Goal: Task Accomplishment & Management: Complete application form

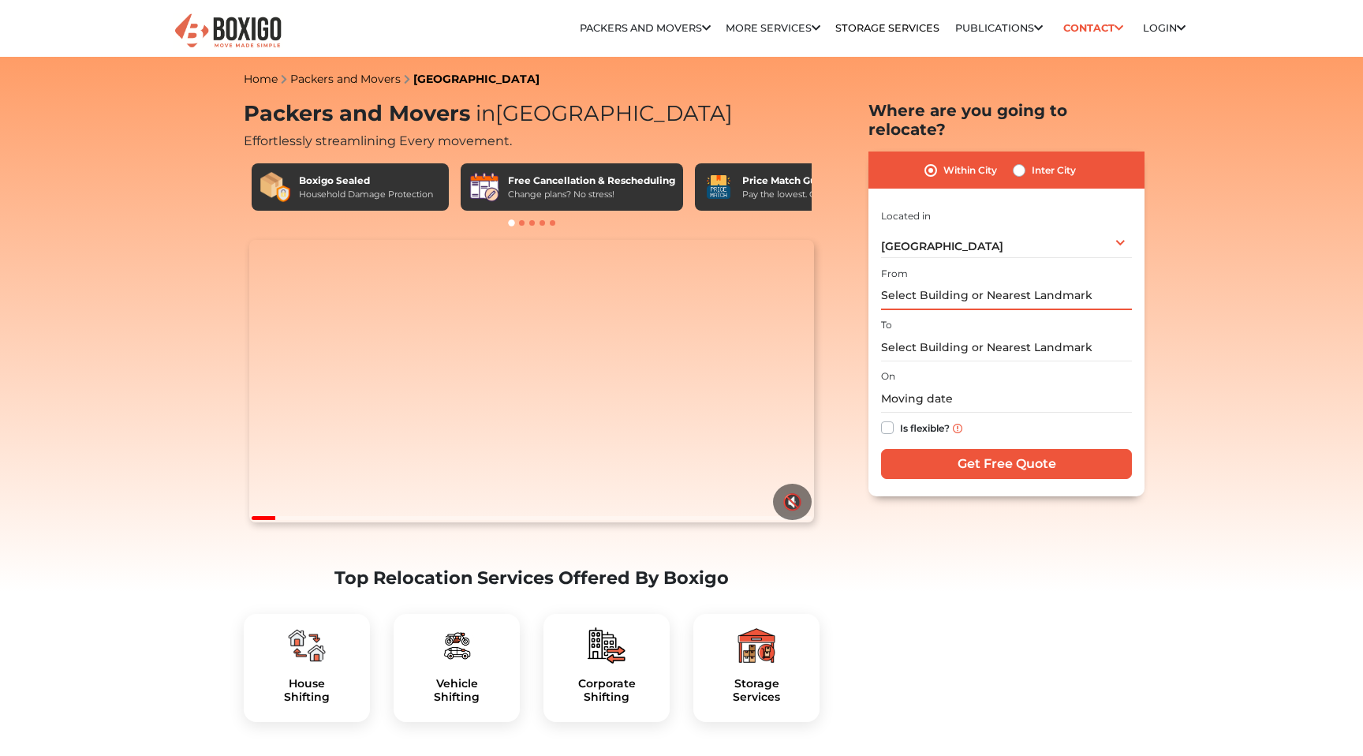
click at [939, 282] on input "text" at bounding box center [1006, 296] width 251 height 28
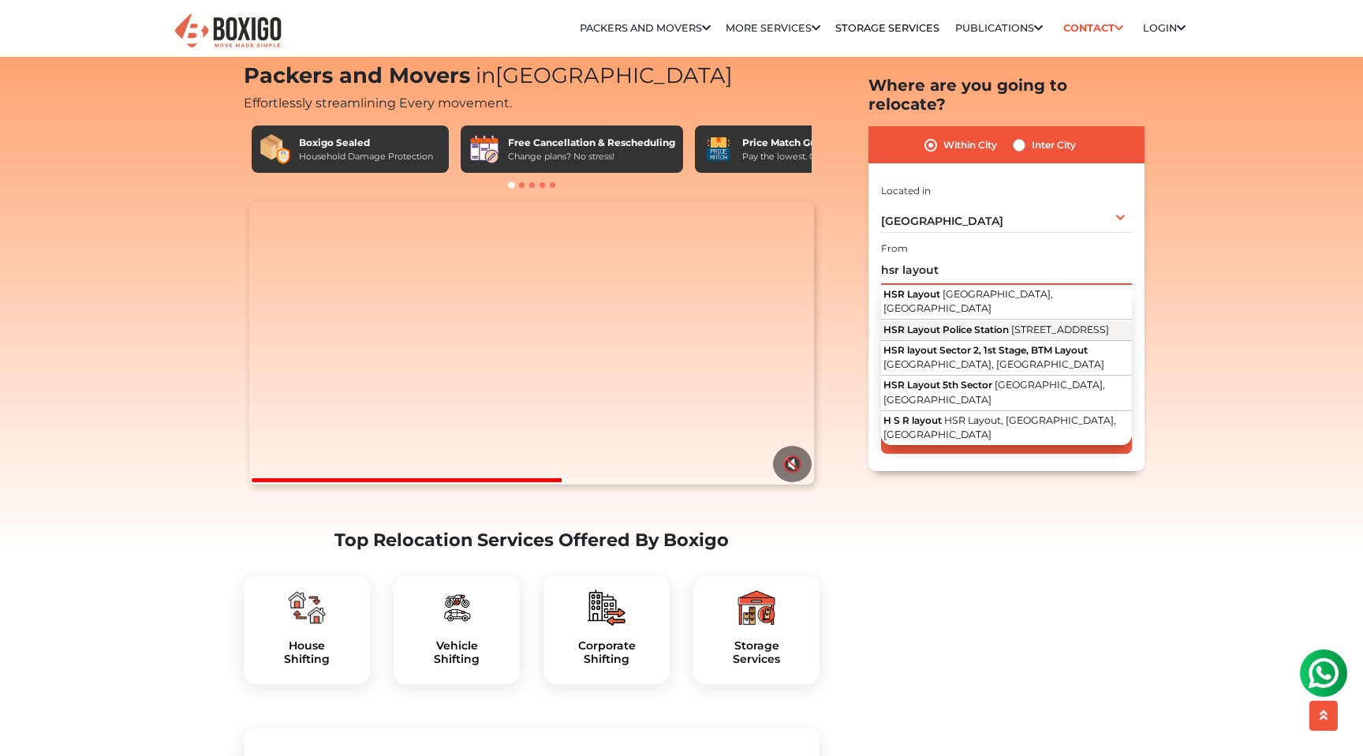
scroll to position [49, 0]
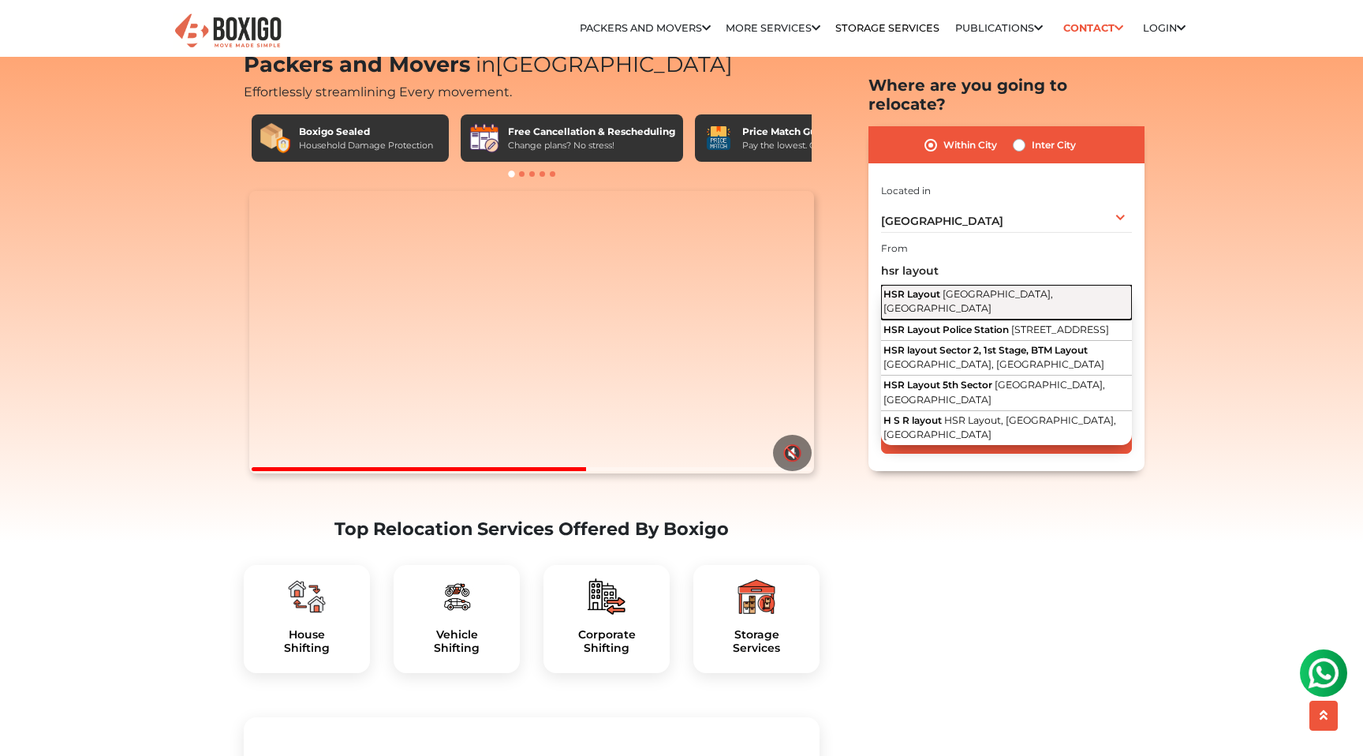
click at [989, 288] on span "[GEOGRAPHIC_DATA], [GEOGRAPHIC_DATA]" at bounding box center [968, 301] width 170 height 27
type input "HSR Layout, [GEOGRAPHIC_DATA], [GEOGRAPHIC_DATA]"
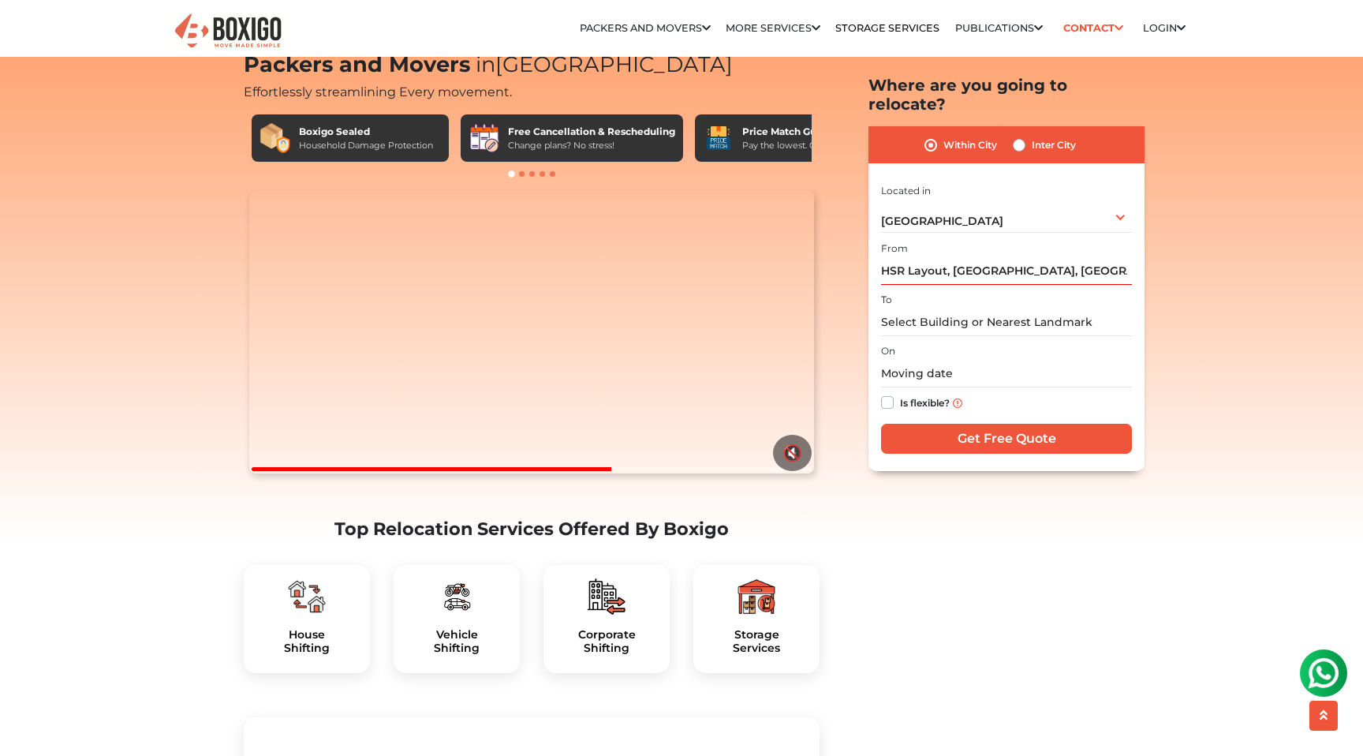
click at [1009, 308] on input "text" at bounding box center [1006, 322] width 251 height 28
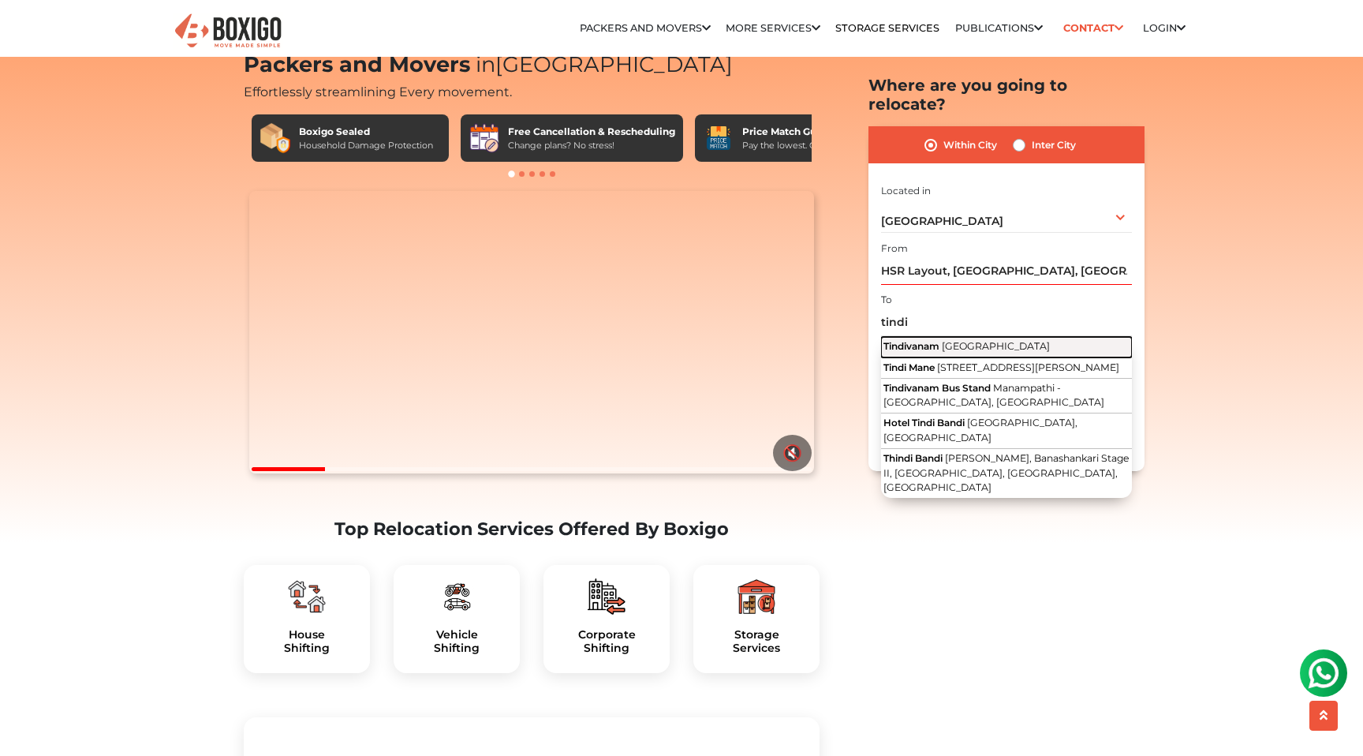
click at [1008, 337] on button "Tindivanam [GEOGRAPHIC_DATA]" at bounding box center [1006, 347] width 251 height 21
type input "Tindivanam, [GEOGRAPHIC_DATA]"
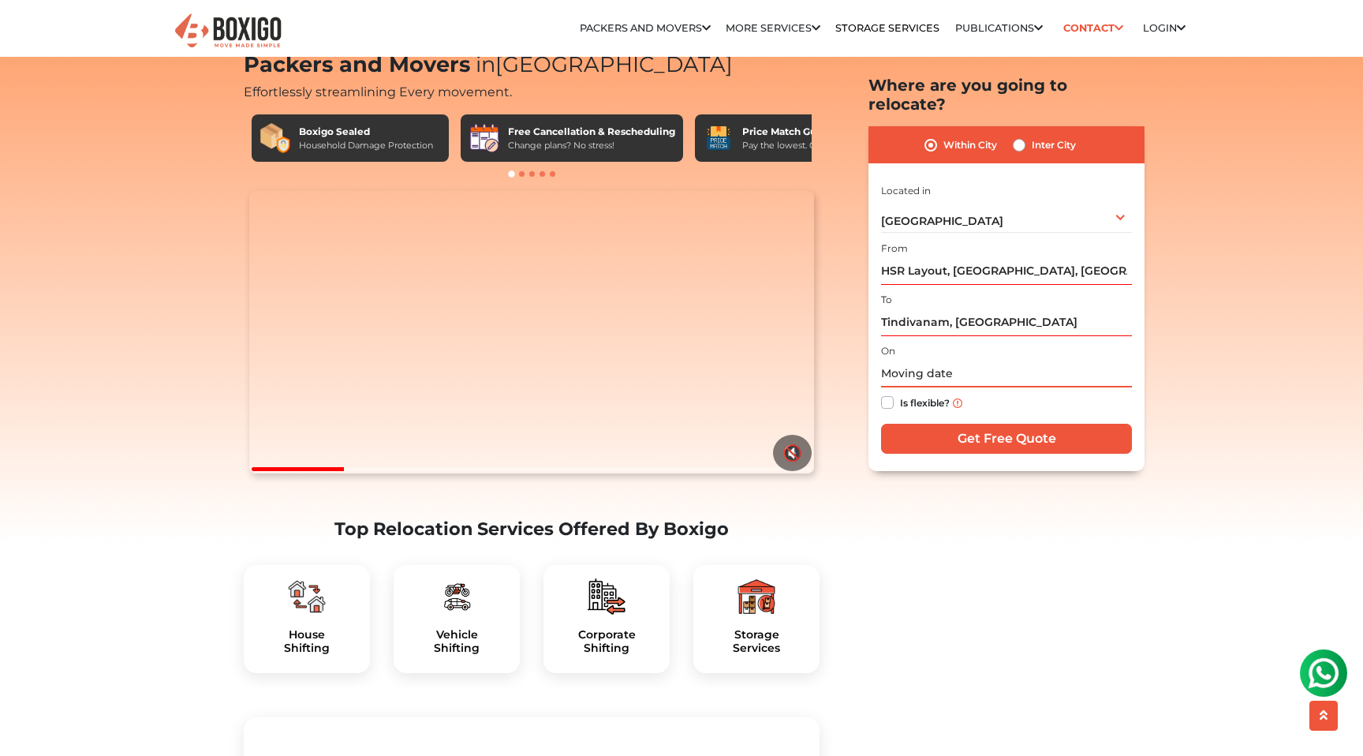
click at [955, 360] on input "text" at bounding box center [1006, 374] width 251 height 28
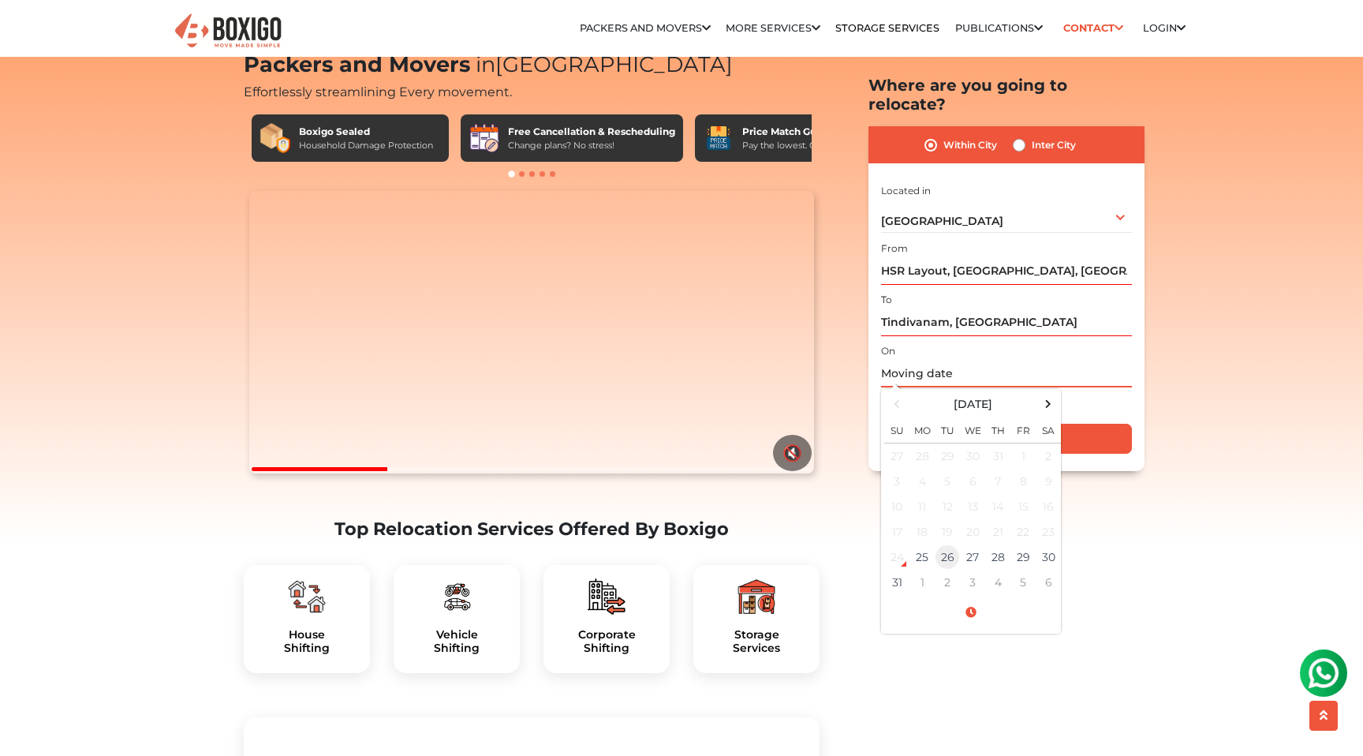
click at [943, 545] on td "26" at bounding box center [947, 557] width 25 height 25
type input "[DATE] 12:00 AM"
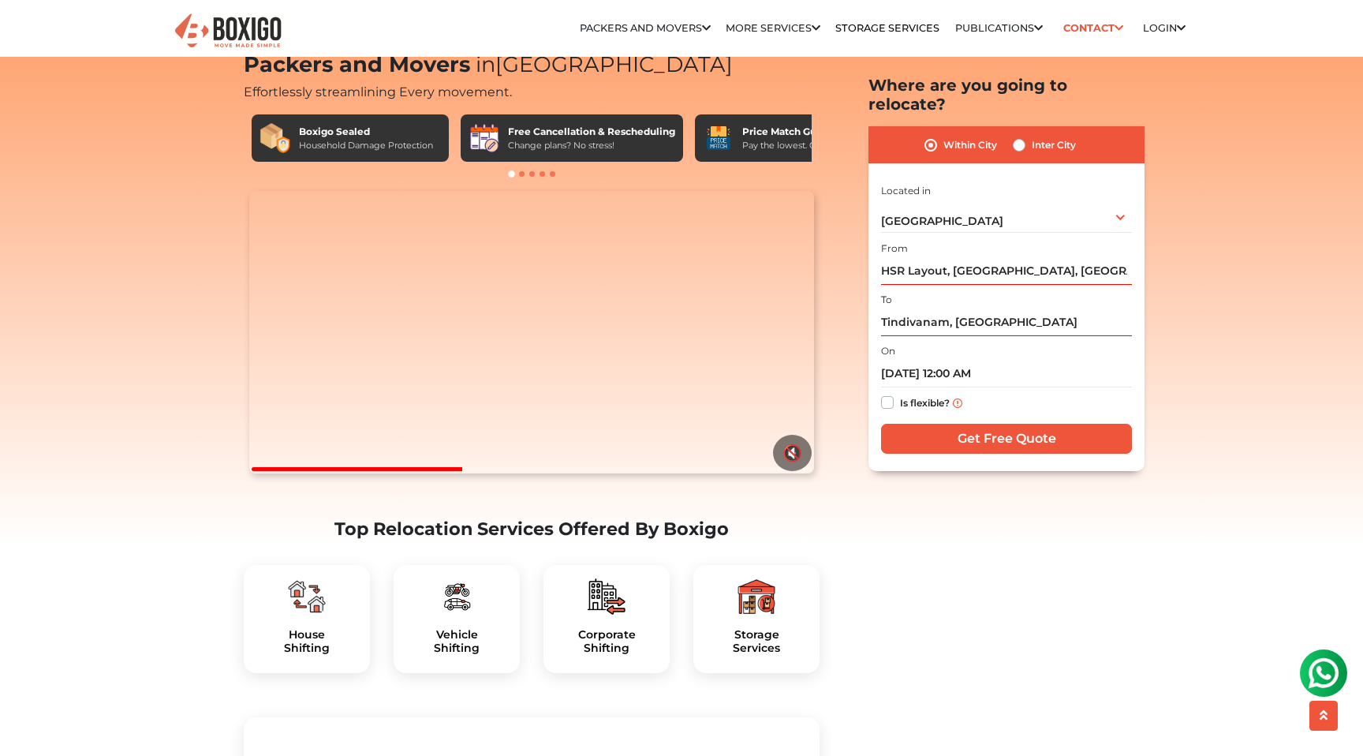
click at [900, 394] on label "Is flexible?" at bounding box center [925, 402] width 50 height 17
click at [888, 394] on input "Is flexible?" at bounding box center [887, 402] width 13 height 16
checkbox input "true"
click at [951, 425] on input "Get Free Quote" at bounding box center [1006, 439] width 251 height 30
click at [1032, 136] on label "Inter City" at bounding box center [1054, 145] width 44 height 19
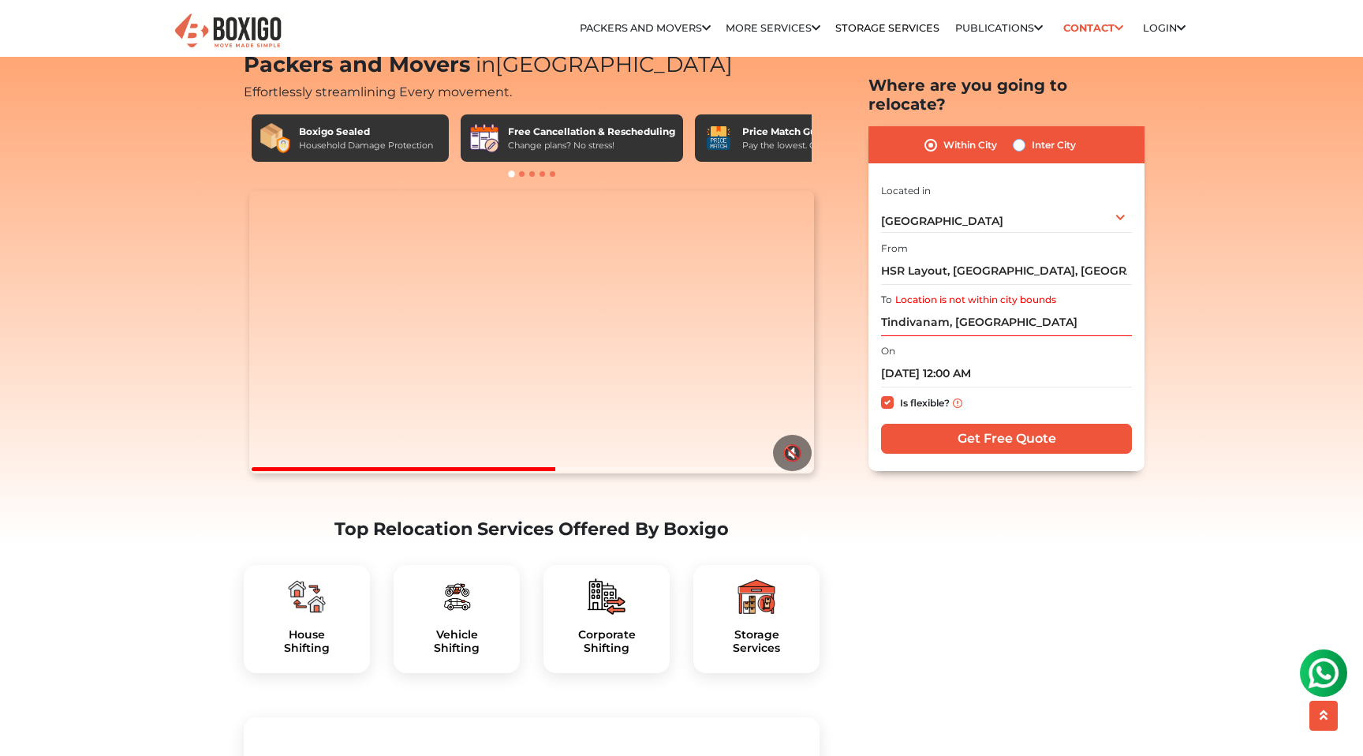
click at [1021, 136] on input "Inter City" at bounding box center [1019, 144] width 13 height 16
radio input "true"
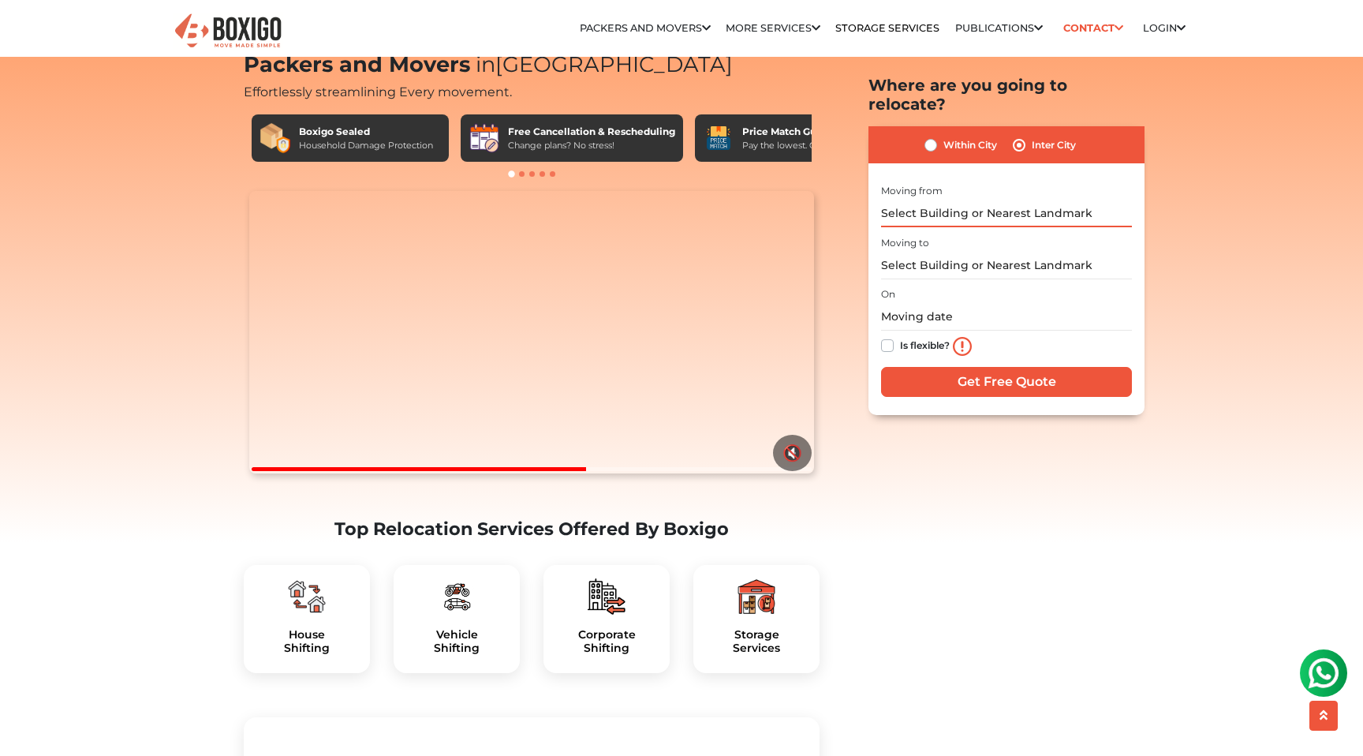
click at [978, 200] on input "text" at bounding box center [1006, 214] width 251 height 28
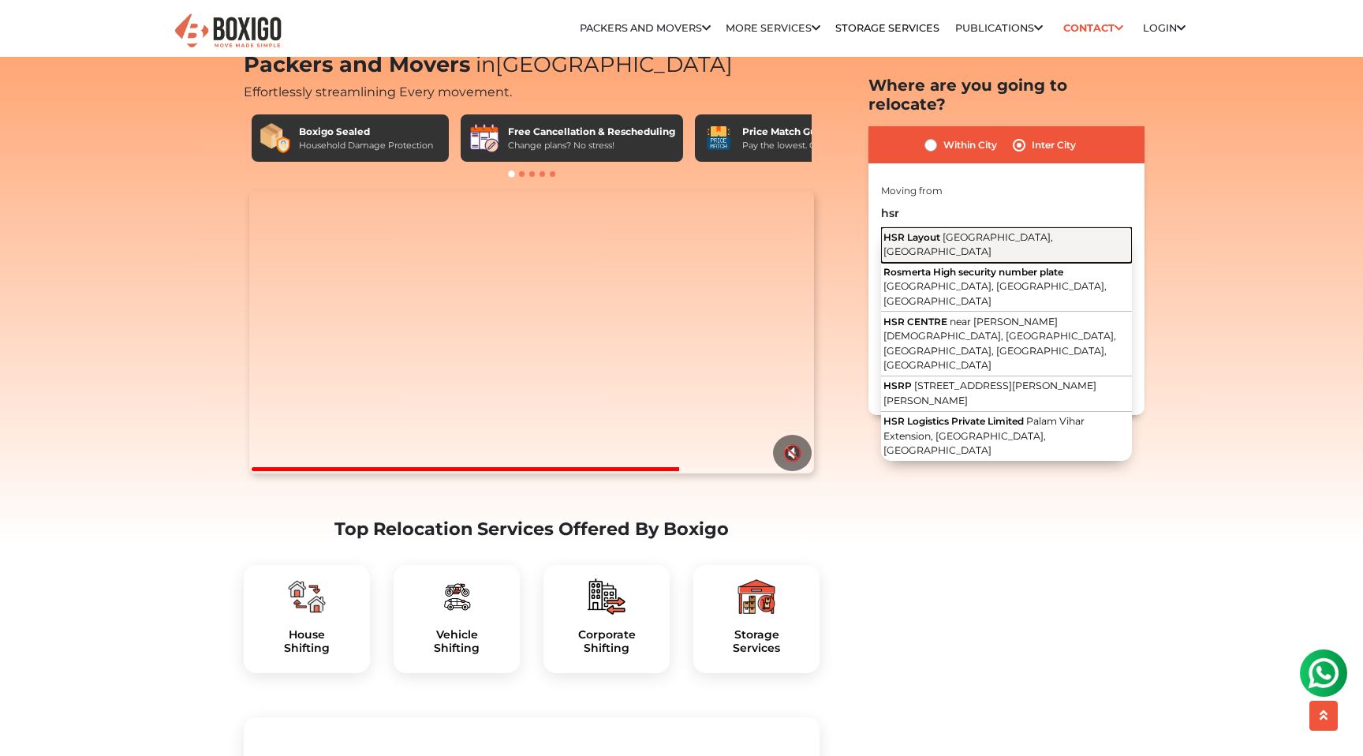
click at [973, 231] on span "[GEOGRAPHIC_DATA], [GEOGRAPHIC_DATA]" at bounding box center [968, 244] width 170 height 27
type input "HSR Layout, [GEOGRAPHIC_DATA], [GEOGRAPHIC_DATA]"
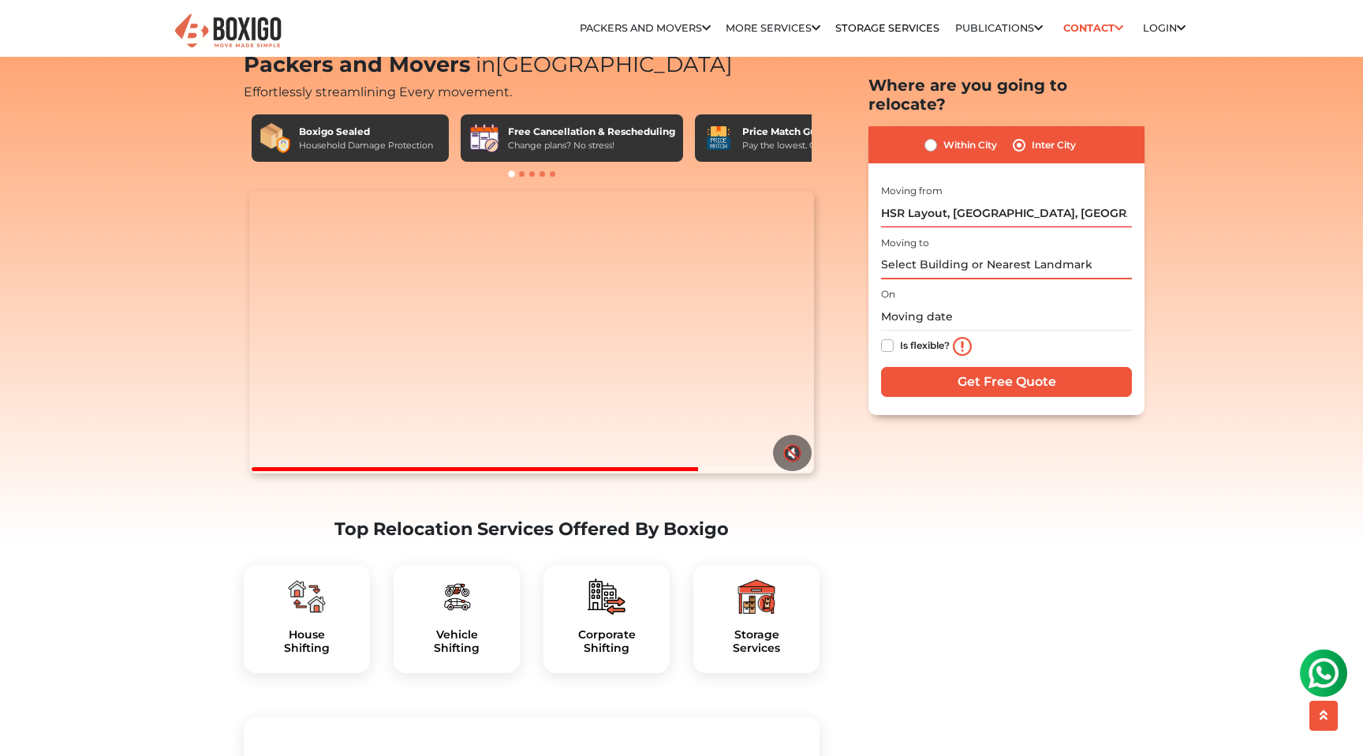
click at [966, 252] on input "text" at bounding box center [1006, 266] width 251 height 28
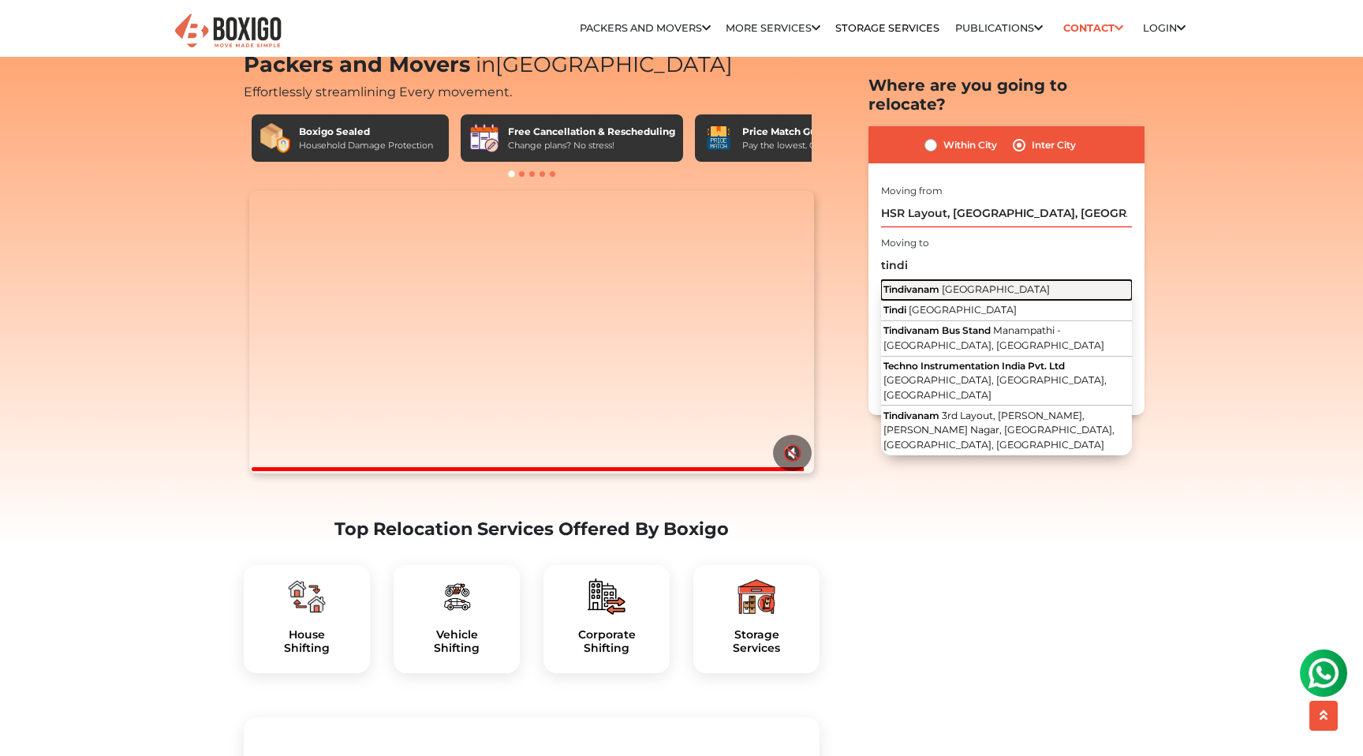
click at [977, 283] on span "[GEOGRAPHIC_DATA]" at bounding box center [996, 289] width 108 height 12
type input "Tindivanam, [GEOGRAPHIC_DATA]"
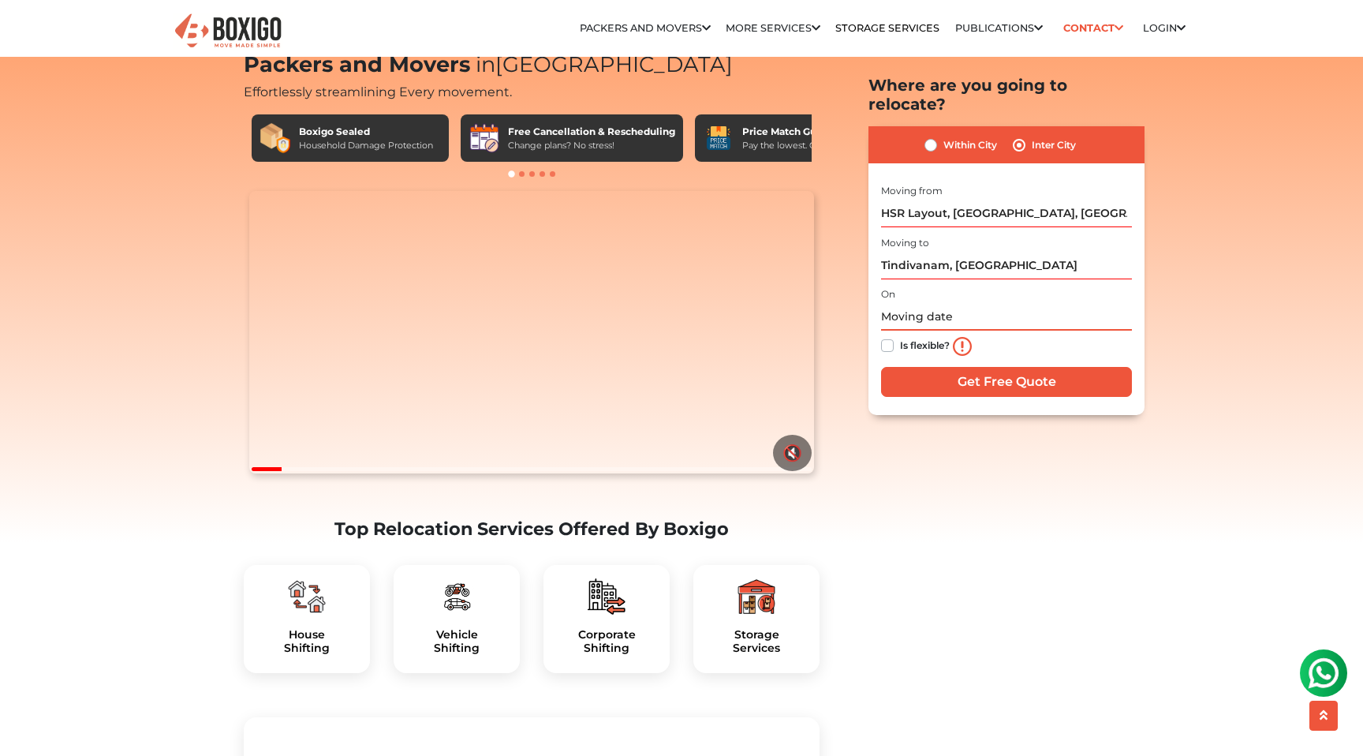
click at [898, 303] on input "text" at bounding box center [1006, 317] width 251 height 28
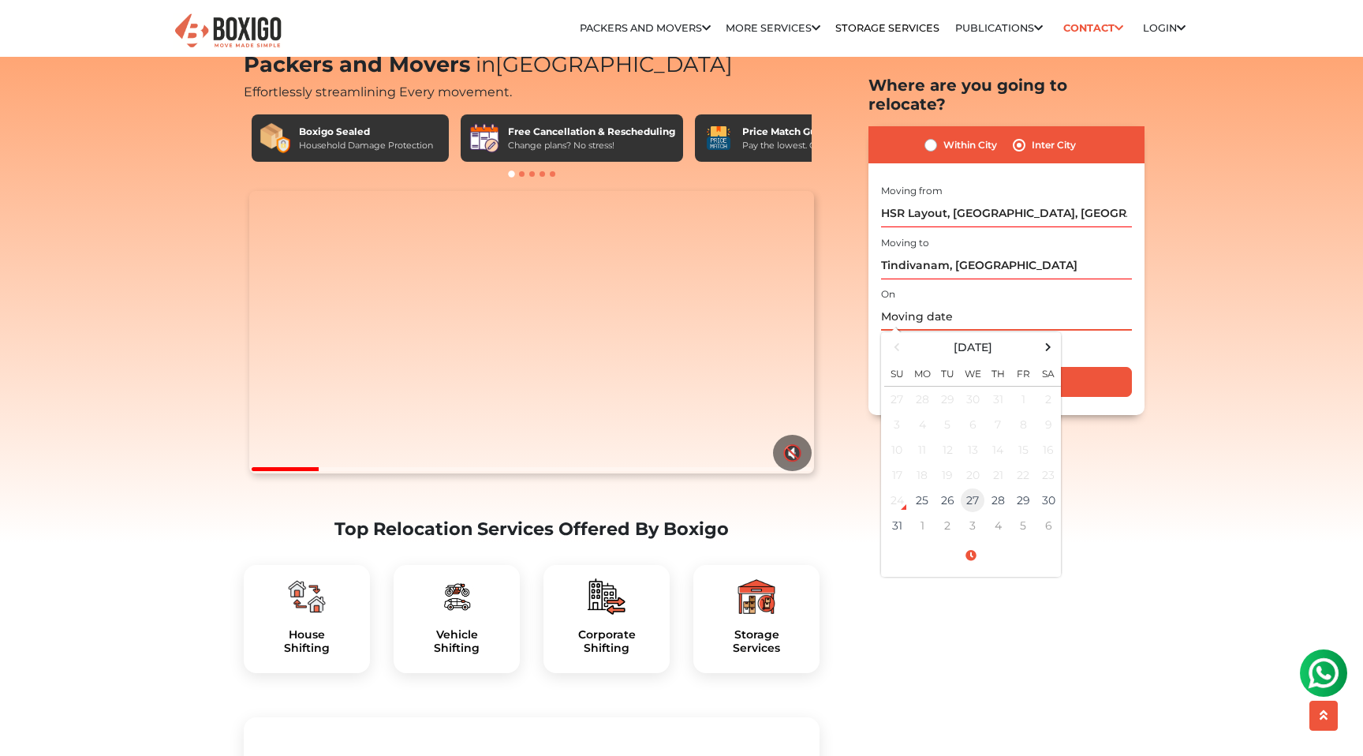
click at [962, 487] on td "27" at bounding box center [972, 499] width 25 height 25
type input "[DATE] 12:00 AM"
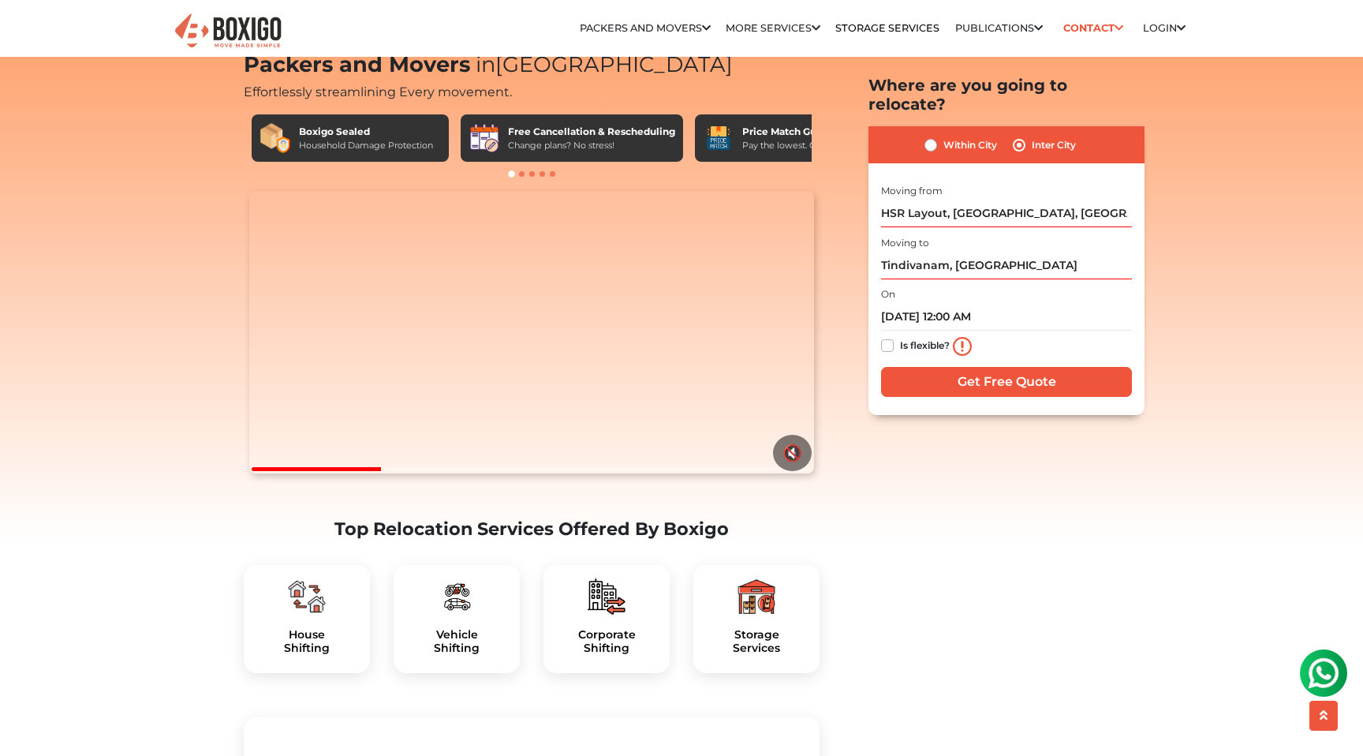
click at [900, 336] on label "Is flexible?" at bounding box center [925, 344] width 50 height 17
click at [884, 336] on input "Is flexible?" at bounding box center [887, 344] width 13 height 16
checkbox input "true"
click at [952, 367] on input "Get Free Quote" at bounding box center [1006, 382] width 251 height 30
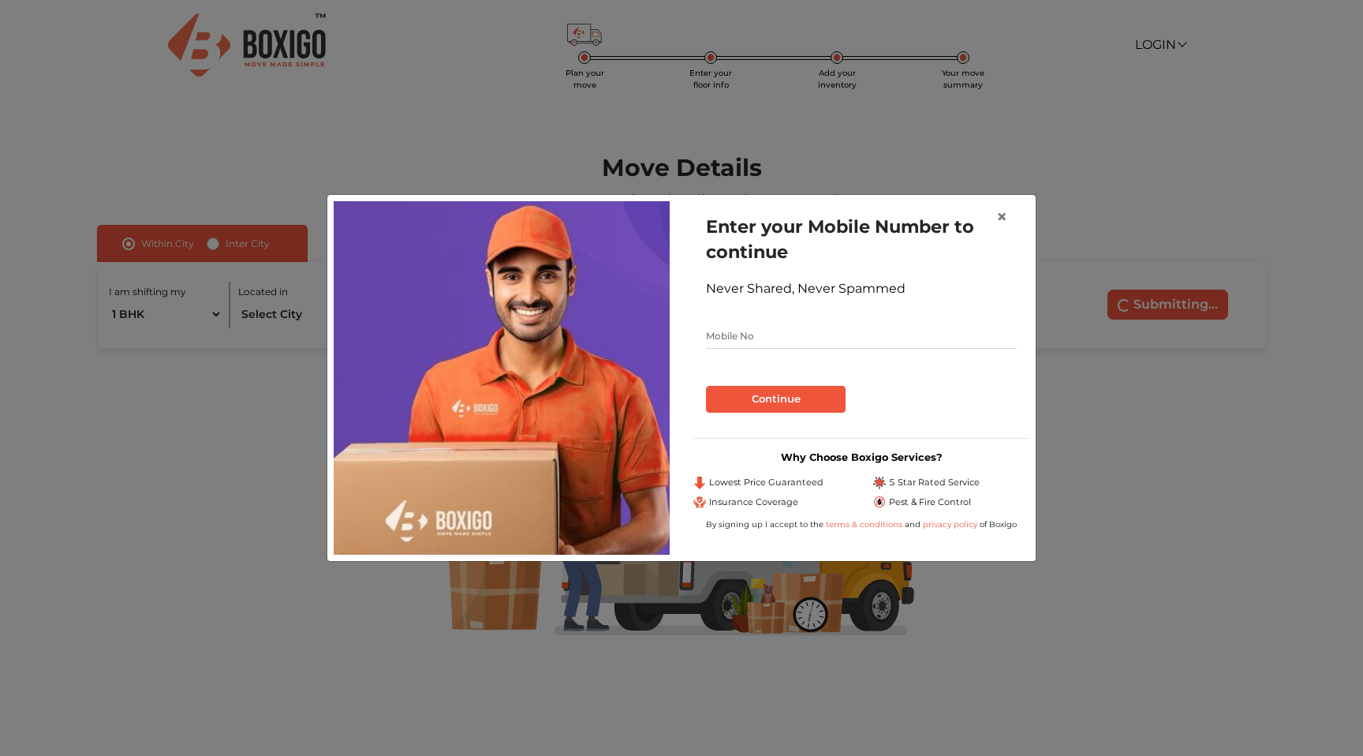
click at [818, 337] on input "text" at bounding box center [861, 335] width 311 height 25
type input "99724680896"
click at [783, 398] on button "Continue" at bounding box center [776, 399] width 140 height 27
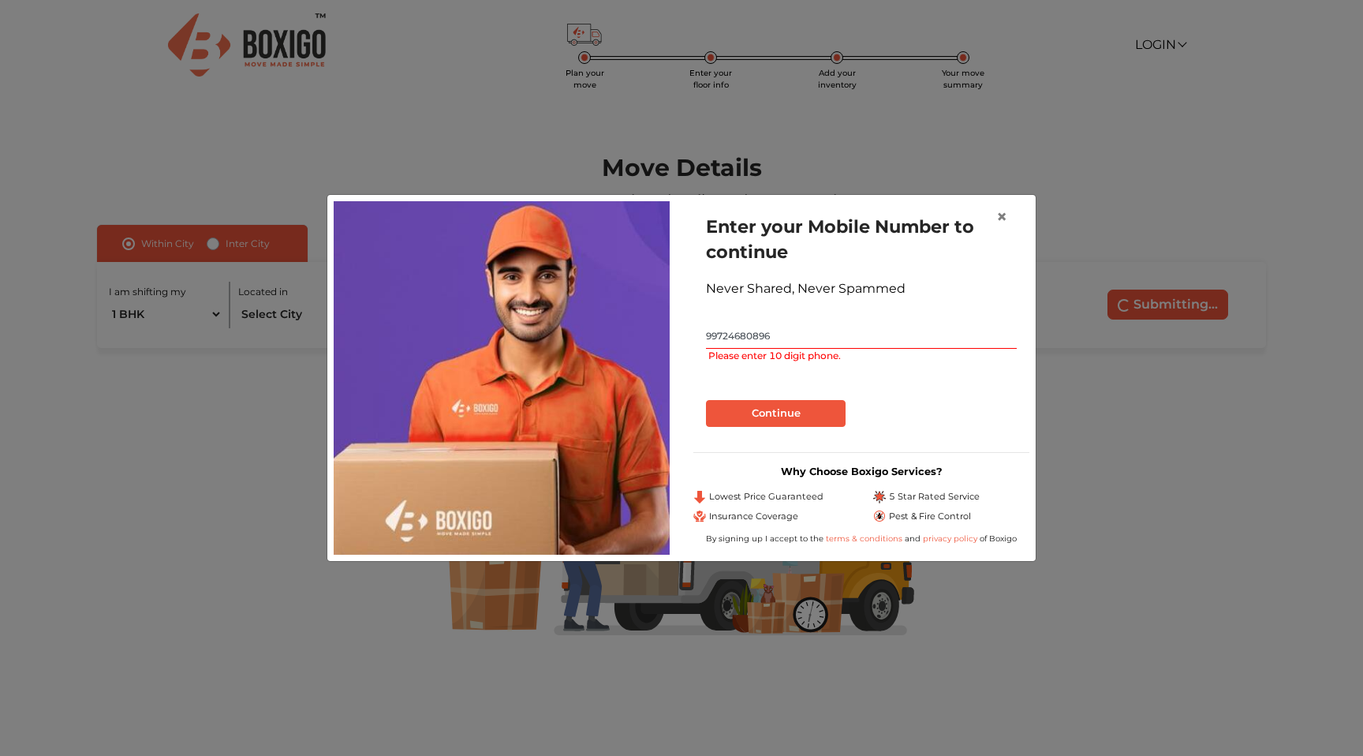
click at [804, 338] on input "99724680896" at bounding box center [861, 335] width 311 height 25
click at [795, 342] on input "99724680896" at bounding box center [861, 335] width 311 height 25
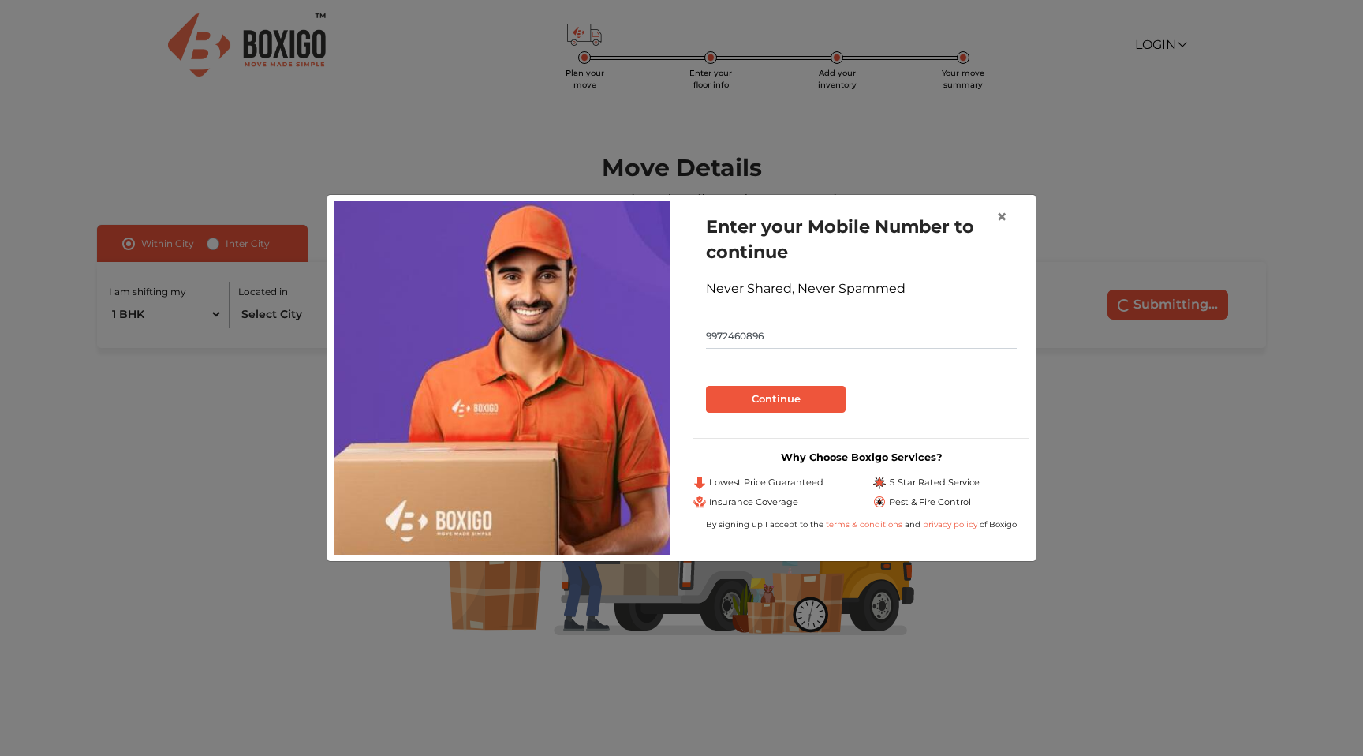
type input "9972460896"
click at [803, 402] on button "Continue" at bounding box center [776, 399] width 140 height 27
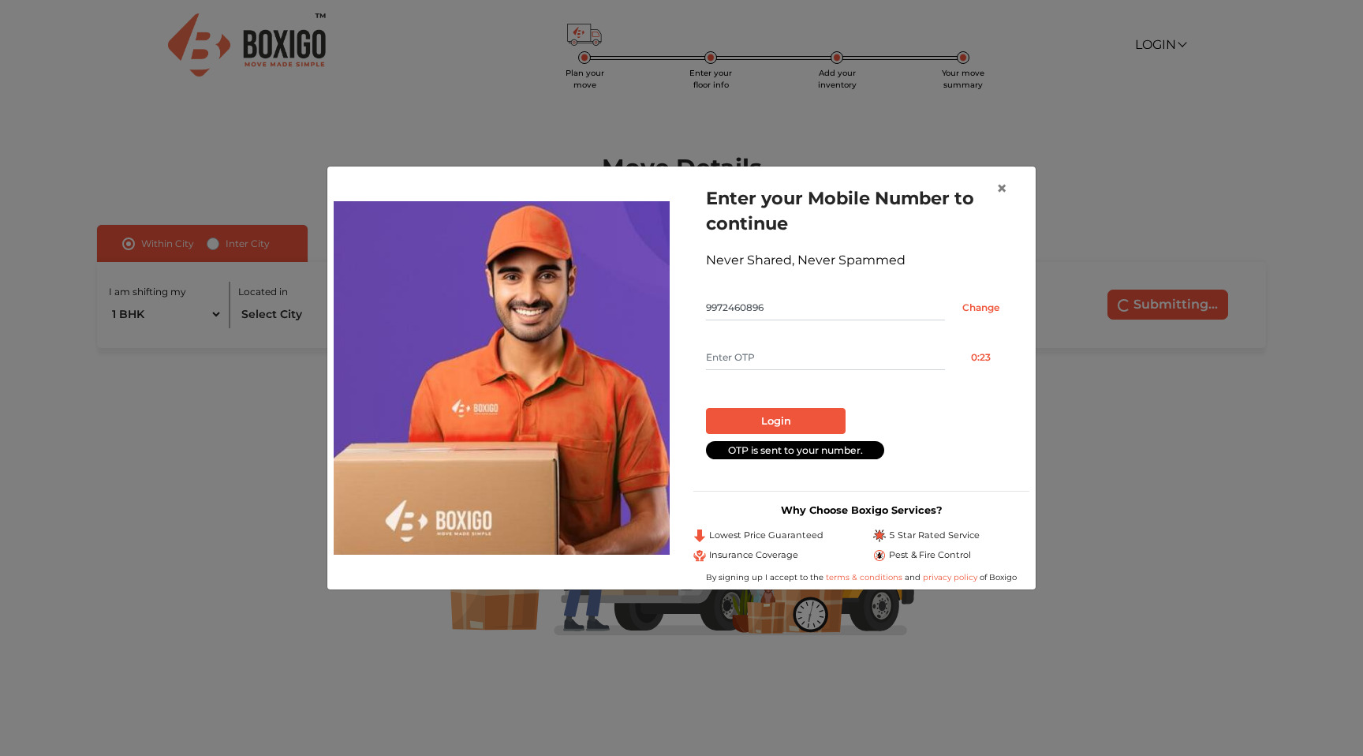
click at [756, 359] on input "text" at bounding box center [825, 357] width 239 height 25
type input "6440"
click at [769, 423] on button "Login" at bounding box center [776, 421] width 140 height 27
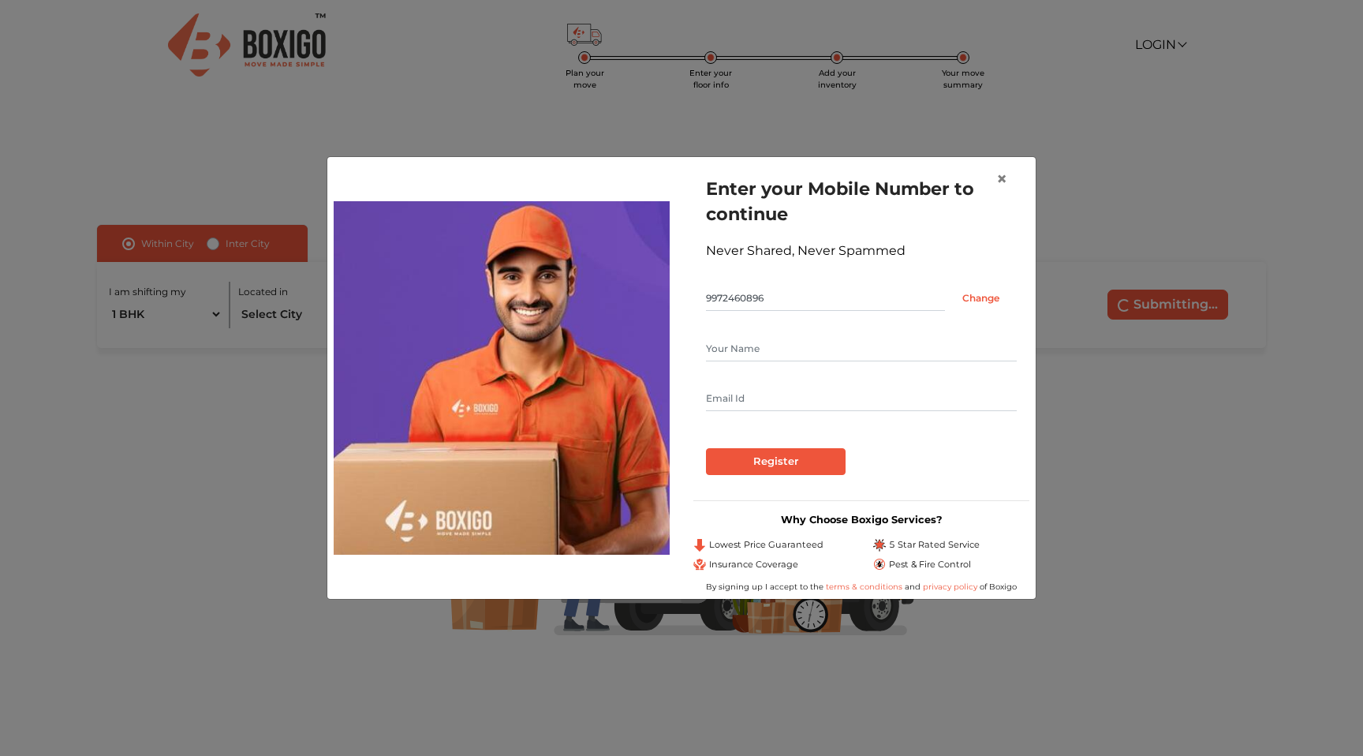
click at [749, 345] on input "text" at bounding box center [861, 348] width 311 height 25
type input "Niranjan Sagar"
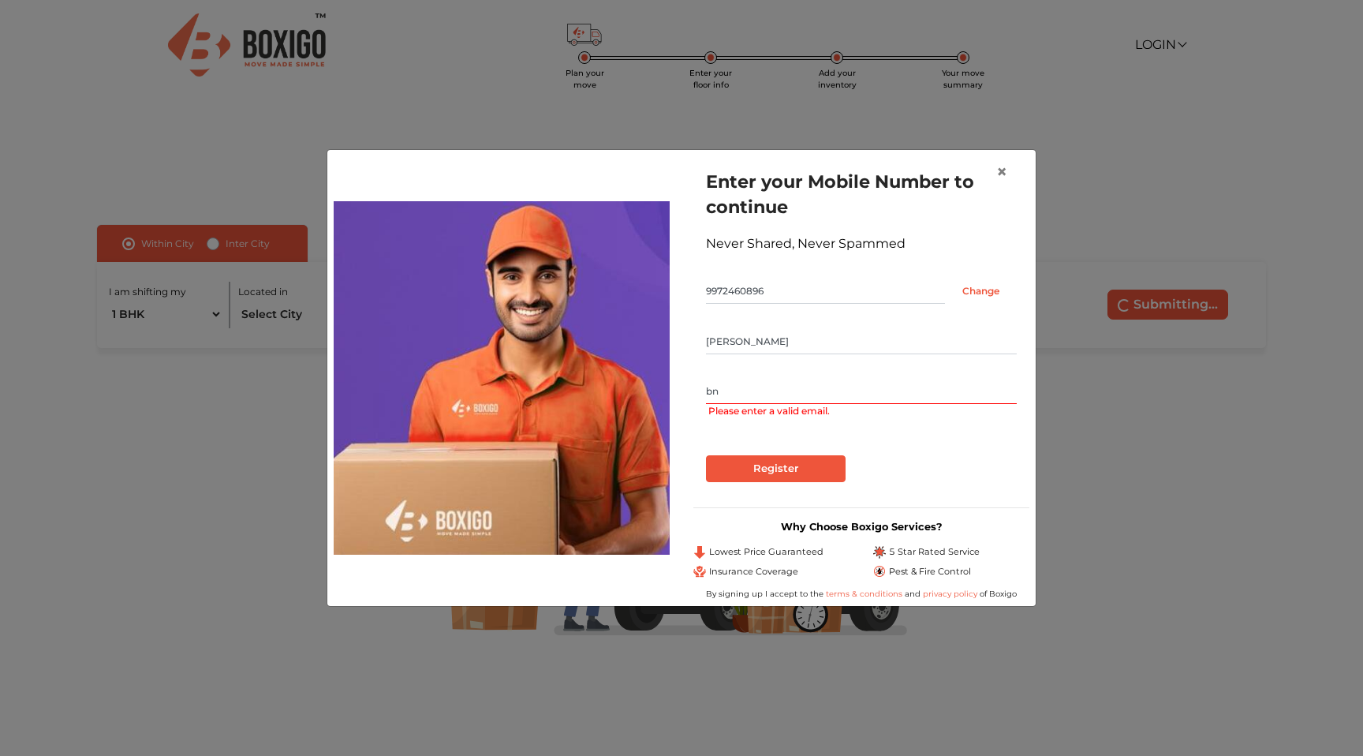
type input "b"
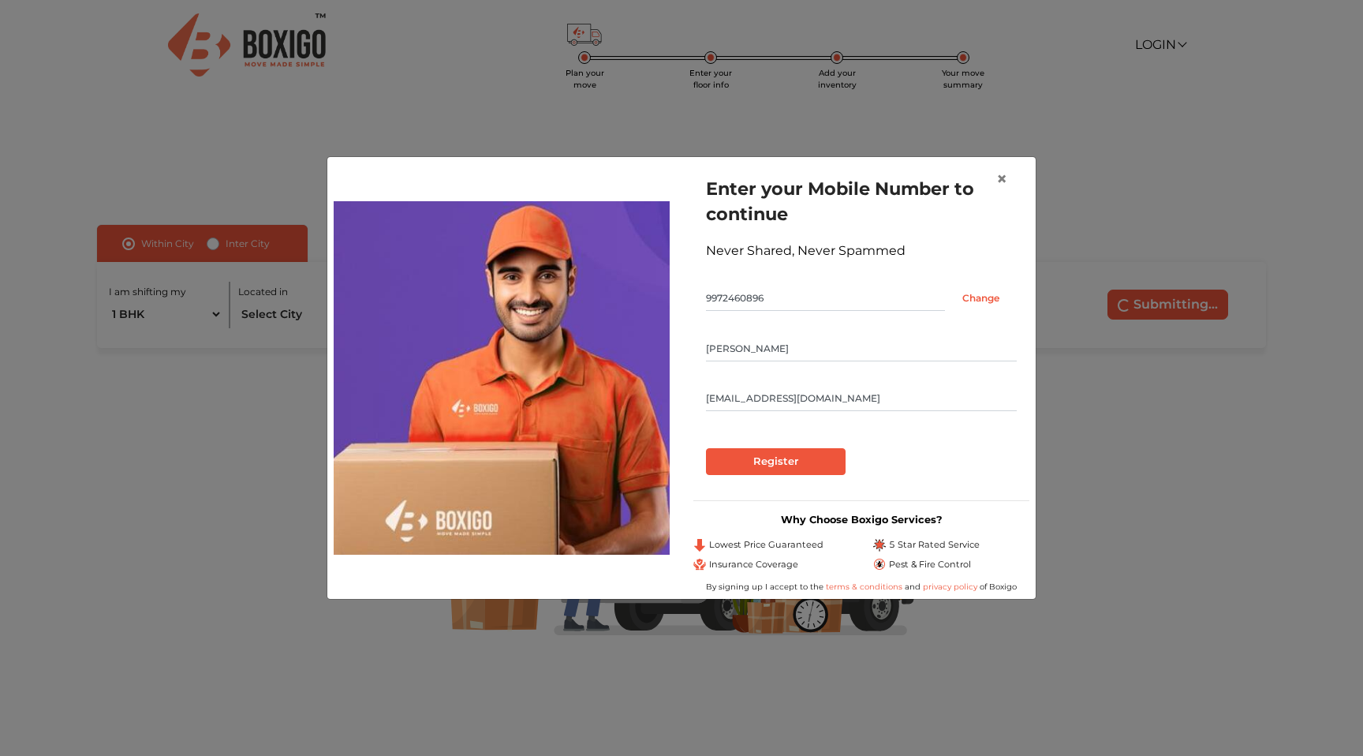
type input "nsagar1990@yahoo.co.in"
click at [768, 468] on input "Register" at bounding box center [776, 461] width 140 height 27
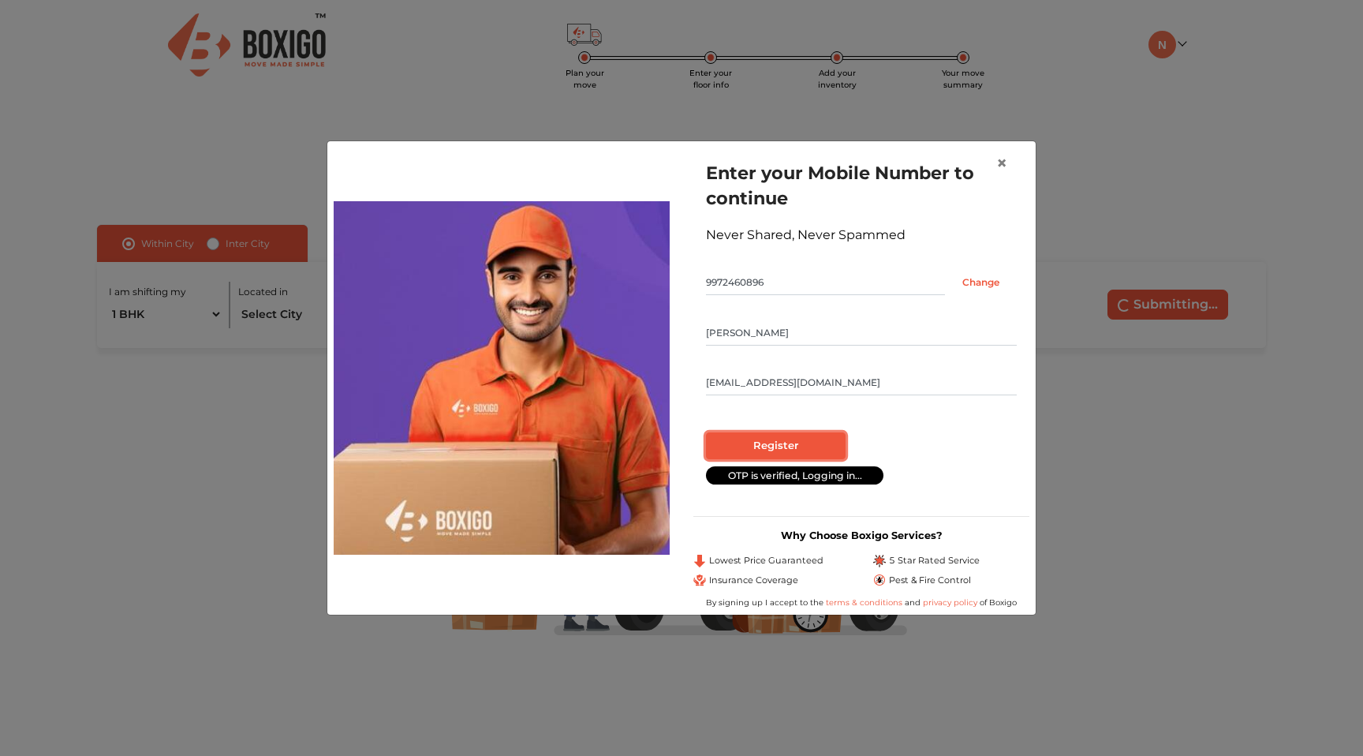
radio input "false"
radio input "true"
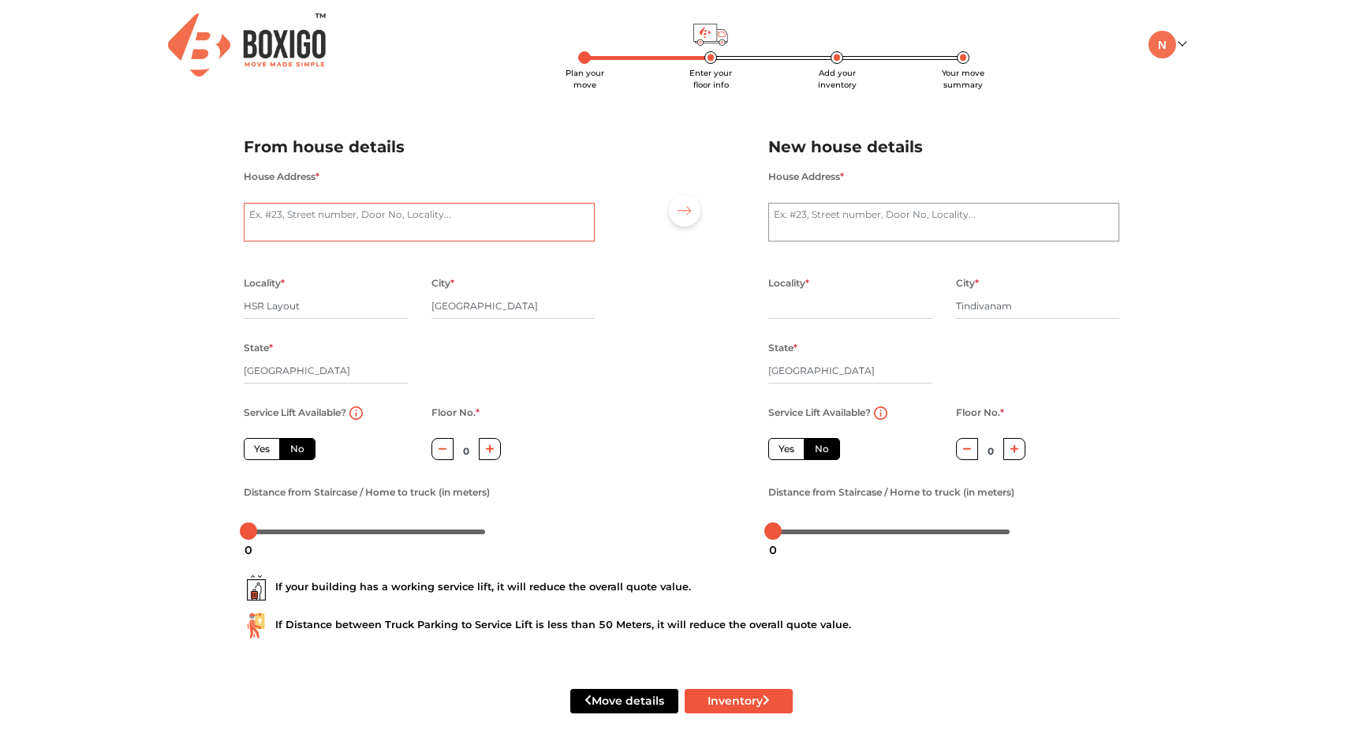
click at [530, 215] on textarea "House Address *" at bounding box center [419, 222] width 351 height 39
type textarea "710, 24 th Cross, 7 th main"
click at [488, 452] on icon "button" at bounding box center [490, 448] width 9 height 9
type input "2"
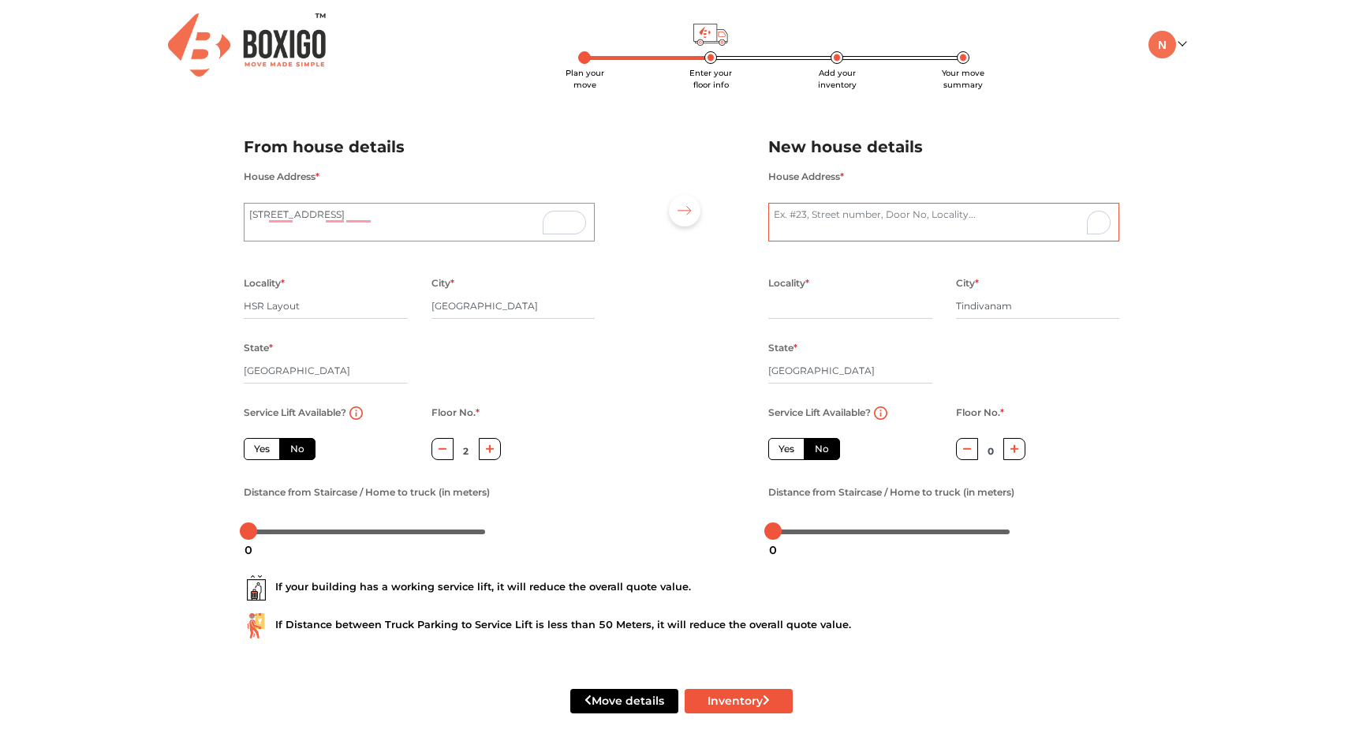
click at [861, 227] on textarea "House Address *" at bounding box center [943, 222] width 351 height 39
paste textarea "Gidangal-1 TINDIVANAM, TAMIL NADU 604001 India"
click at [886, 218] on textarea "Gidangal-1 TINDIVANAM, TAMIL NADU 604001 India" at bounding box center [943, 222] width 351 height 39
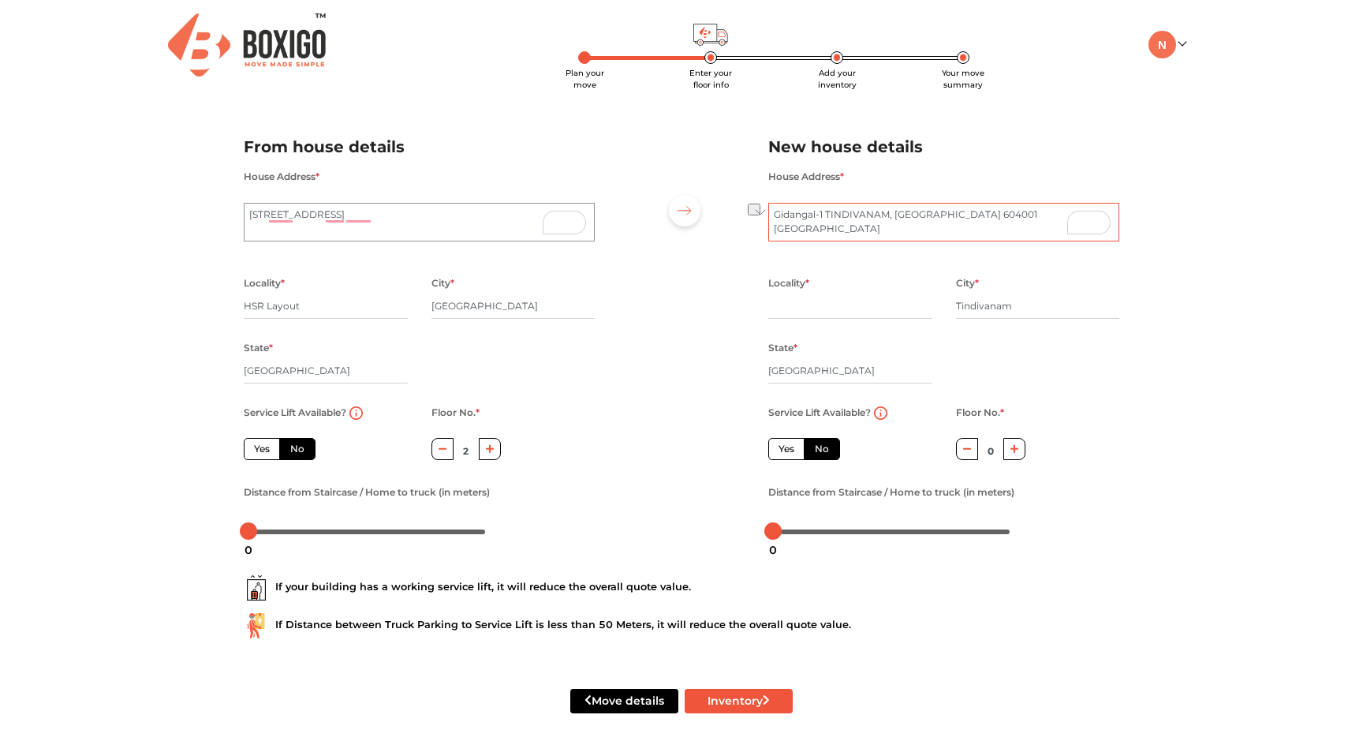
click at [891, 220] on textarea "Gidangal-1 TINDIVANAM, TAMIL NADU 604001 India" at bounding box center [943, 222] width 351 height 39
paste textarea "21/B Pillaiyar koil street,Gidangal-1 TINDIVANAM, TAMIL NADU 604001"
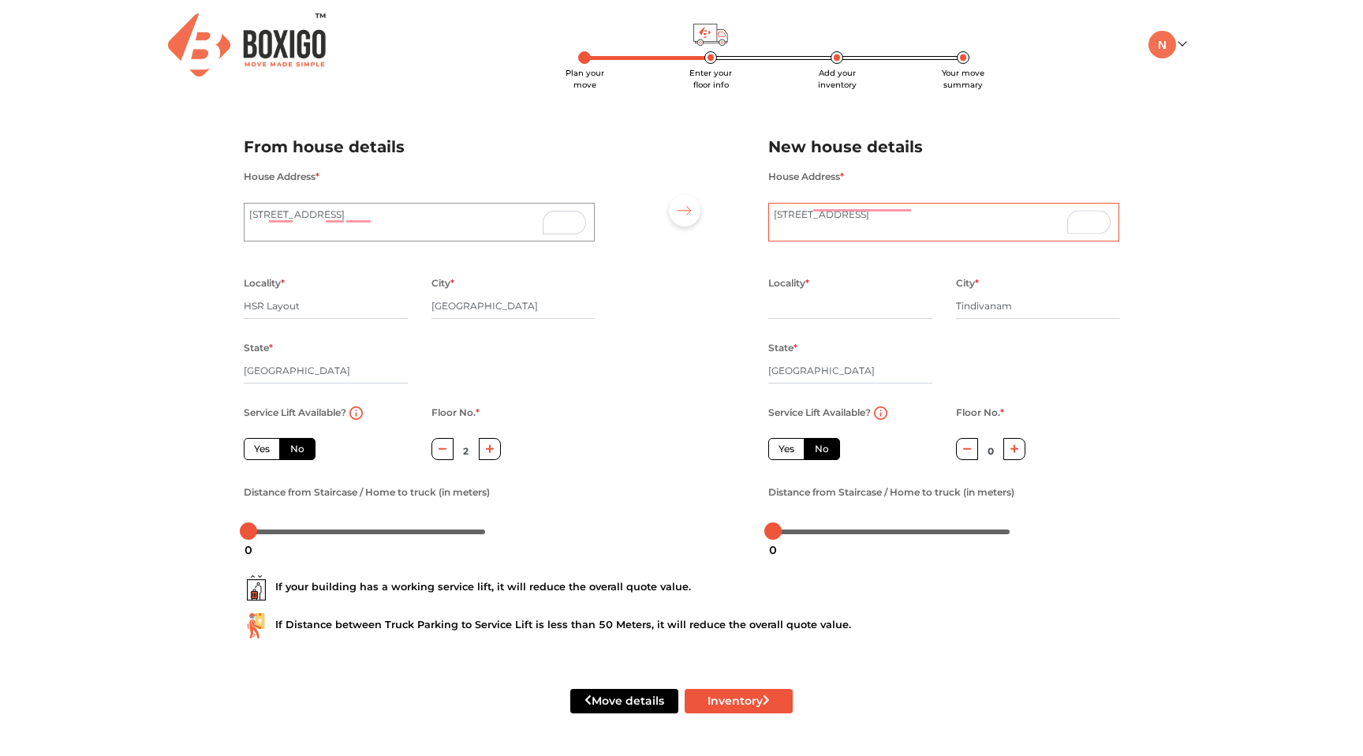
click at [827, 218] on textarea "21/B Pillaiyar koil street,Gidangal-1 TINDIVANAM, TAMIL NADU 604001 India" at bounding box center [943, 222] width 351 height 39
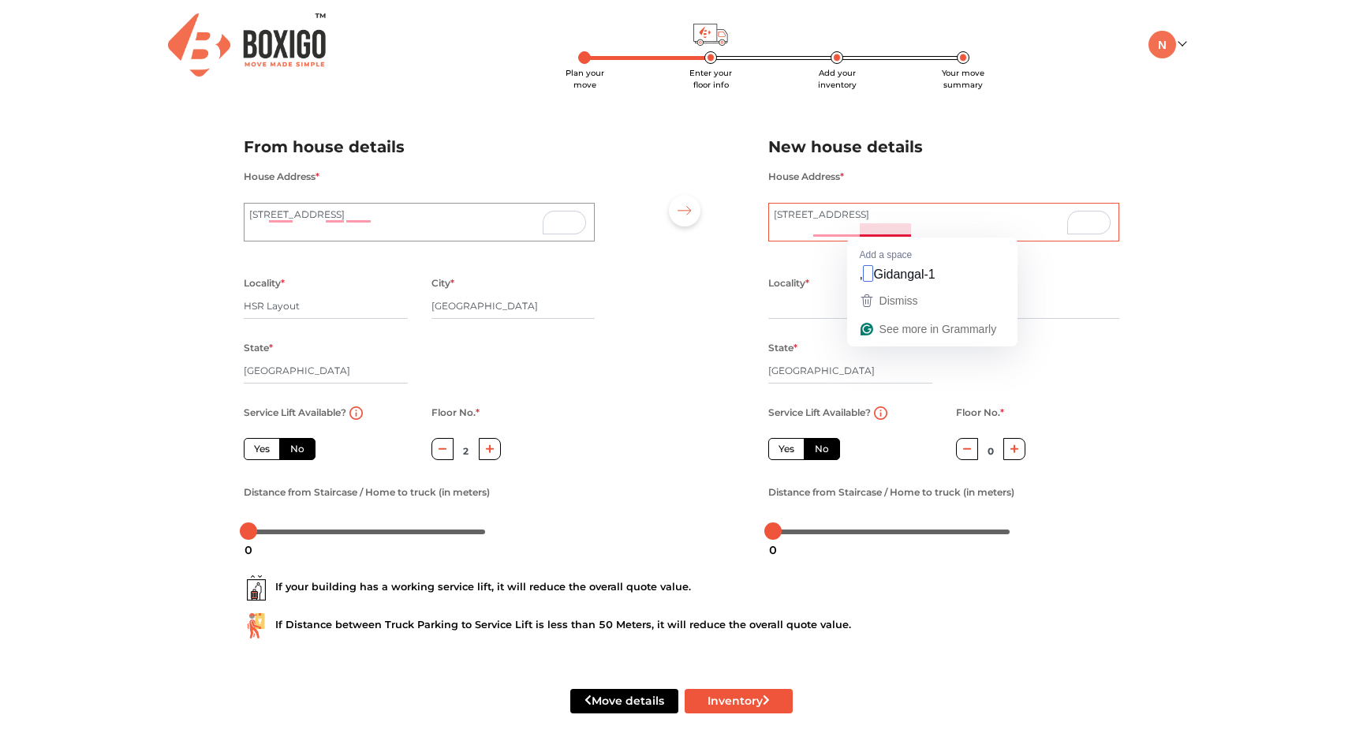
drag, startPoint x: 862, startPoint y: 230, endPoint x: 932, endPoint y: 230, distance: 70.2
click at [932, 230] on textarea "21/B Pillaiyar koil street,Gidangal-1 TINDIVANAM, TAMIL NADU 604001 India" at bounding box center [943, 222] width 351 height 39
type textarea "21/B Pillaiyar koil street, TINDIVANAM, TAMIL NADU 604001 India"
click at [813, 314] on input "text" at bounding box center [850, 305] width 164 height 25
paste input "Gidangal-1"
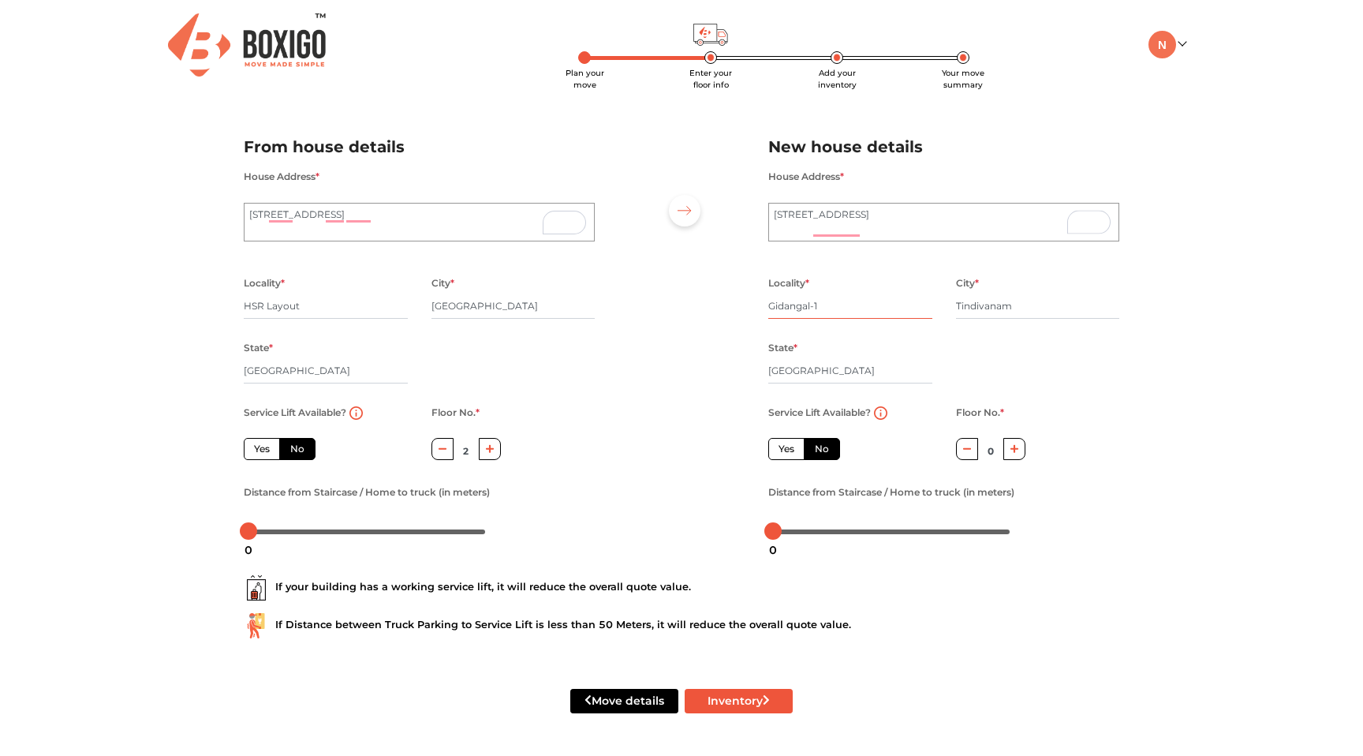
type input "Gidangal-1"
click at [913, 230] on textarea "21/B Pillaiyar koil street, TINDIVANAM, TAMIL NADU 604001 India" at bounding box center [943, 222] width 351 height 39
click at [775, 229] on textarea "21/B Pillaiyar koil street, TINDIVANAM, TAMIL NADU 604001 India" at bounding box center [943, 222] width 351 height 39
click at [932, 229] on textarea "21/B Pillaiyar koil street, TINDIVANAM, TAMIL NADU 604001 India" at bounding box center [943, 222] width 351 height 39
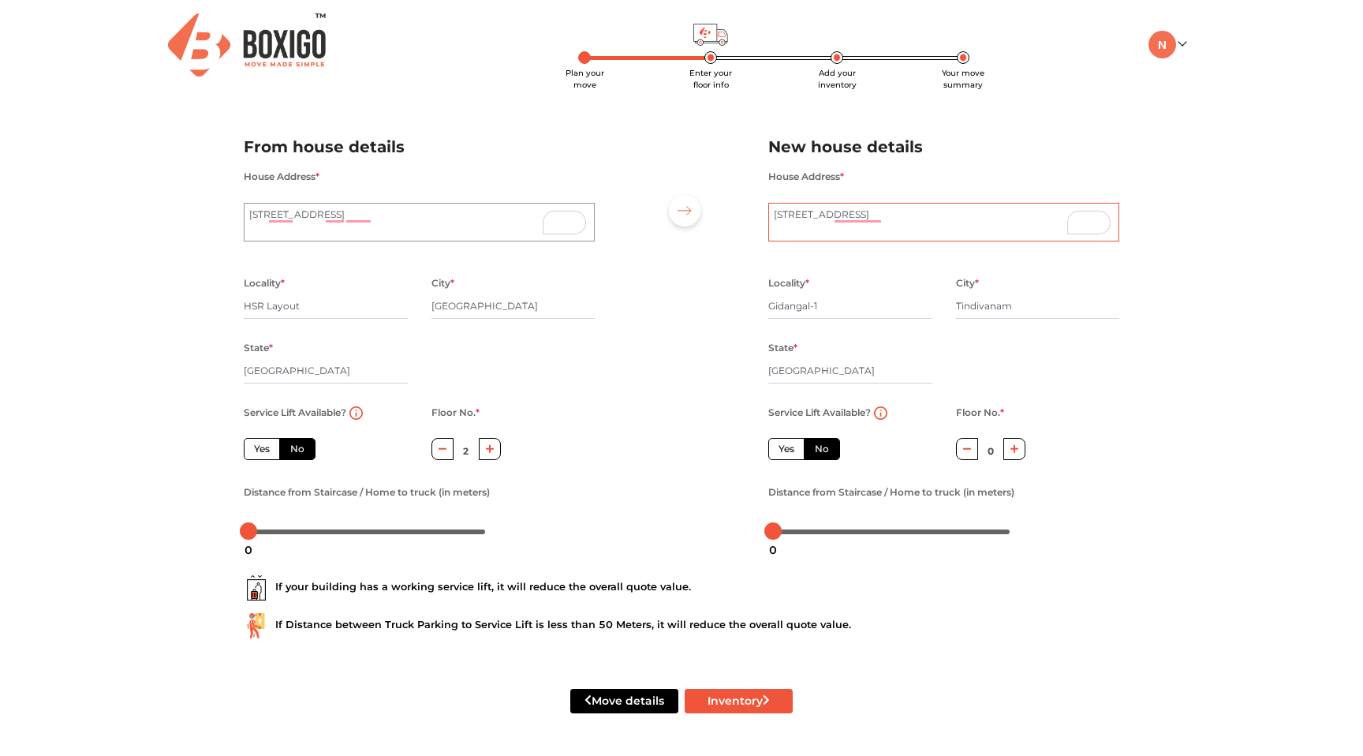
click at [933, 229] on textarea "21/B Pillaiyar koil street, TINDIVANAM, TAMIL NADU 604001 India" at bounding box center [943, 222] width 351 height 39
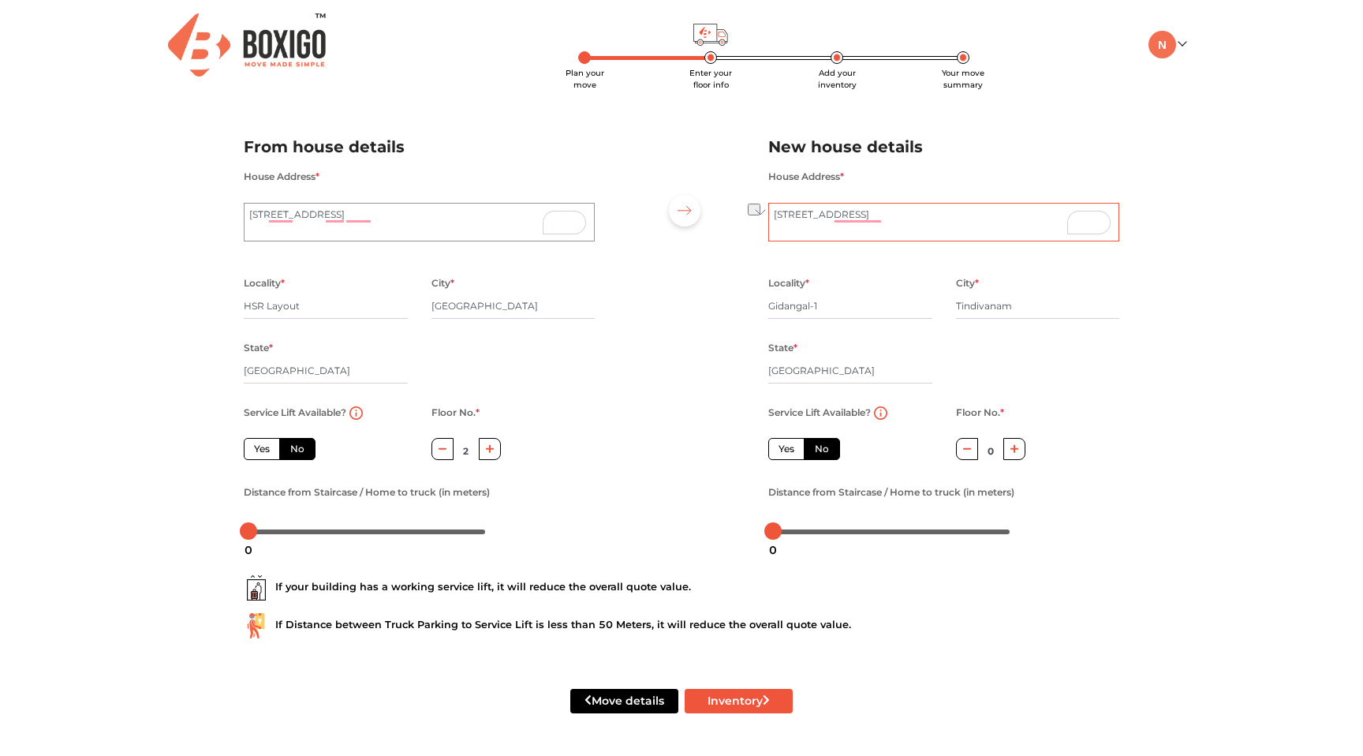
click at [933, 229] on textarea "21/B Pillaiyar koil street, TINDIVANAM, TAMIL NADU 604001 India" at bounding box center [943, 222] width 351 height 39
drag, startPoint x: 813, startPoint y: 232, endPoint x: 841, endPoint y: 215, distance: 32.6
click at [841, 215] on textarea "21/B Pillaiyar koil street, TINDIVANAM, TAMIL NADU 604001 India" at bounding box center [943, 222] width 351 height 39
click at [859, 218] on textarea "21/B Pillaiyar koil stree" at bounding box center [943, 222] width 351 height 39
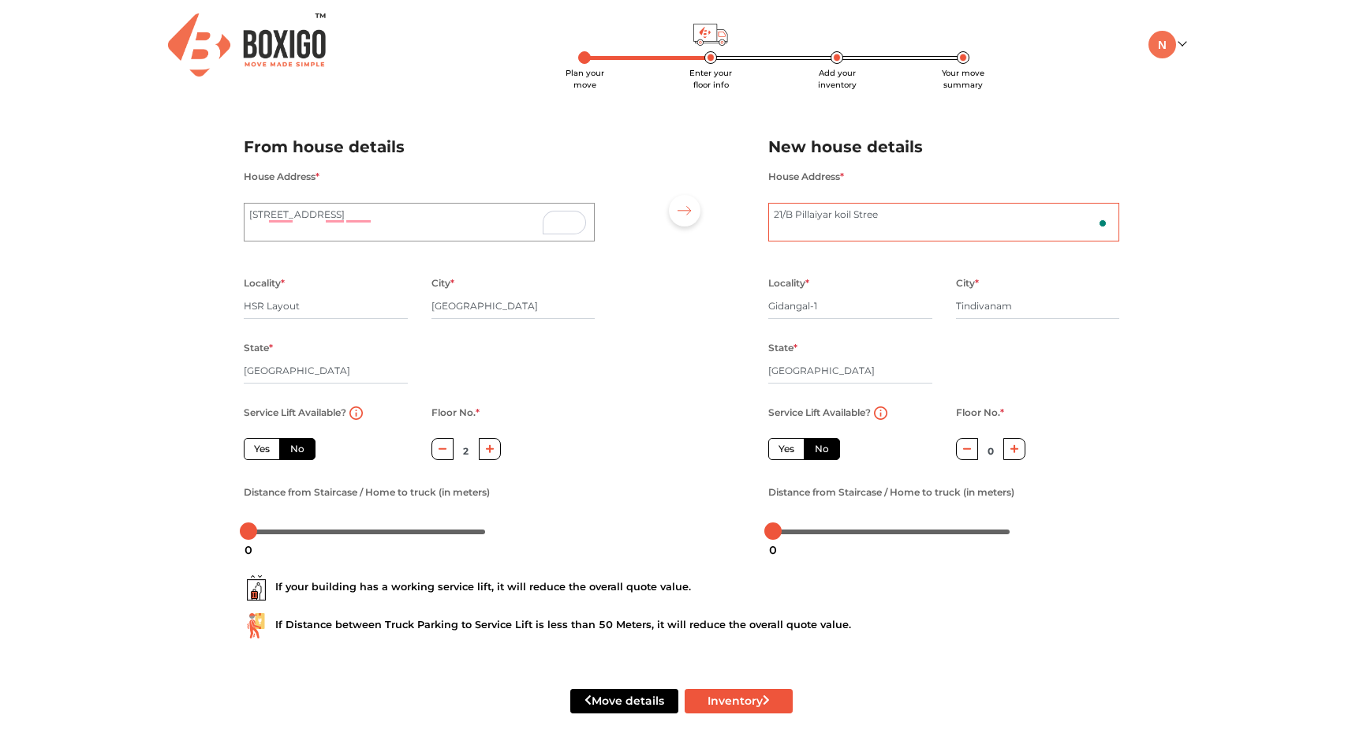
click at [888, 221] on textarea "21/B Pillaiyar koil Stree" at bounding box center [943, 222] width 351 height 39
type textarea "21/B Pillaiyar Koil Street"
click at [1079, 395] on div "Locality * Gidangal-1 City * Tindivanam State * Tamil Nadu Pincode *" at bounding box center [943, 337] width 375 height 129
click at [755, 700] on button "Inventory" at bounding box center [739, 701] width 108 height 24
radio input "true"
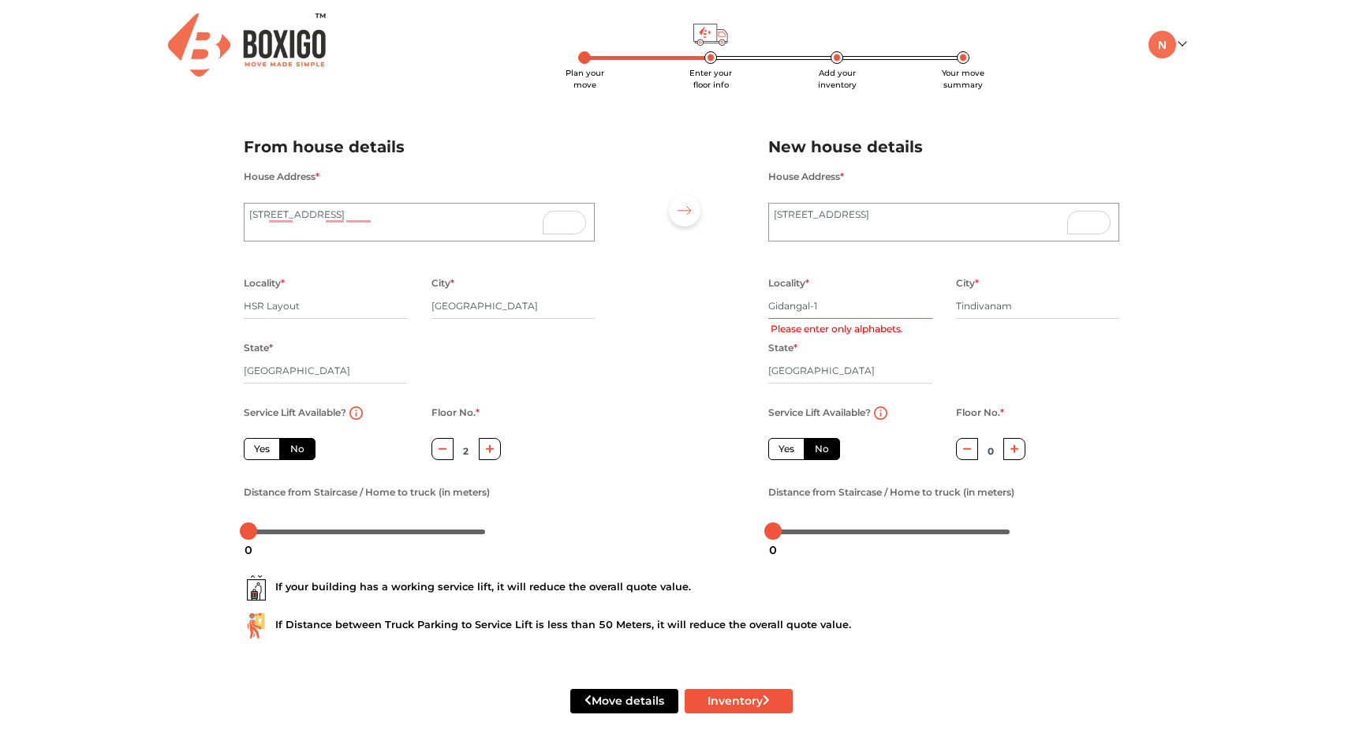
type input "Gidangal-"
radio input "true"
type input "Gidangal"
radio input "true"
type input "Gidangal 1"
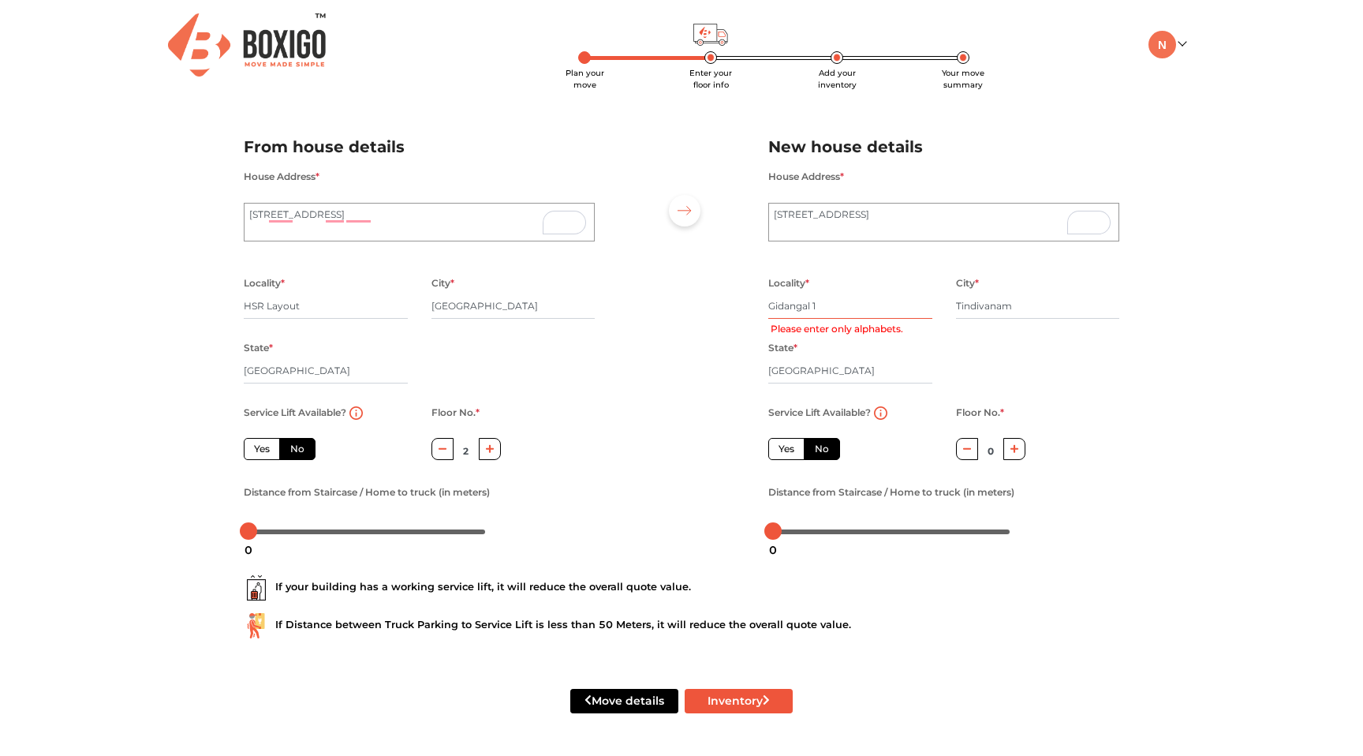
radio input "true"
type input "Gidangal One"
click at [995, 363] on div "Locality * Gidangal One City * Tindivanam State * Tamil Nadu Pincode *" at bounding box center [943, 337] width 375 height 129
click at [734, 701] on button "Inventory" at bounding box center [739, 701] width 108 height 24
radio input "true"
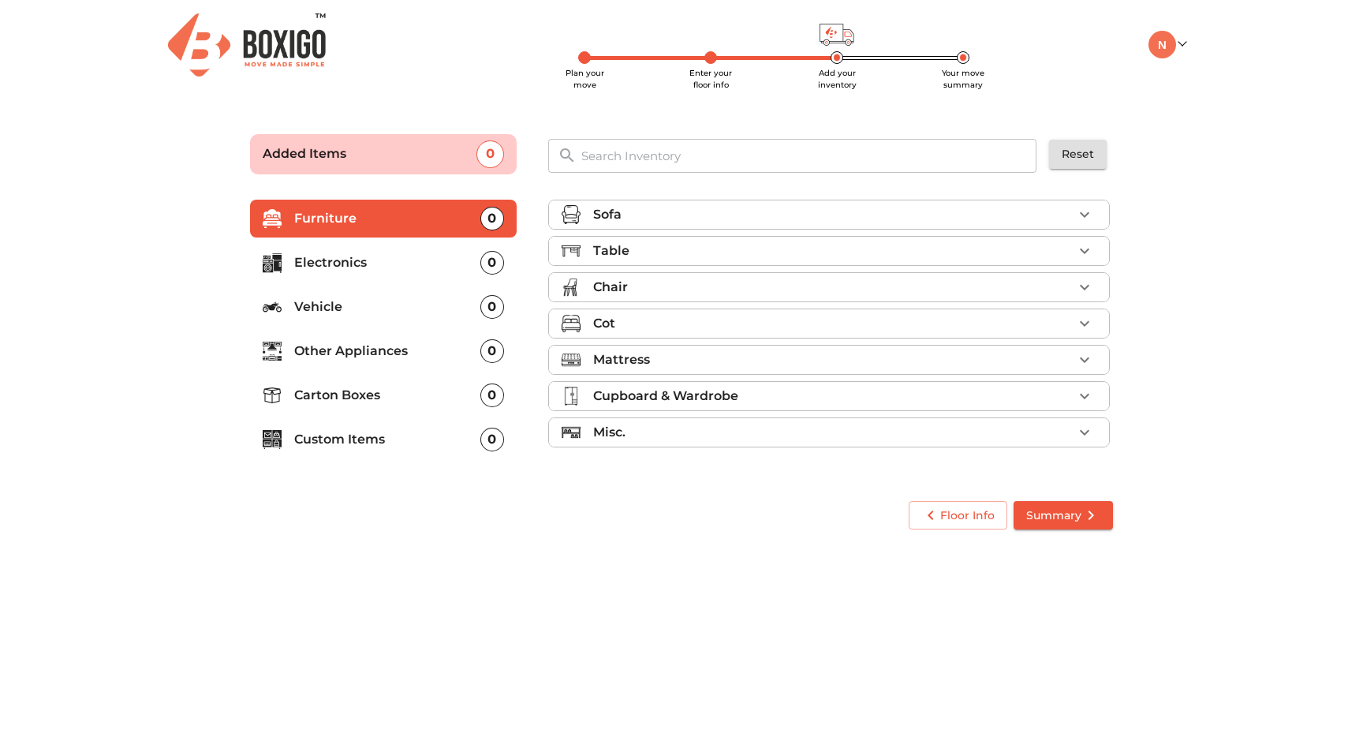
click at [869, 247] on div "Table" at bounding box center [833, 250] width 480 height 19
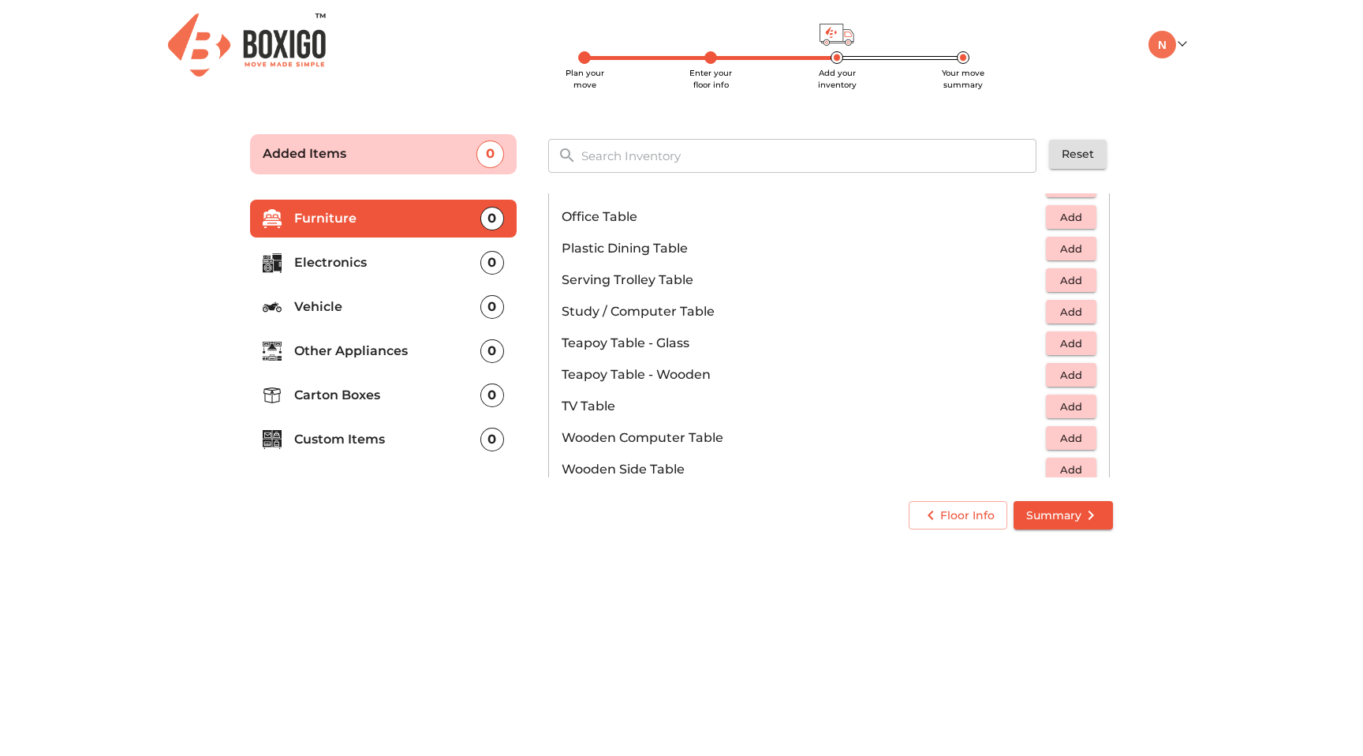
scroll to position [830, 0]
click at [1063, 311] on span "Add" at bounding box center [1071, 310] width 35 height 18
click at [1156, 317] on main "Plan your move Enter your floor info Add your inventory Your move summary Added…" at bounding box center [681, 329] width 1363 height 434
click at [1143, 237] on main "Plan your move Enter your floor info Add your inventory Your move summary Added…" at bounding box center [681, 329] width 1363 height 434
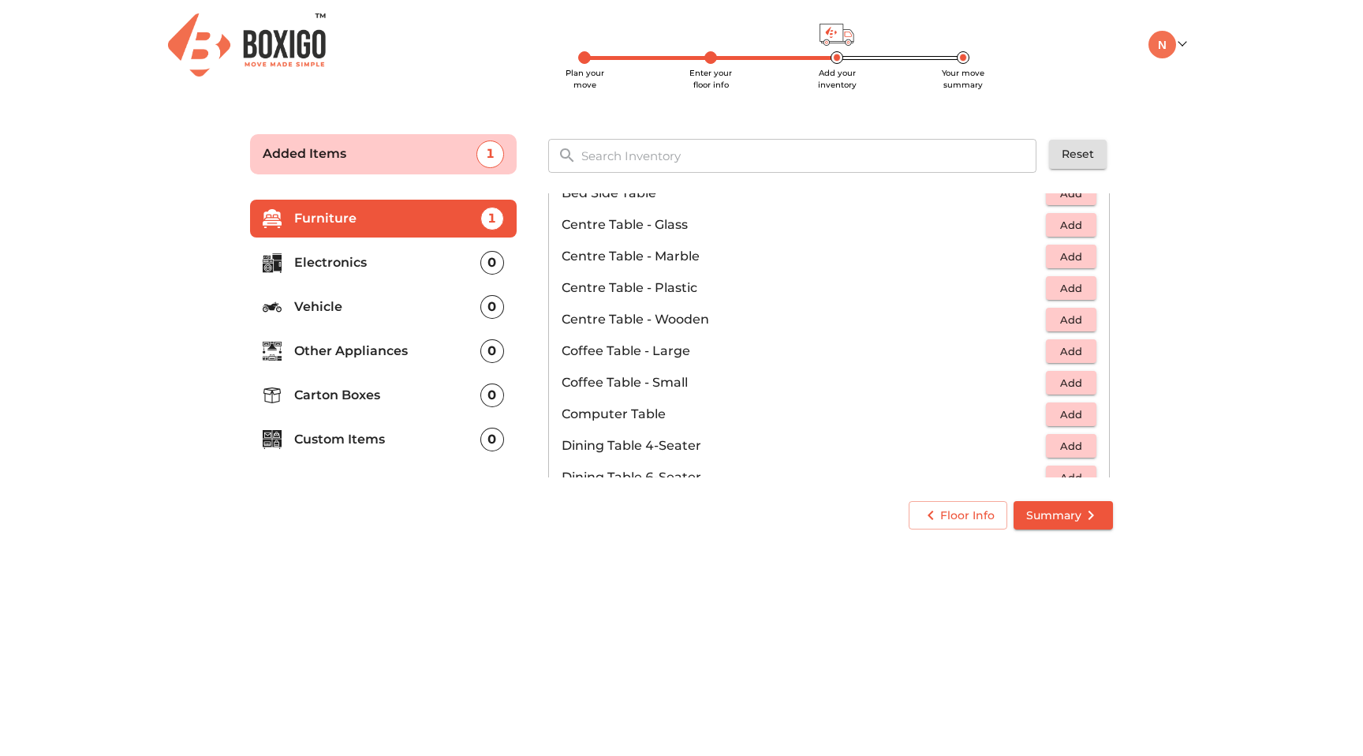
scroll to position [0, 0]
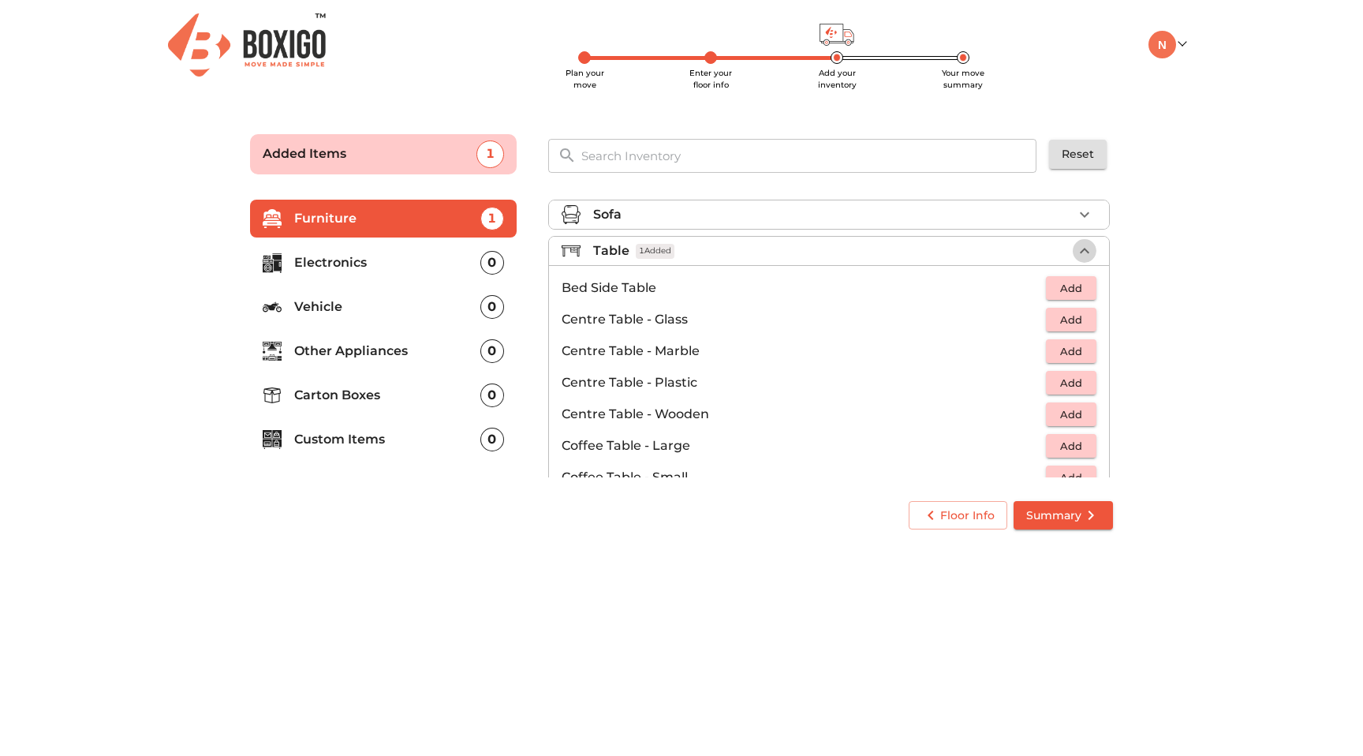
click at [1083, 250] on icon "button" at bounding box center [1084, 251] width 9 height 6
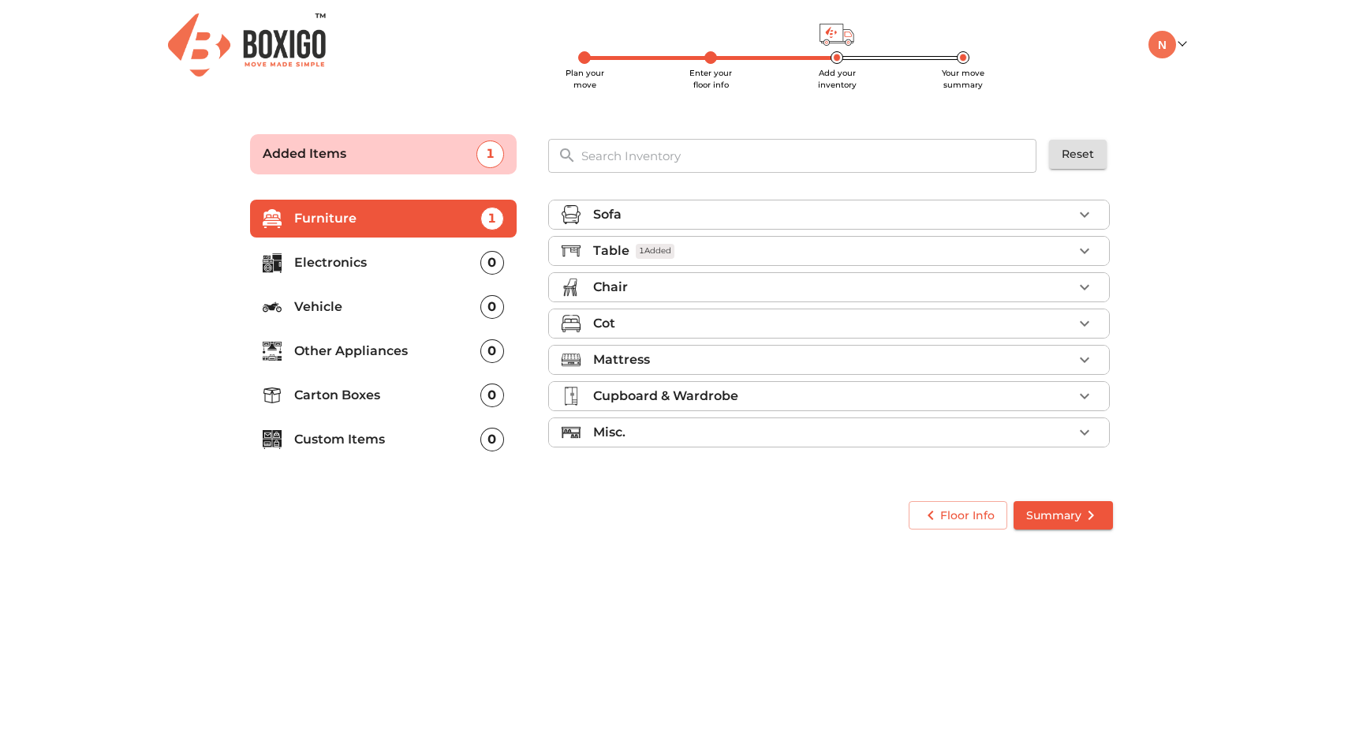
click at [1088, 319] on icon "button" at bounding box center [1084, 323] width 19 height 19
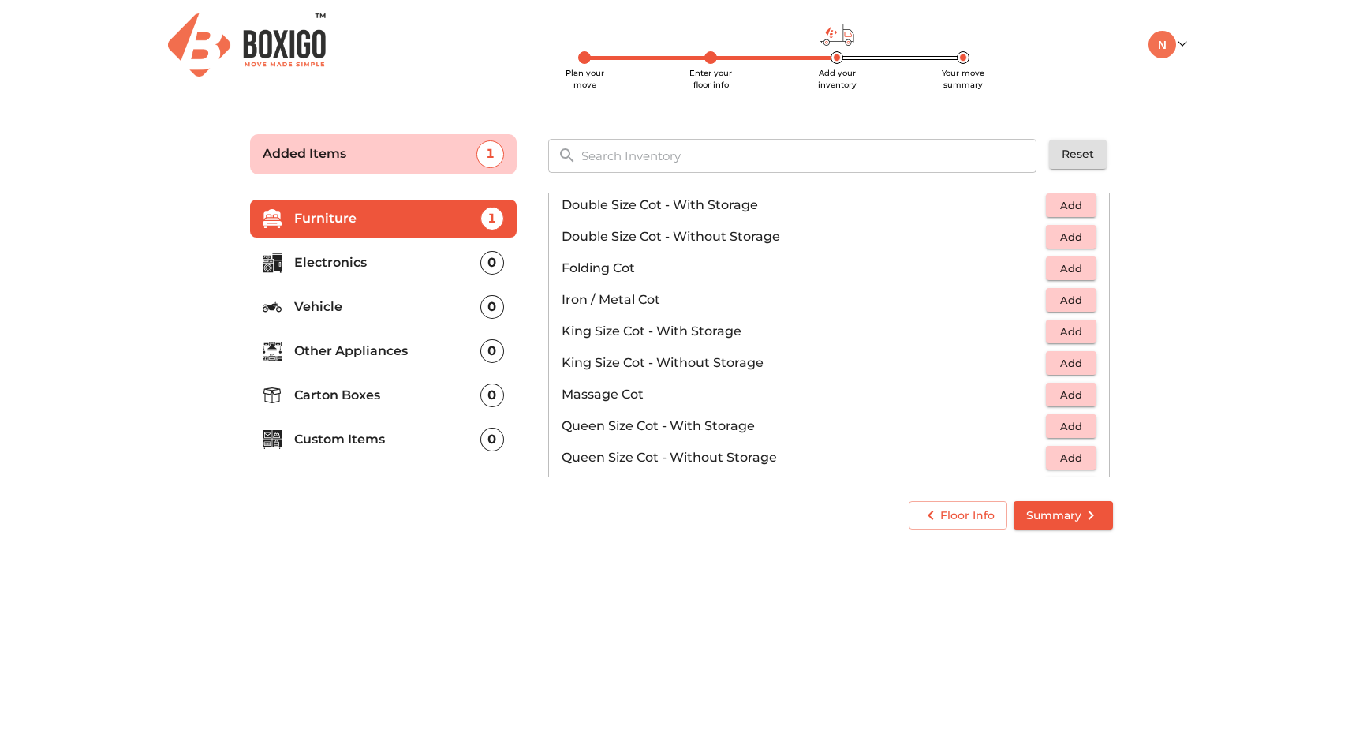
scroll to position [297, 0]
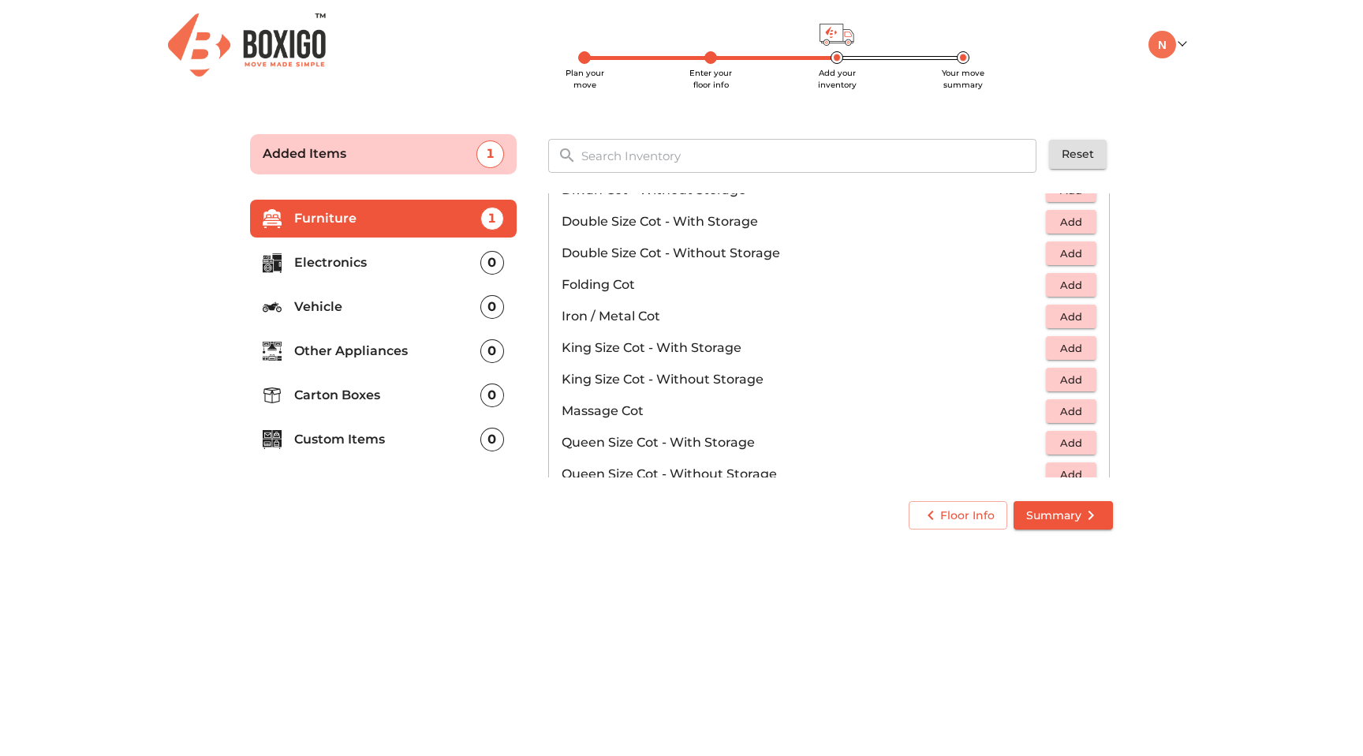
click at [1065, 320] on span "Add" at bounding box center [1071, 317] width 35 height 18
click at [1167, 230] on main "Plan your move Enter your floor info Add your inventory Your move summary Added…" at bounding box center [681, 329] width 1363 height 434
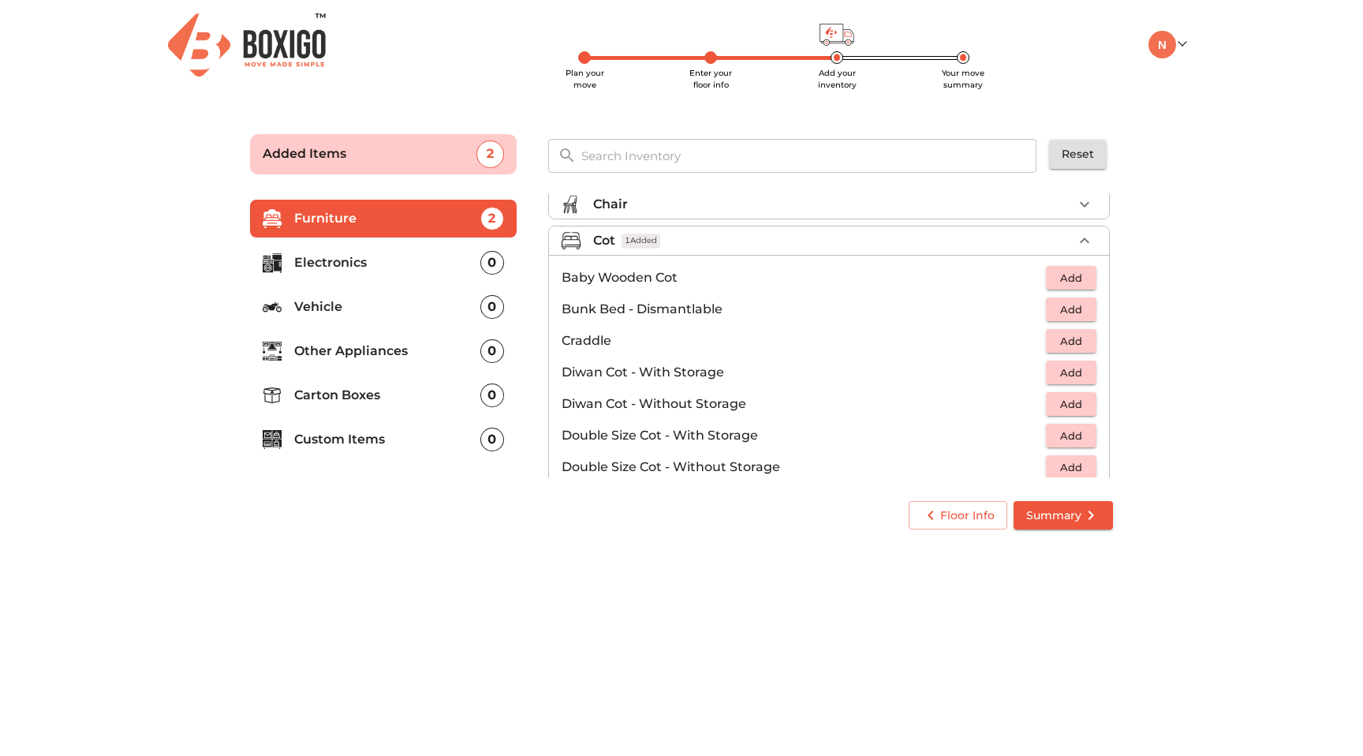
scroll to position [0, 0]
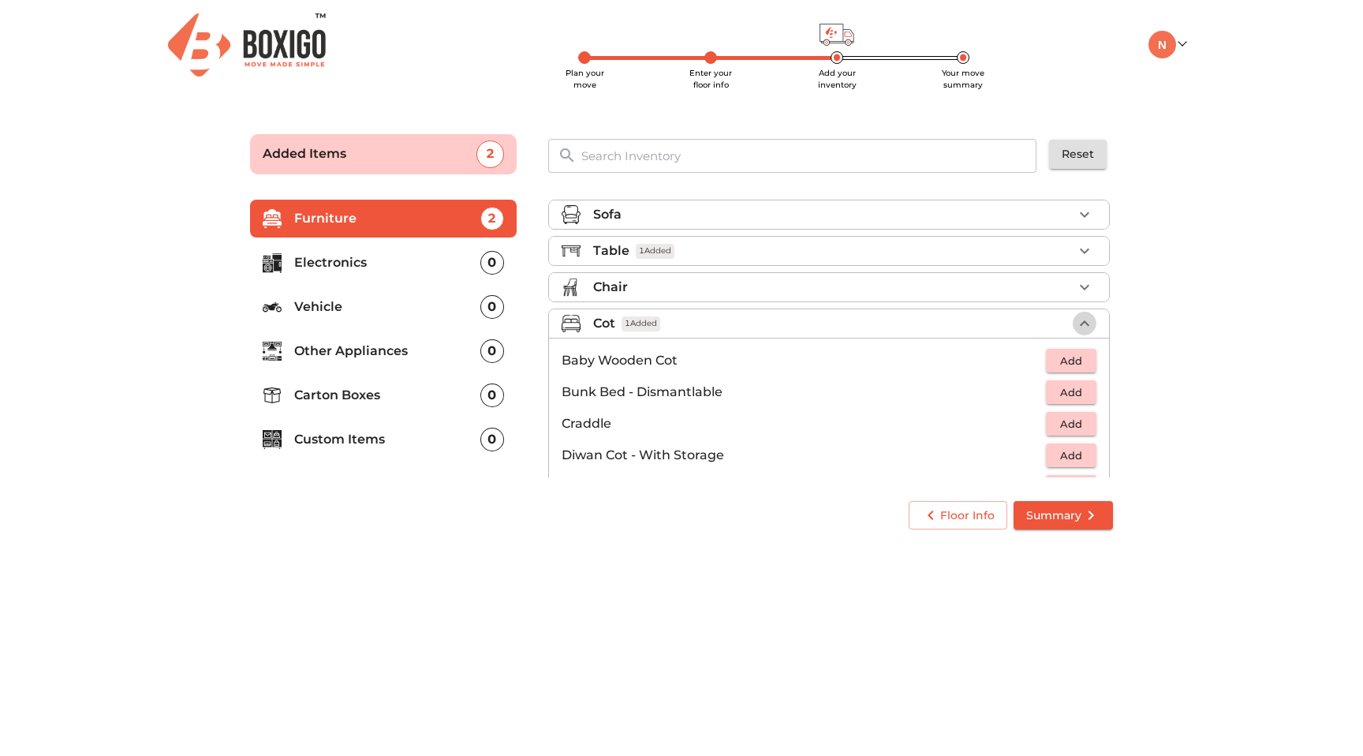
click at [1088, 319] on icon "button" at bounding box center [1084, 323] width 19 height 19
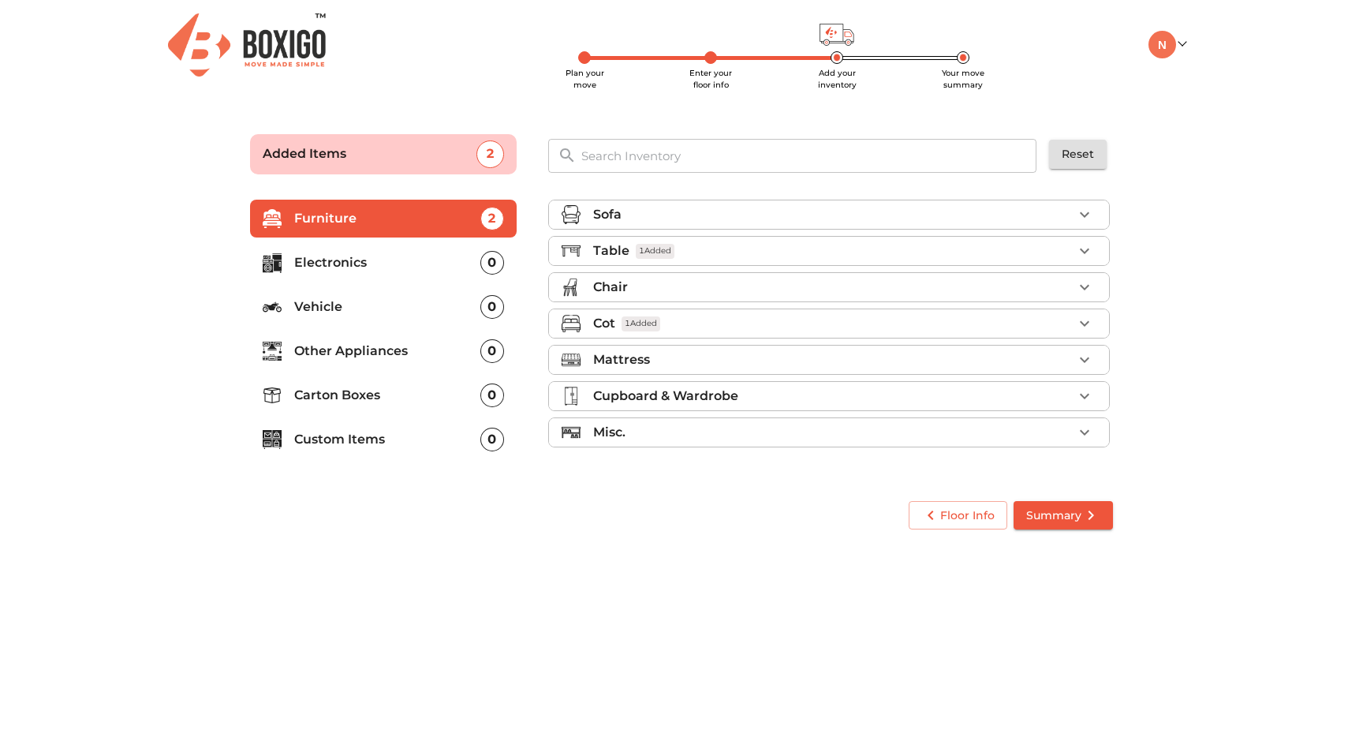
click at [1041, 360] on div "Mattress" at bounding box center [833, 359] width 480 height 19
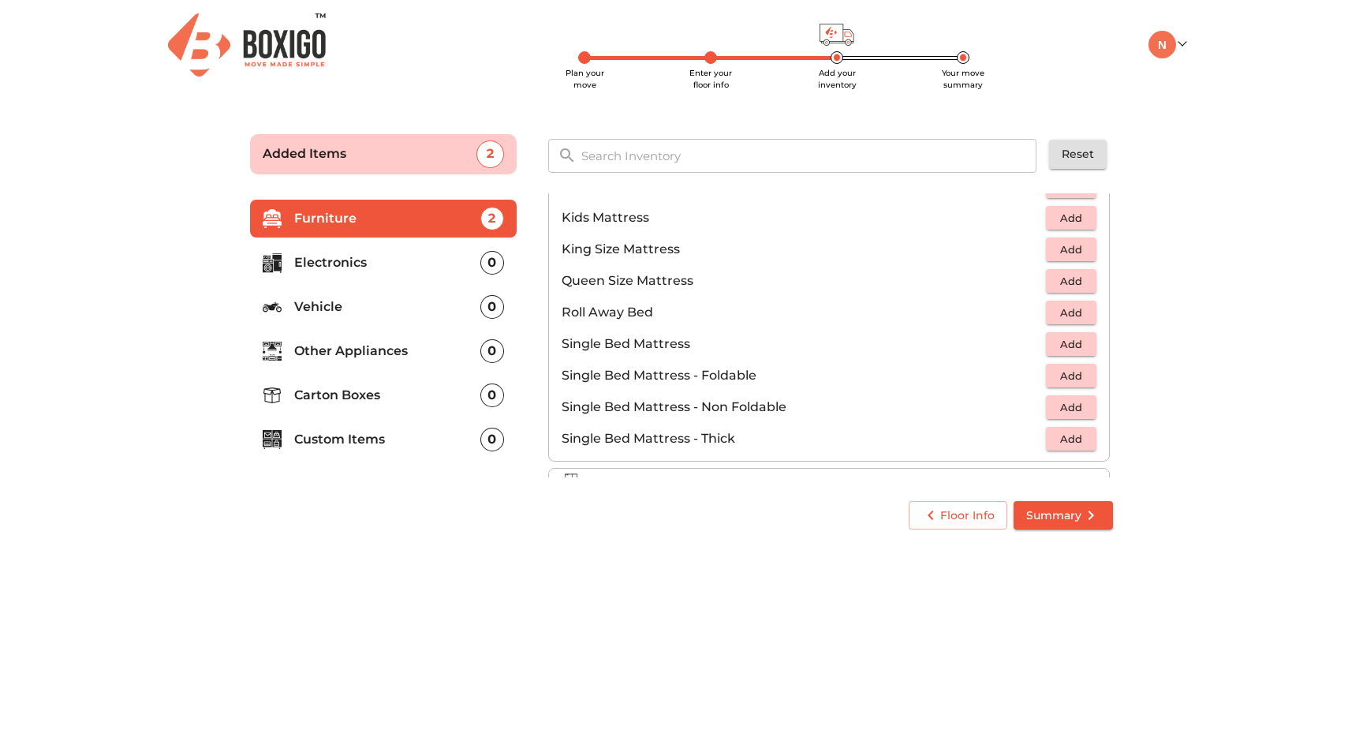
scroll to position [244, 0]
drag, startPoint x: 1069, startPoint y: 341, endPoint x: 1084, endPoint y: 346, distance: 16.0
click at [1084, 346] on span "Add" at bounding box center [1071, 343] width 35 height 18
click at [1151, 414] on main "Plan your move Enter your floor info Add your inventory Your move summary Added…" at bounding box center [681, 329] width 1363 height 434
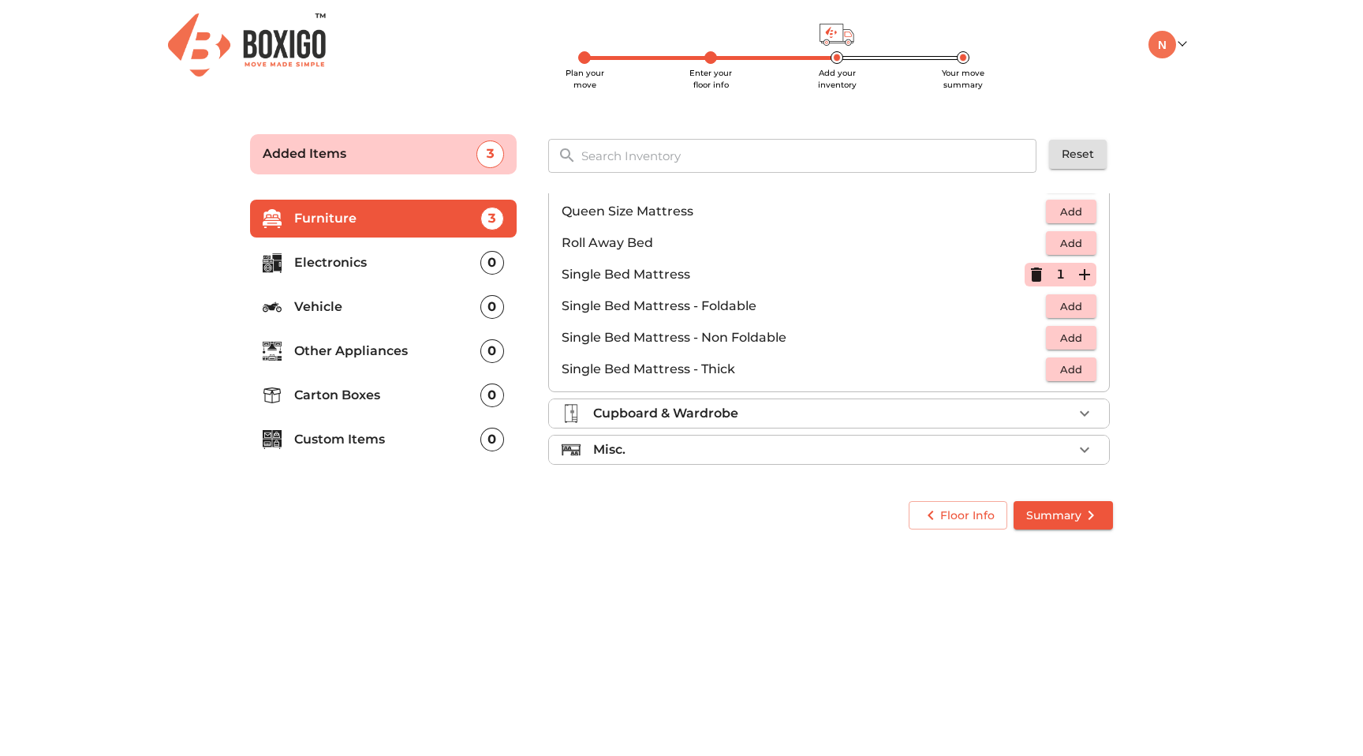
click at [1205, 363] on main "Plan your move Enter your floor info Add your inventory Your move summary Added…" at bounding box center [681, 329] width 1363 height 434
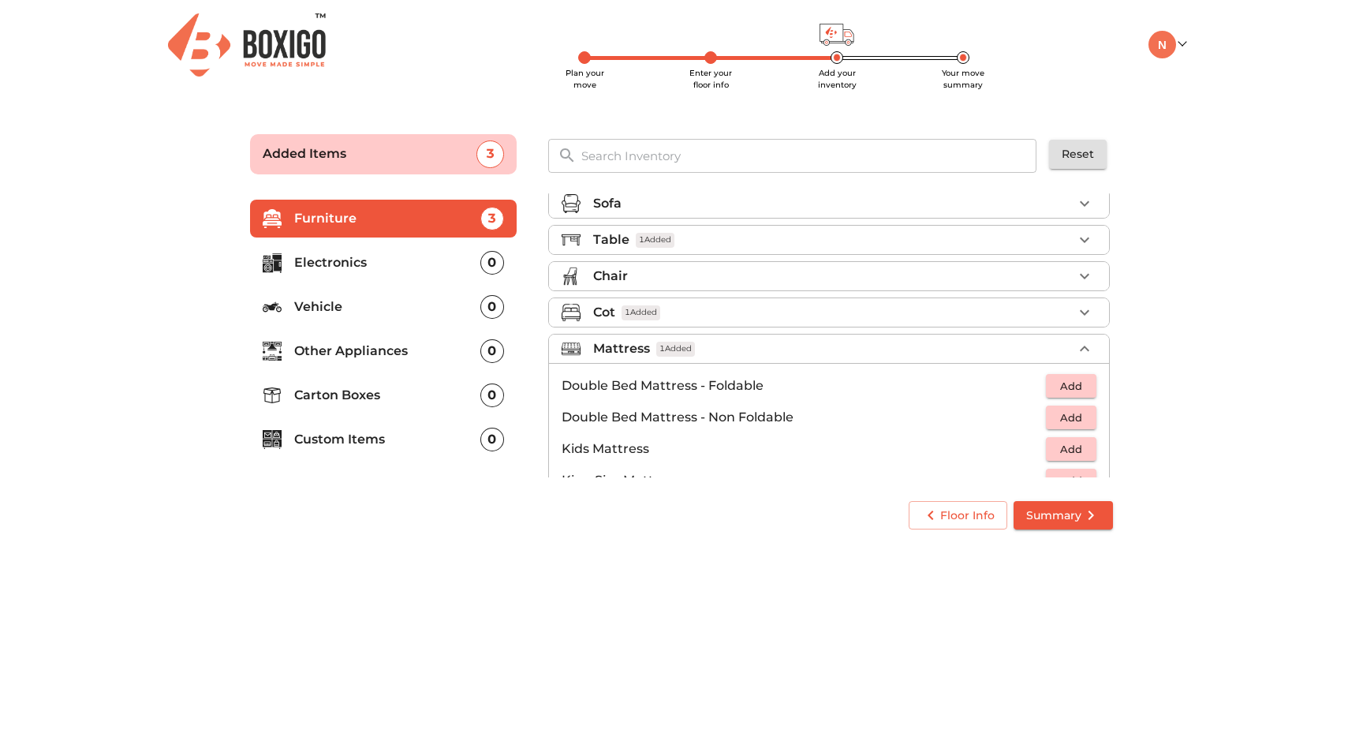
scroll to position [0, 0]
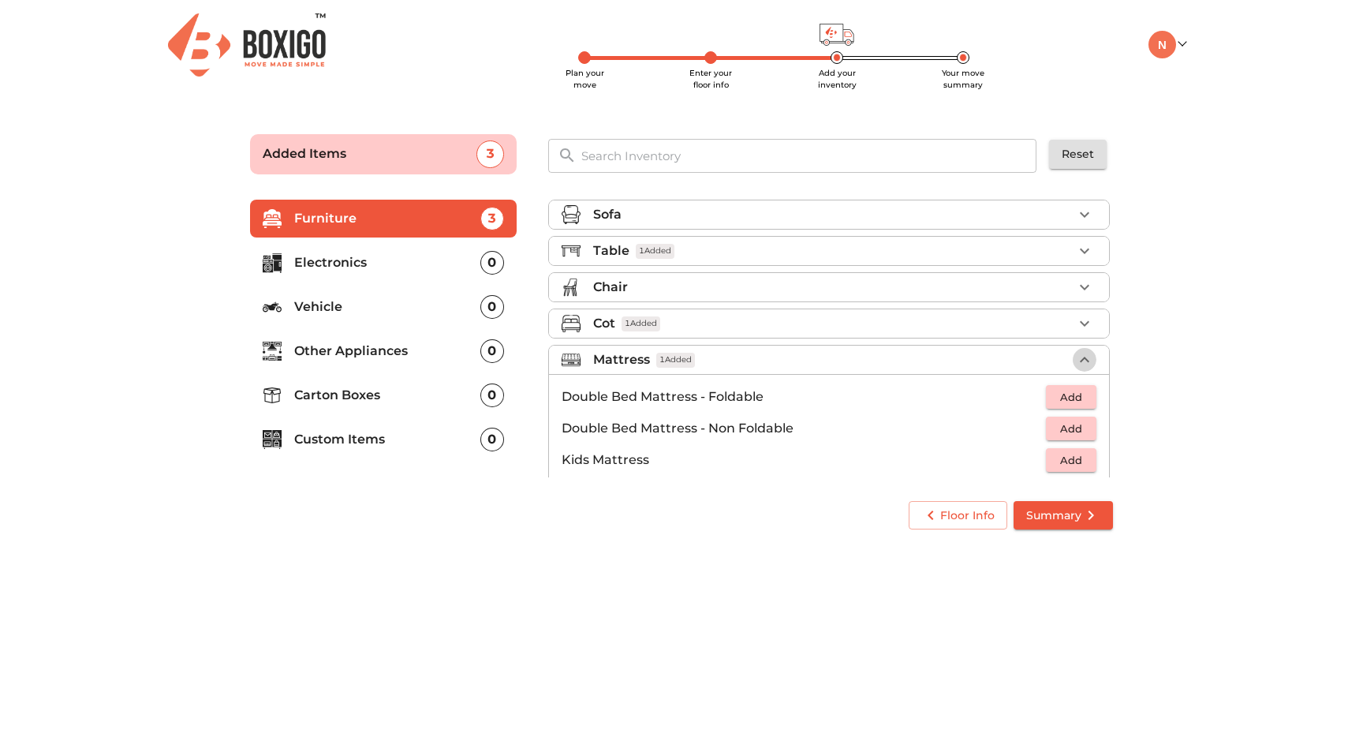
click at [1081, 359] on icon "button" at bounding box center [1084, 359] width 19 height 19
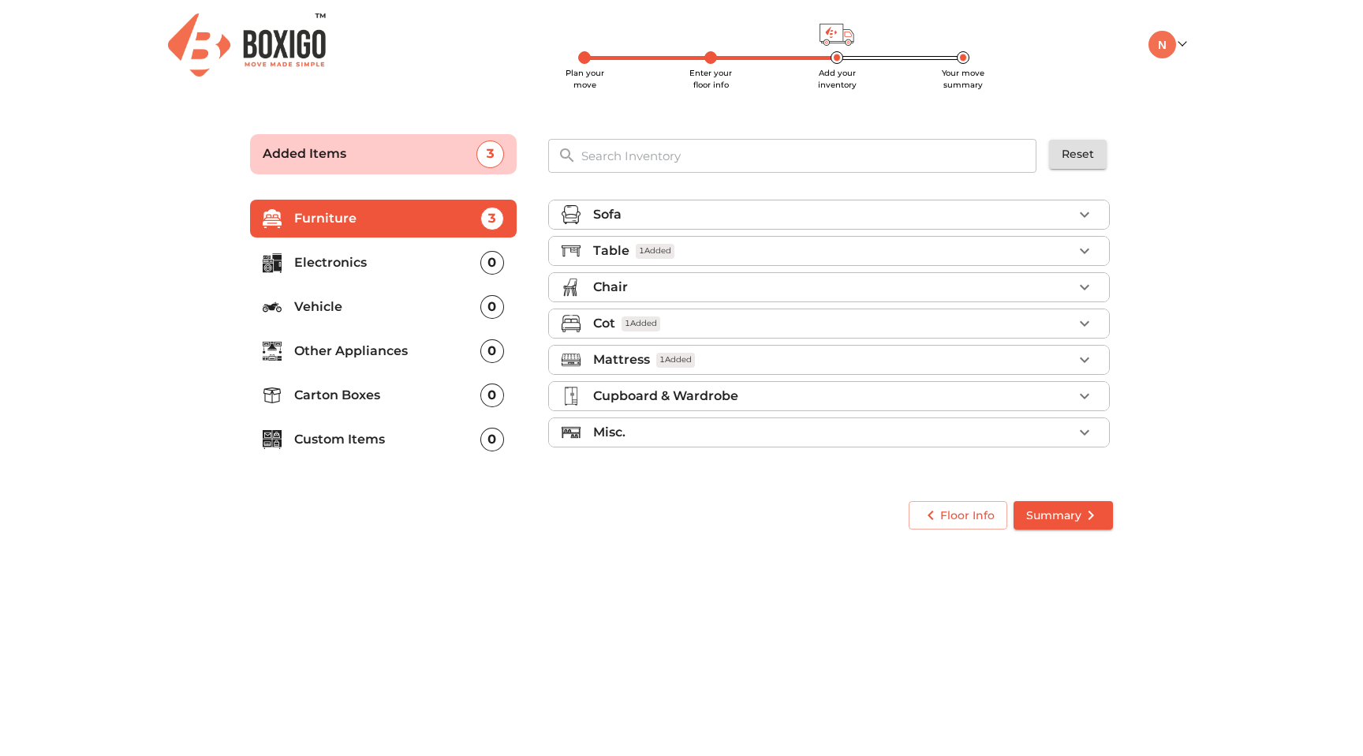
click at [1071, 441] on div "Misc." at bounding box center [833, 432] width 480 height 19
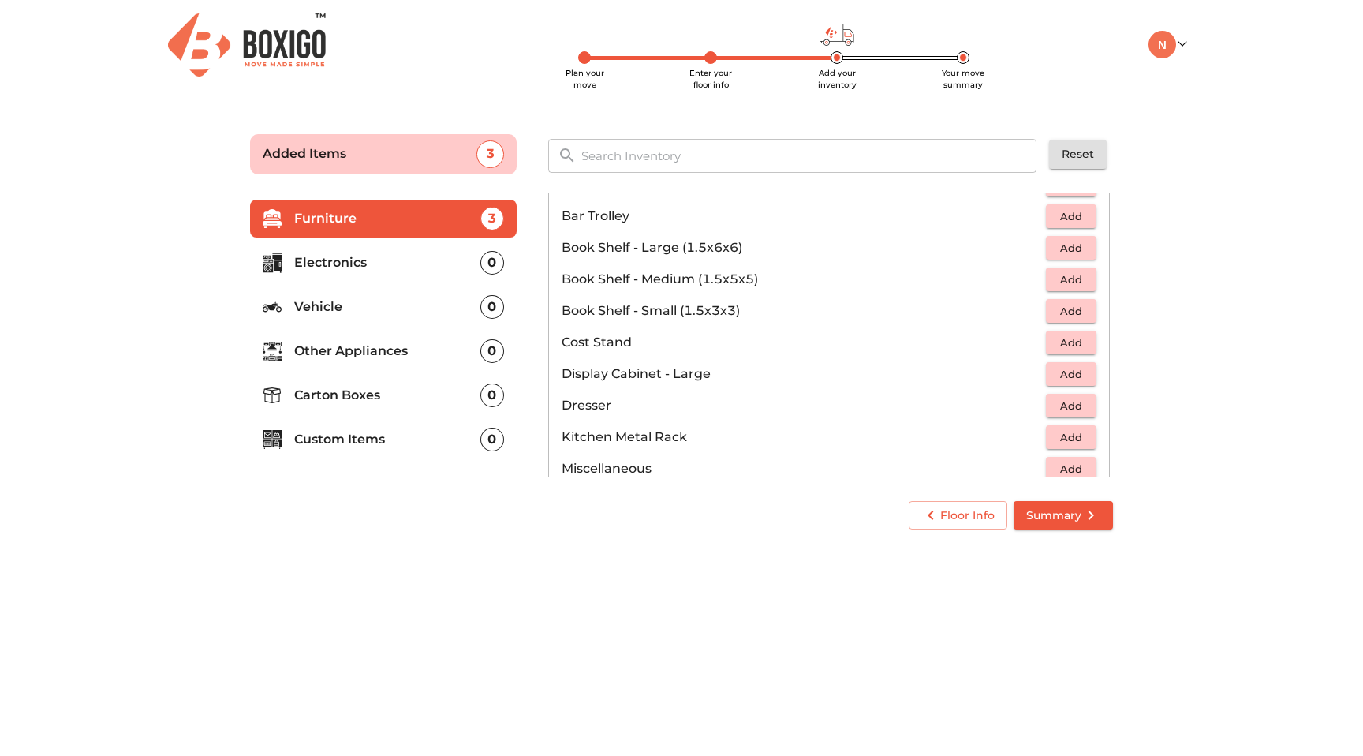
scroll to position [375, 0]
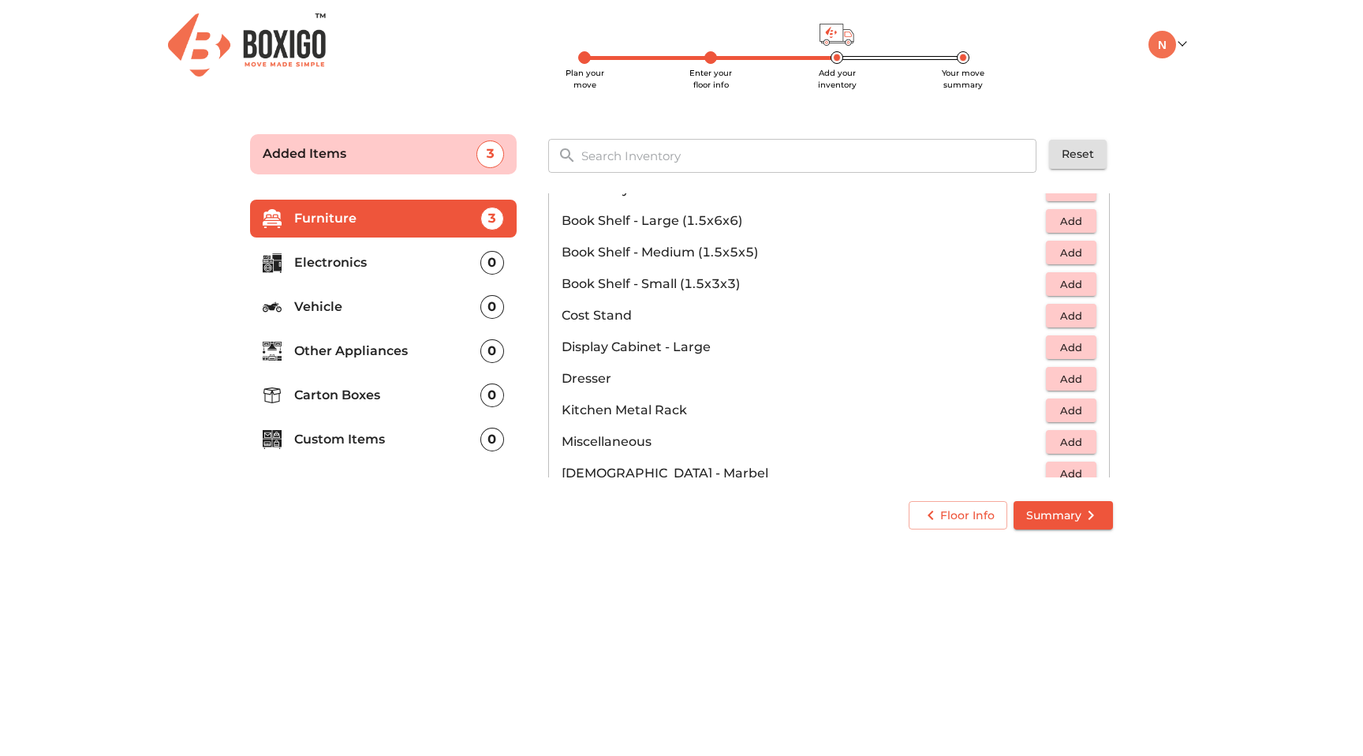
click at [1082, 513] on icon "submit" at bounding box center [1090, 515] width 19 height 19
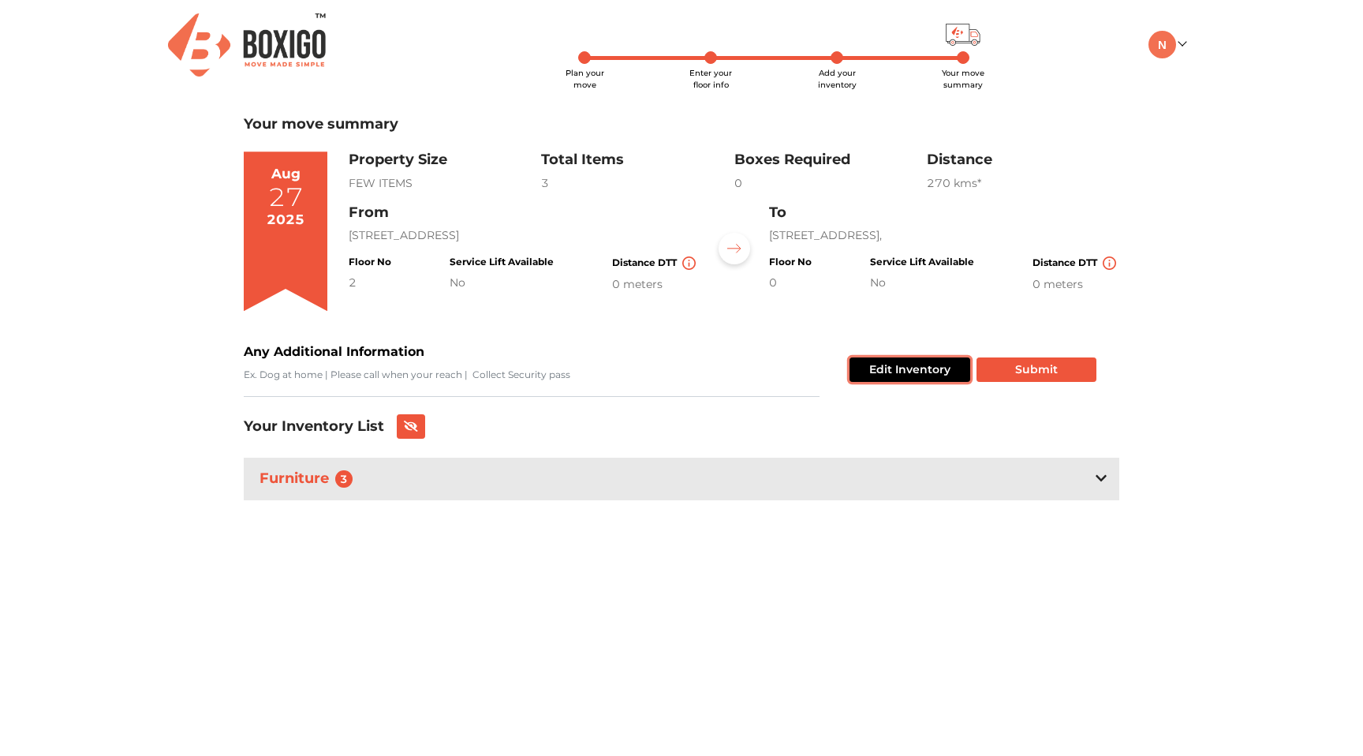
click at [883, 362] on button "Edit Inventory" at bounding box center [910, 369] width 121 height 24
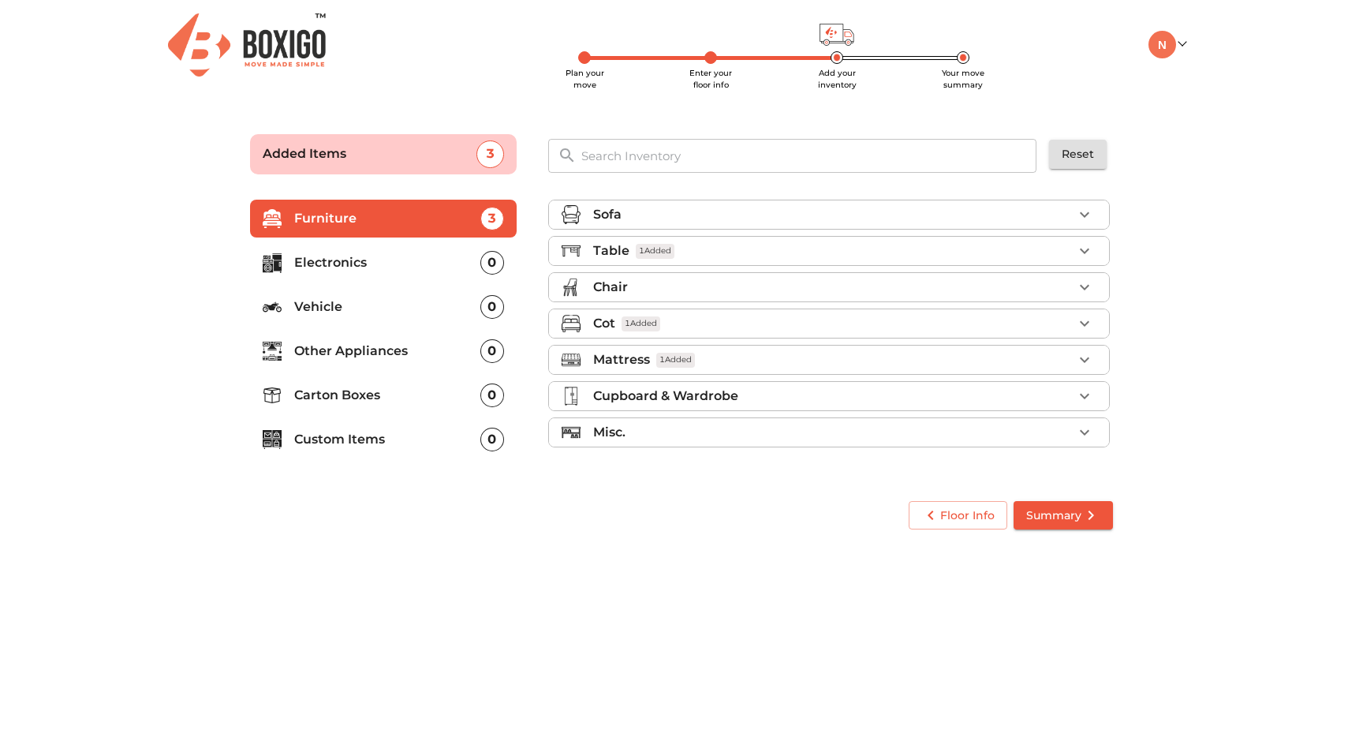
click at [741, 251] on div "Table 1 Added" at bounding box center [833, 250] width 480 height 19
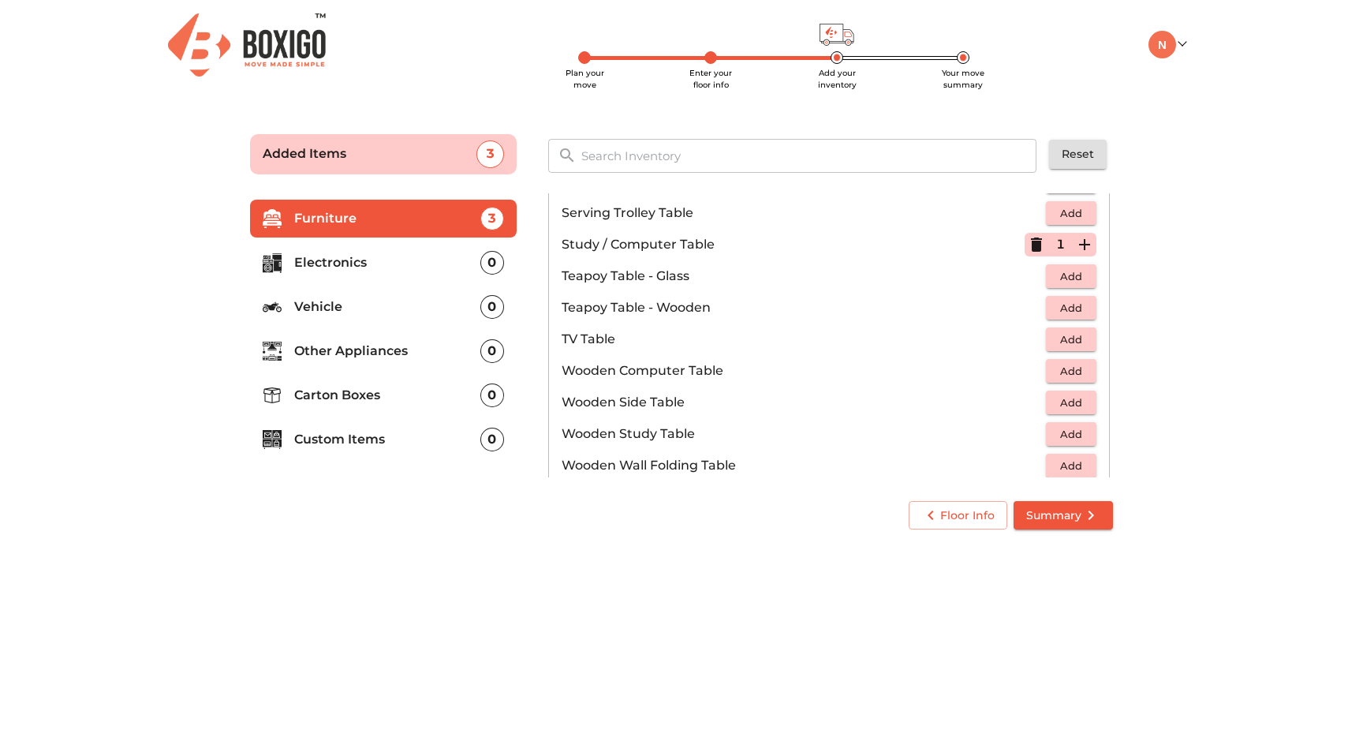
scroll to position [905, 0]
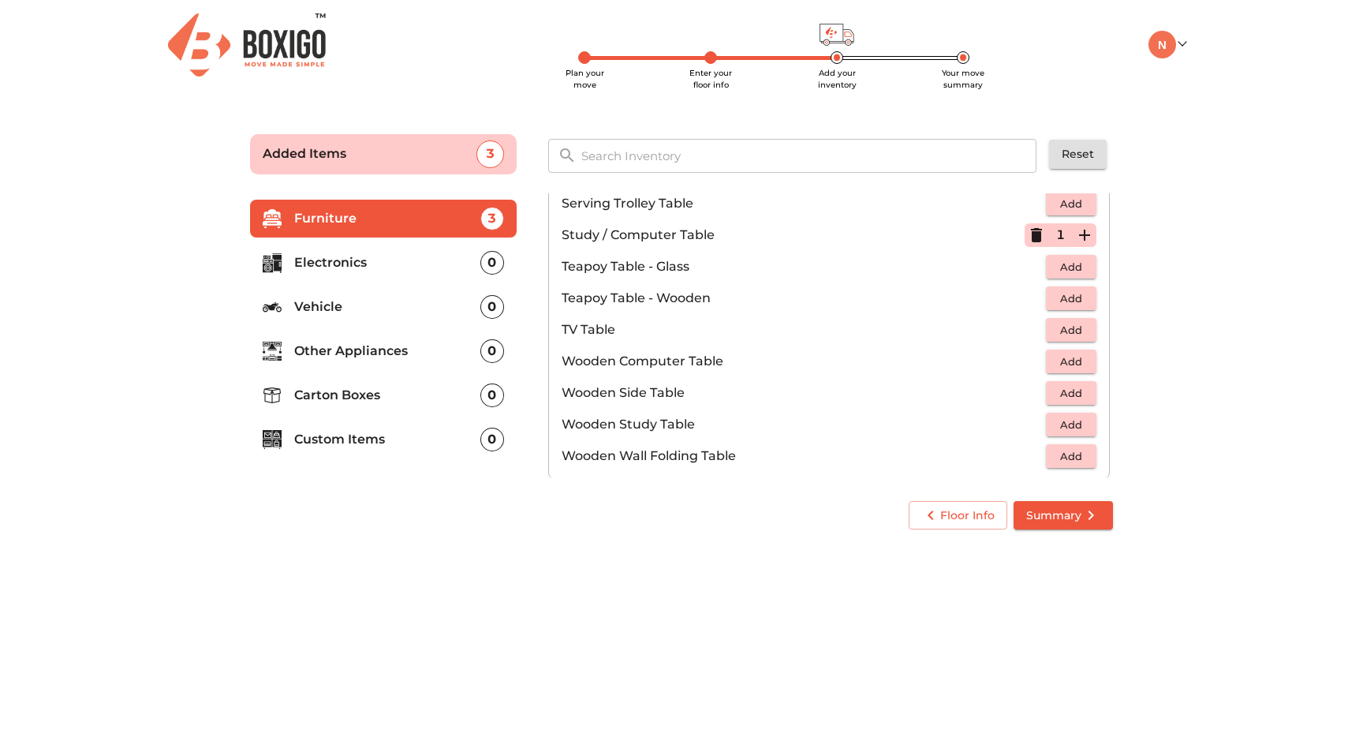
click at [1026, 233] on button "button" at bounding box center [1037, 235] width 24 height 24
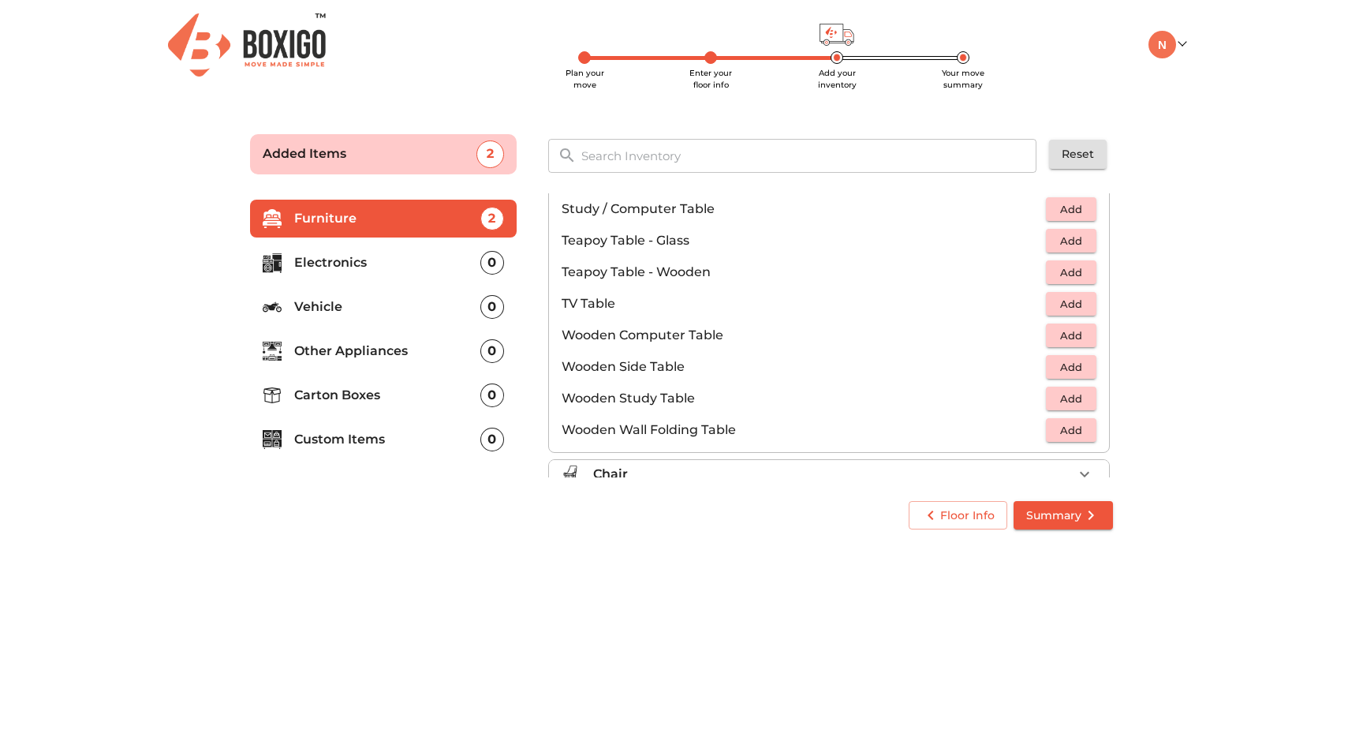
scroll to position [928, 0]
click at [1067, 394] on span "Add" at bounding box center [1071, 401] width 35 height 18
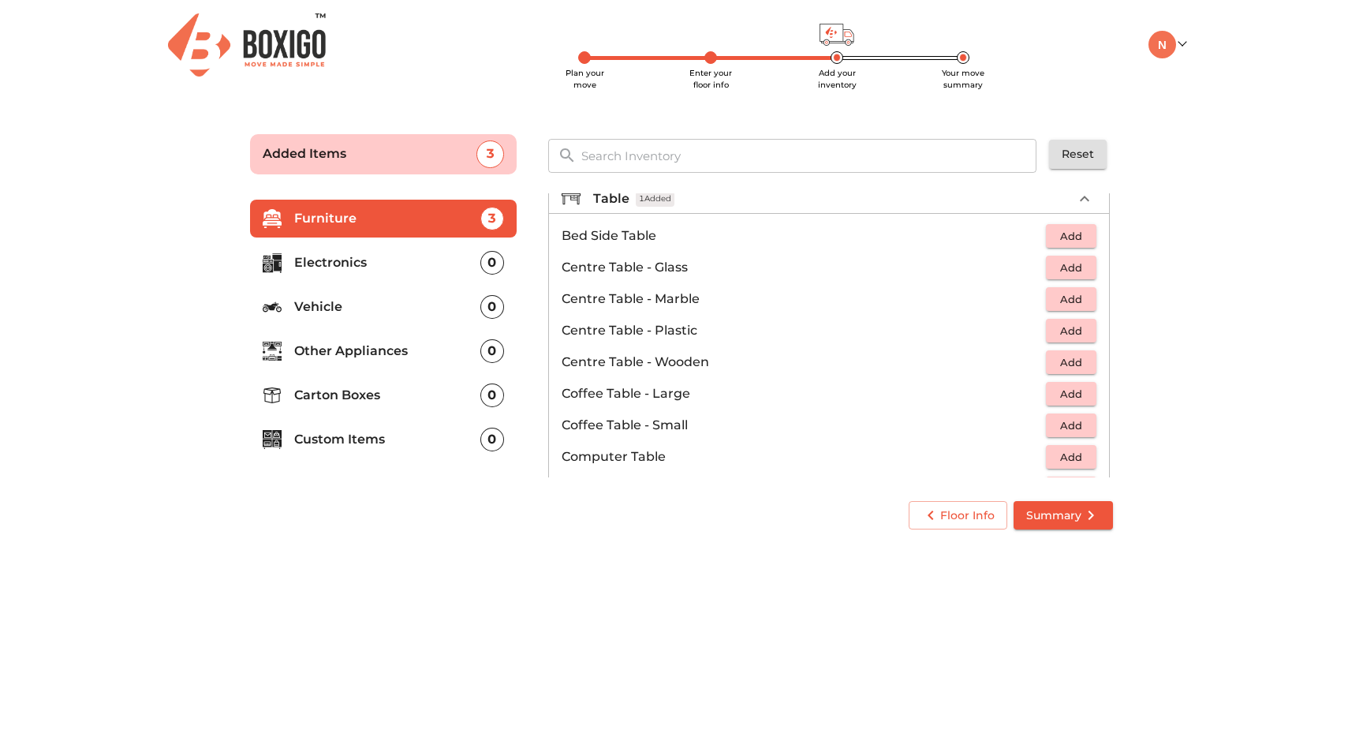
scroll to position [0, 0]
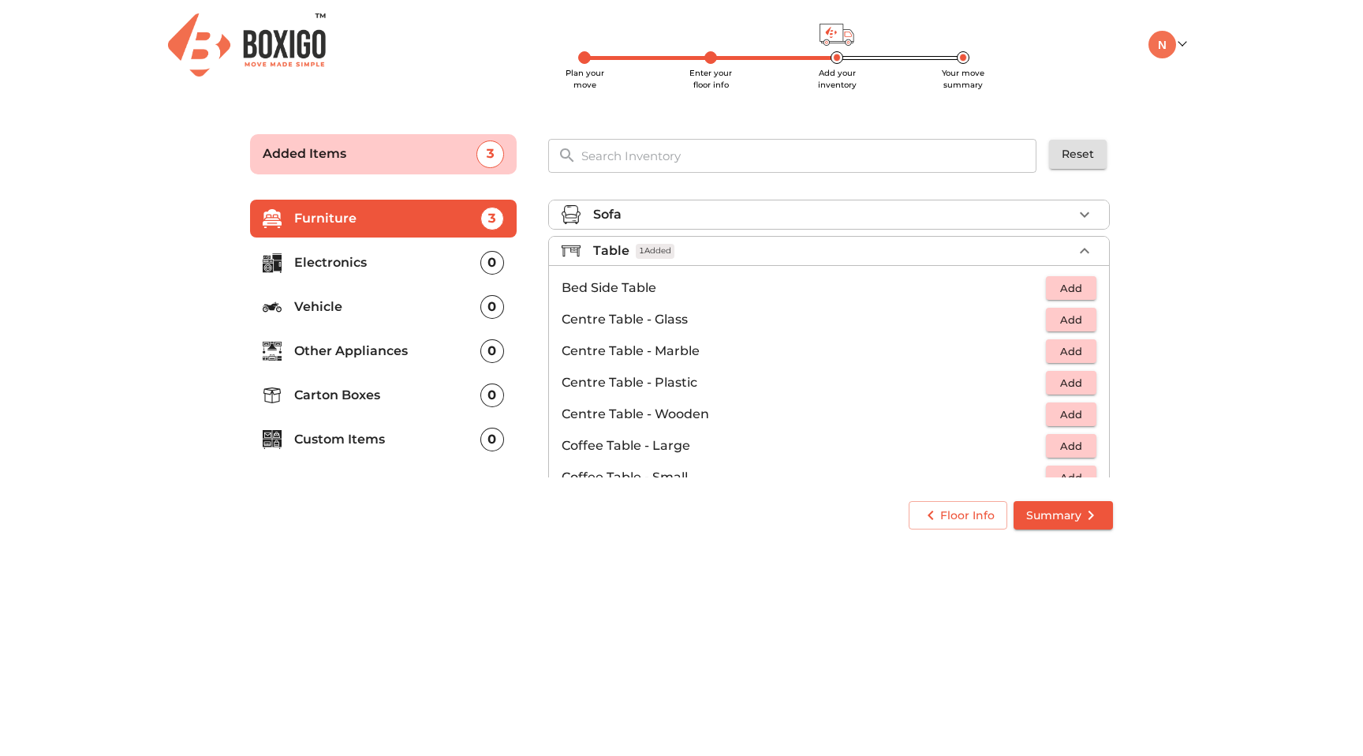
click at [1086, 252] on icon "button" at bounding box center [1084, 251] width 9 height 6
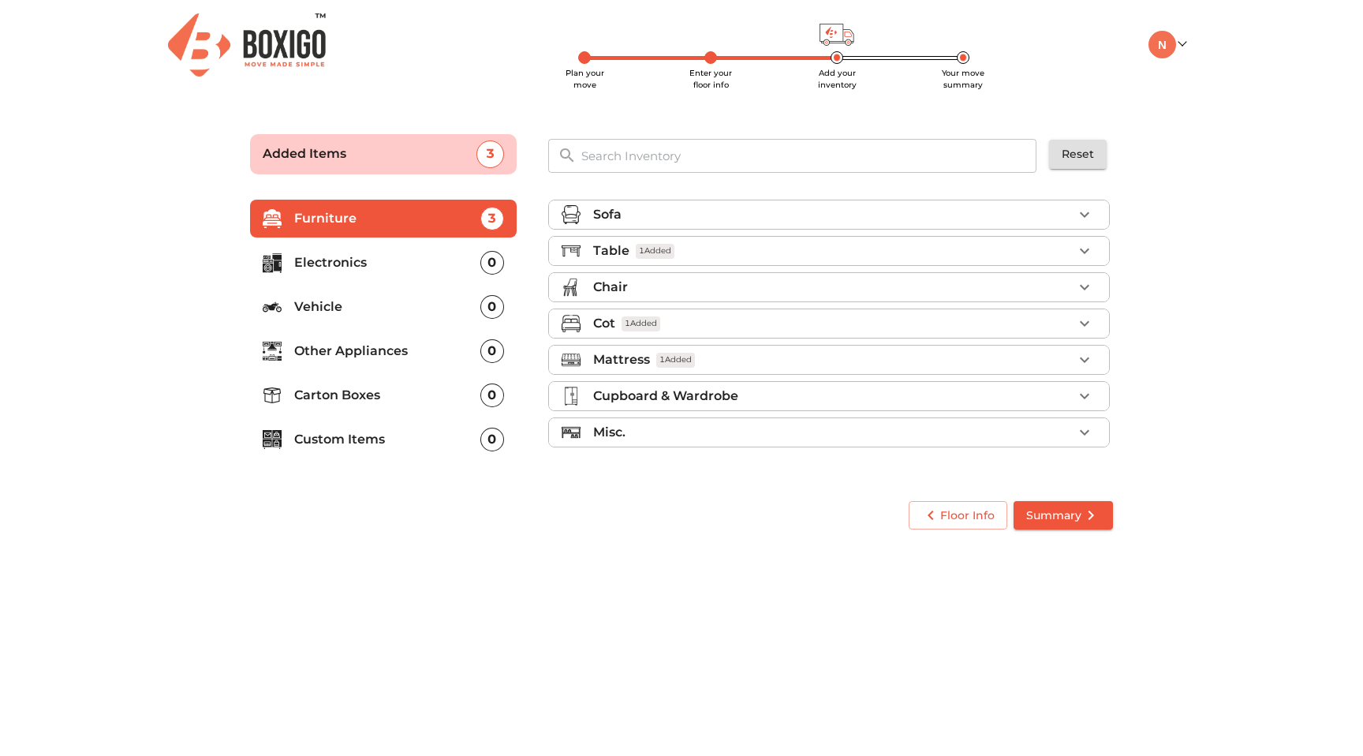
click at [952, 319] on div "Cot 1 Added" at bounding box center [833, 323] width 480 height 19
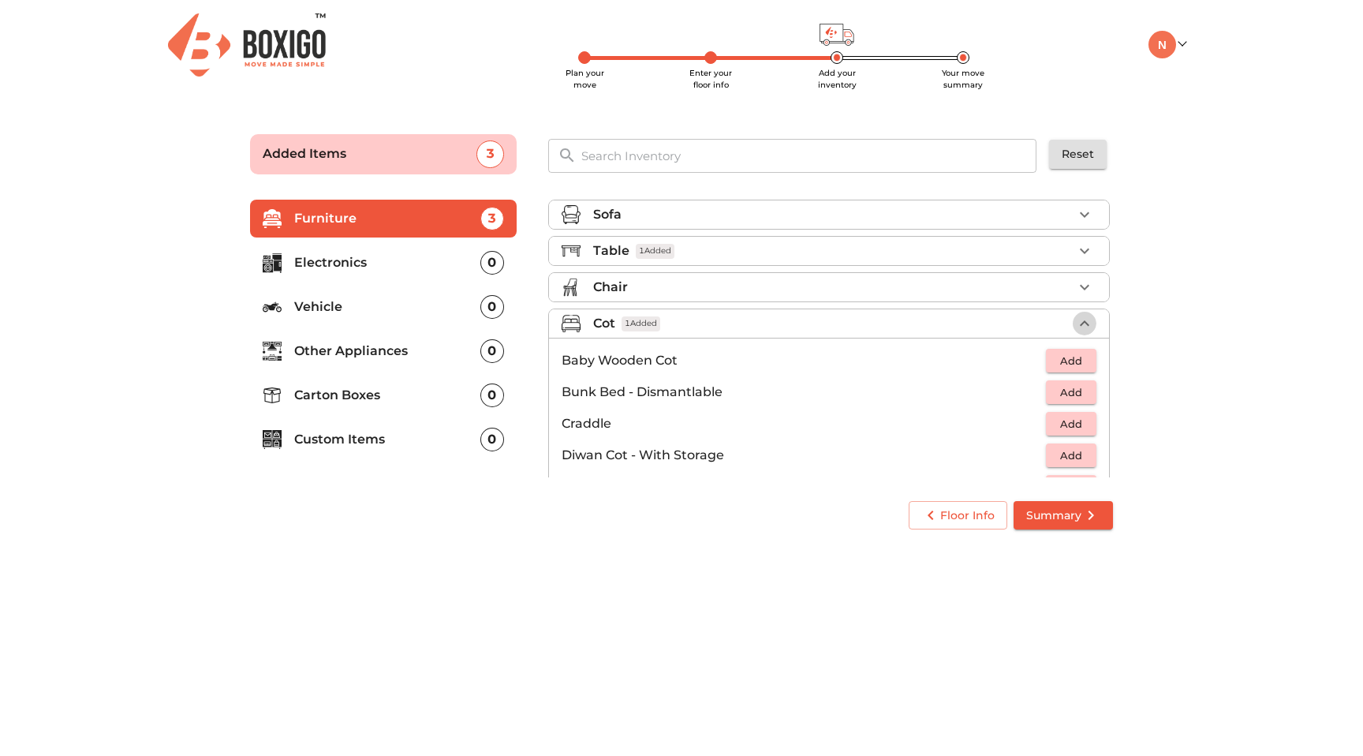
click at [1076, 317] on icon "button" at bounding box center [1084, 323] width 19 height 19
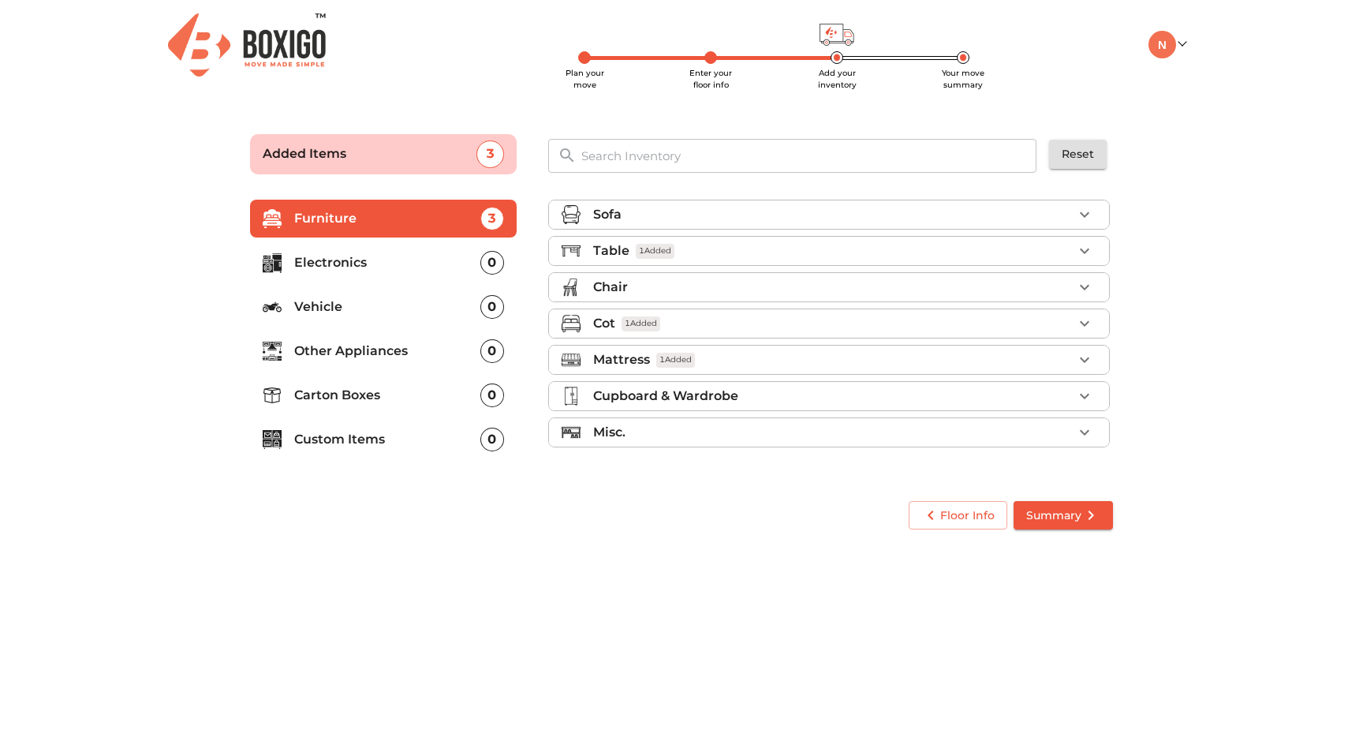
click at [1074, 511] on span "Summary" at bounding box center [1063, 516] width 74 height 20
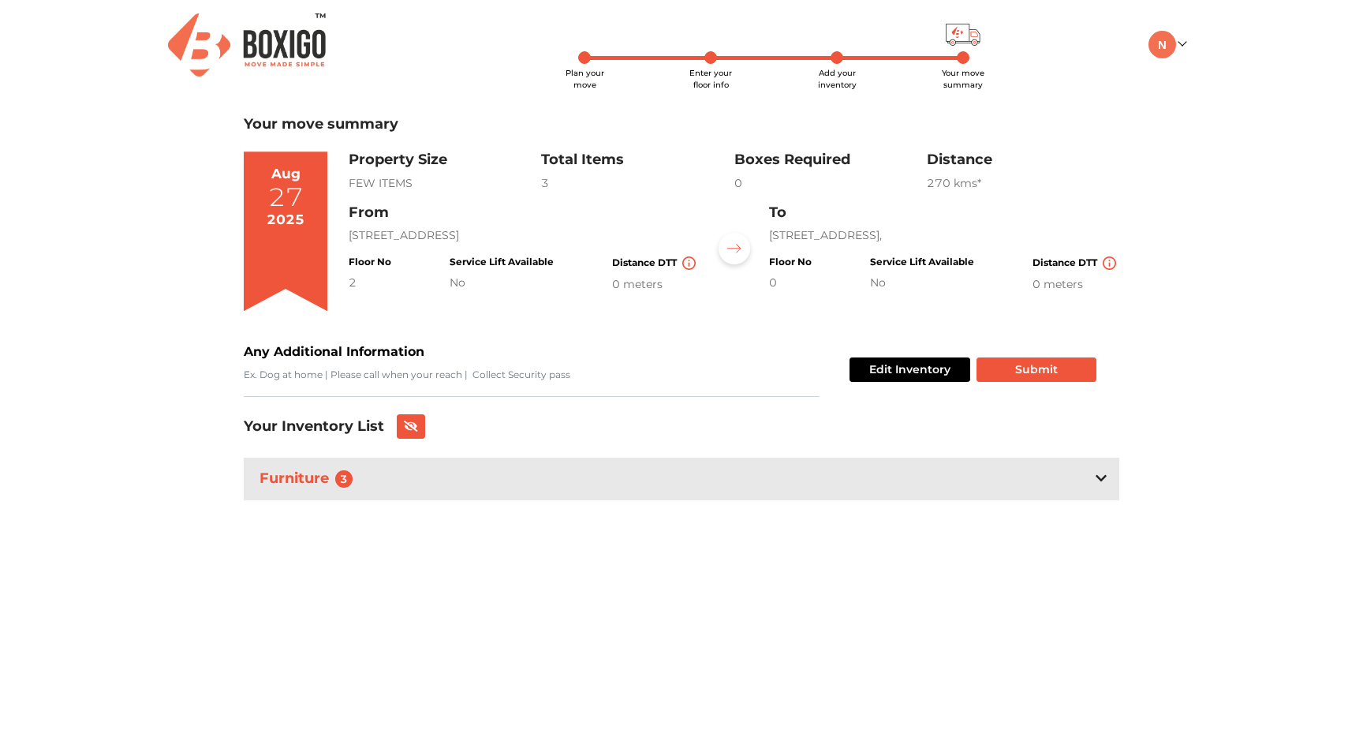
click at [839, 68] on span "Add your inventory" at bounding box center [837, 79] width 39 height 22
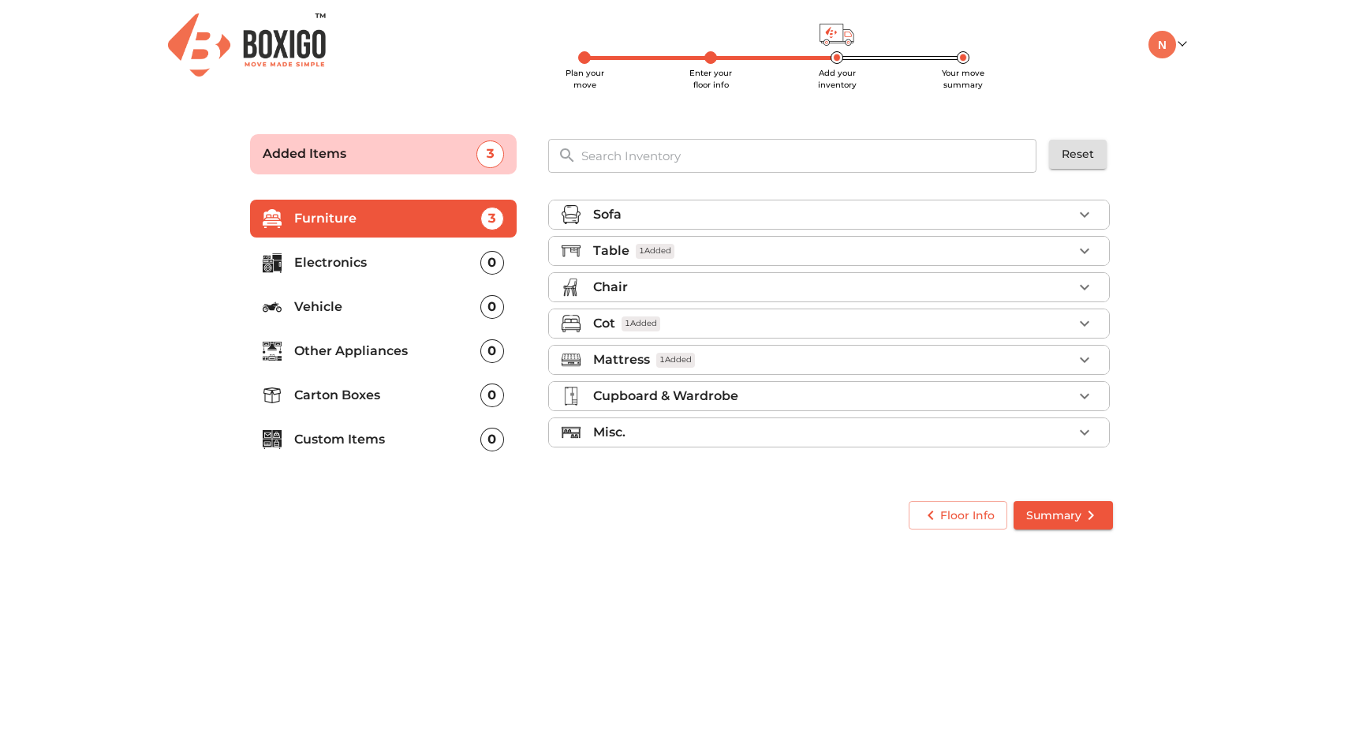
click at [712, 68] on span "Enter your floor info" at bounding box center [710, 79] width 43 height 22
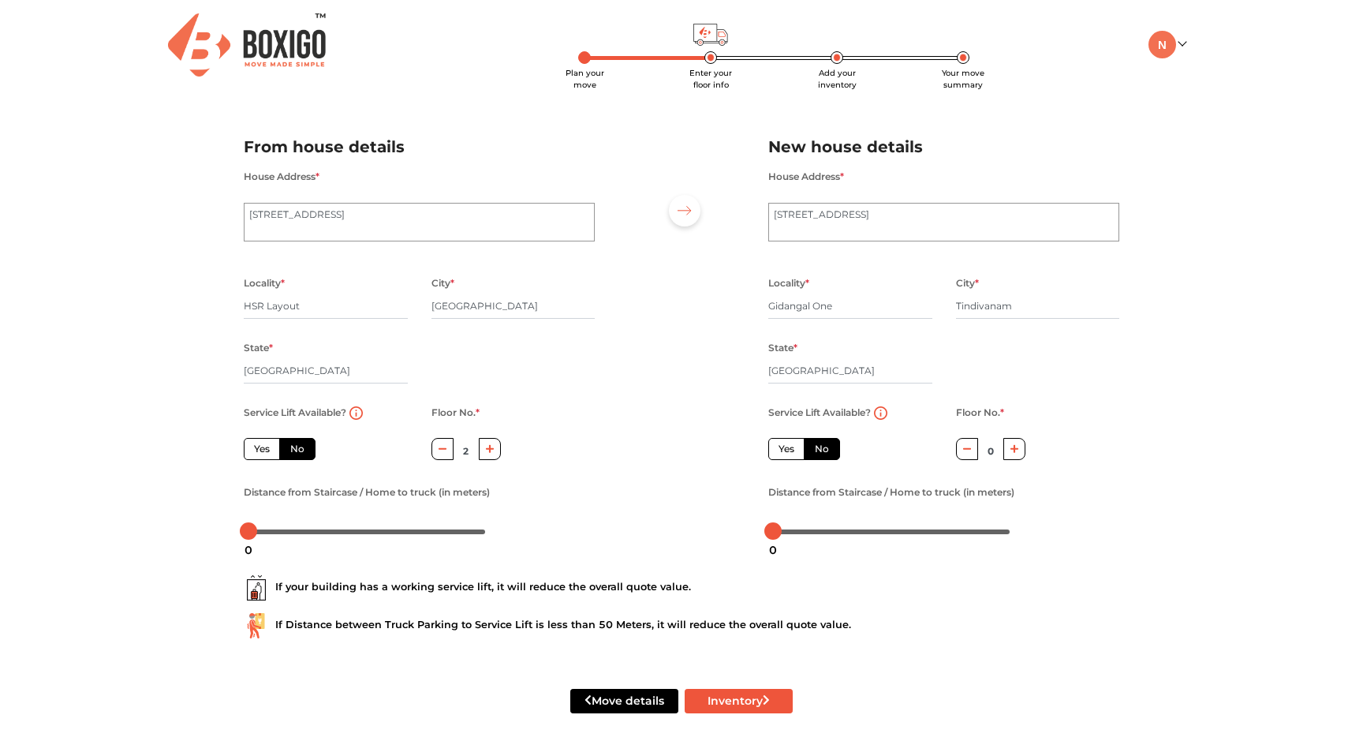
click at [586, 68] on span "Plan your move" at bounding box center [585, 79] width 39 height 22
radio input "true"
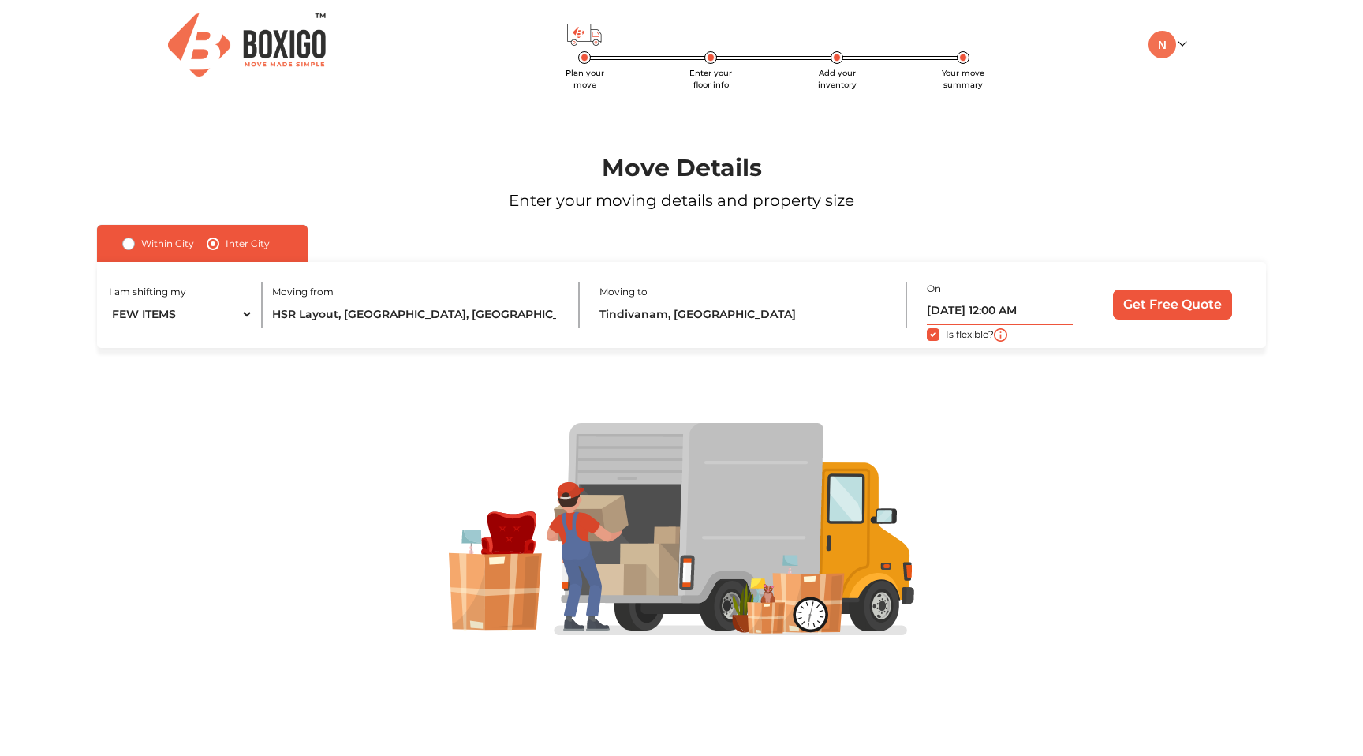
click at [969, 312] on input "27/08/2025 12:00 AM" at bounding box center [1000, 311] width 146 height 28
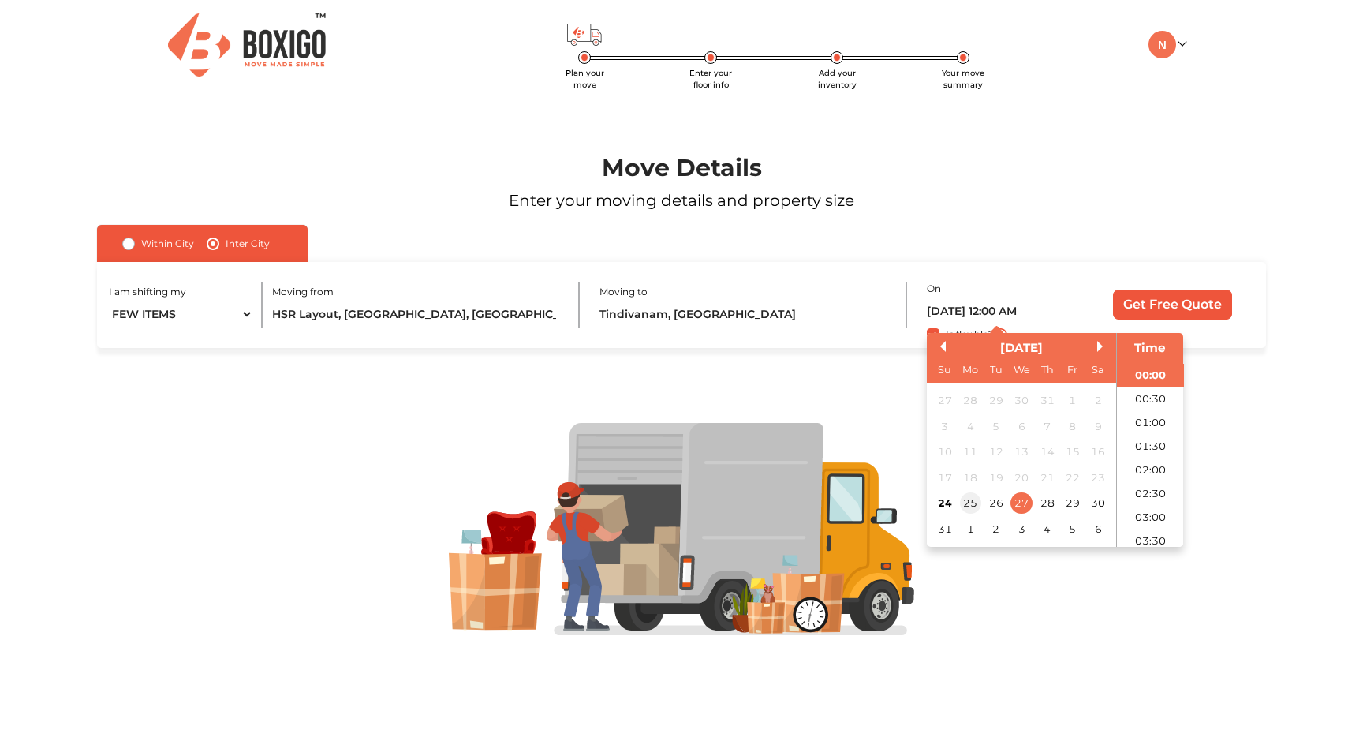
click at [972, 510] on div "25" at bounding box center [970, 502] width 21 height 21
click at [1155, 475] on li "09:00" at bounding box center [1150, 478] width 67 height 24
type input "25/08/2025 9:00 AM"
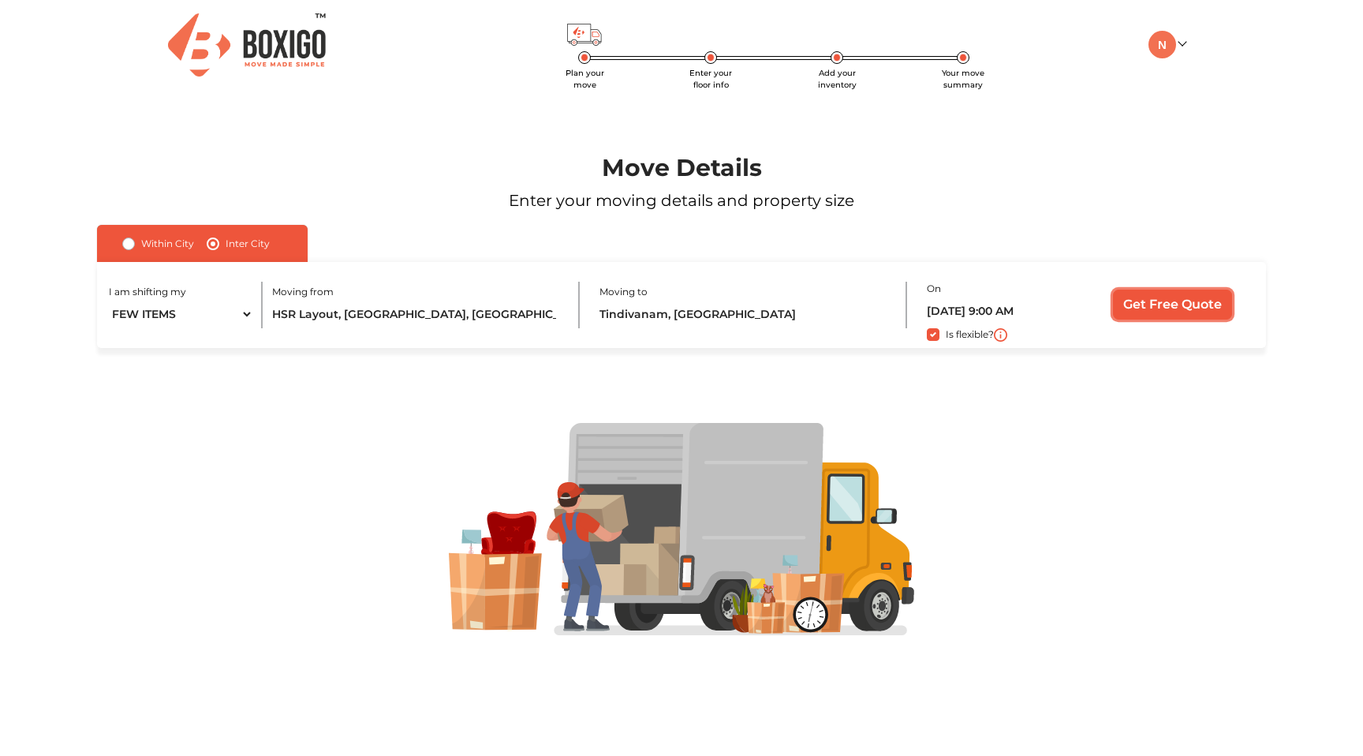
click at [1183, 312] on input "Get Free Quote" at bounding box center [1172, 304] width 119 height 30
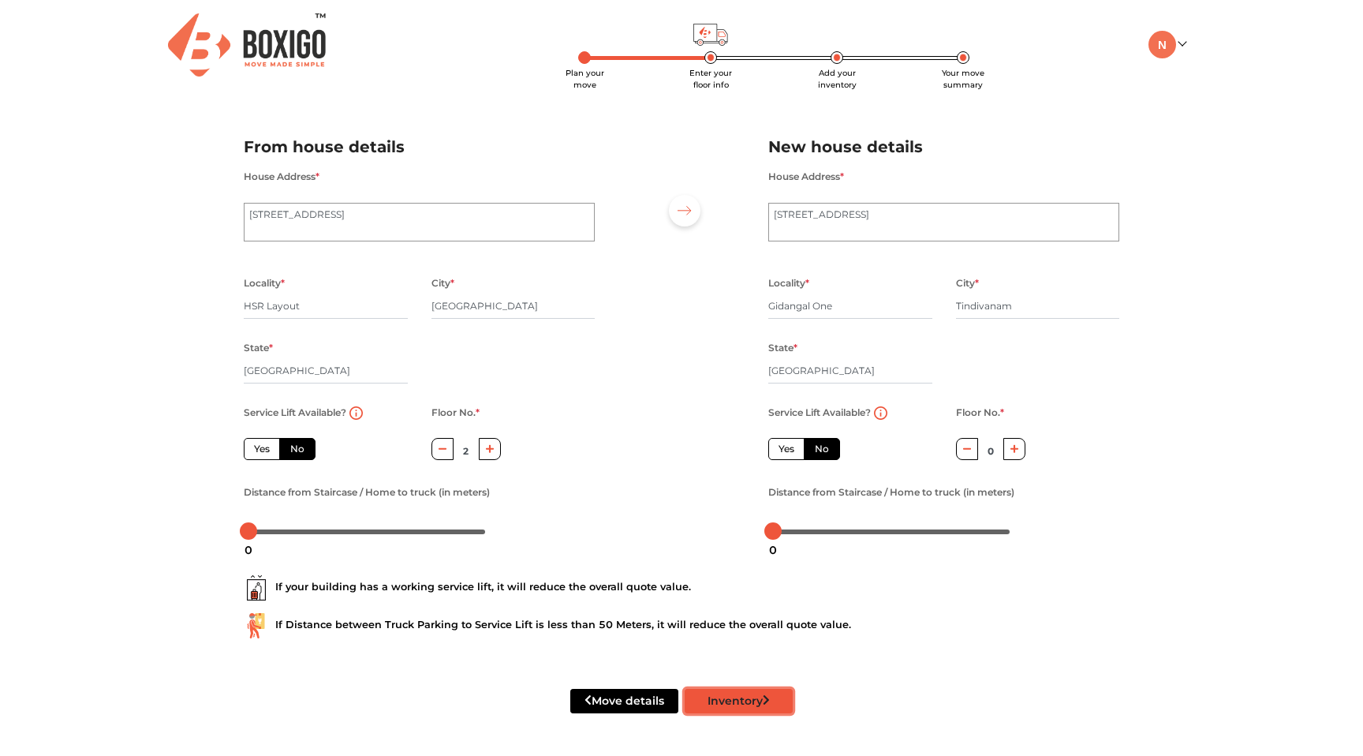
click at [742, 705] on button "Inventory" at bounding box center [739, 701] width 108 height 24
radio input "true"
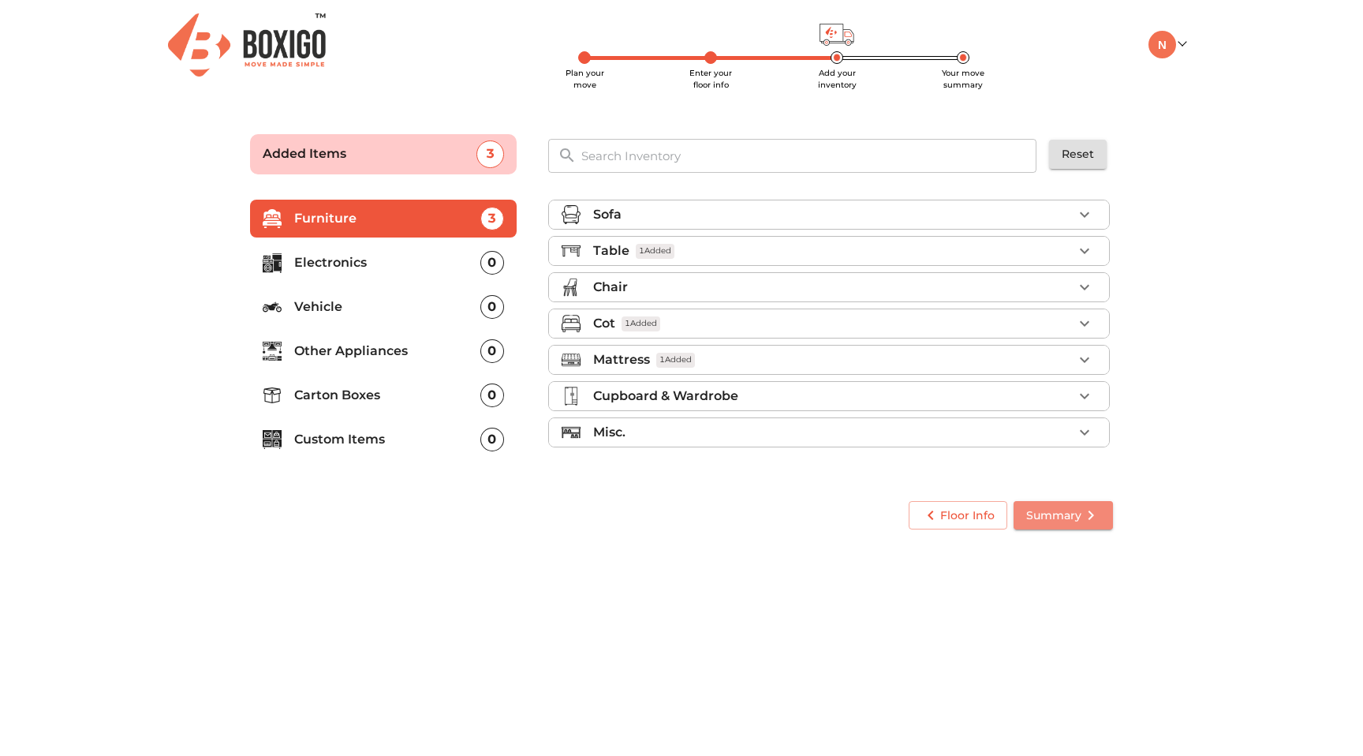
click at [1084, 517] on icon "submit" at bounding box center [1090, 515] width 19 height 19
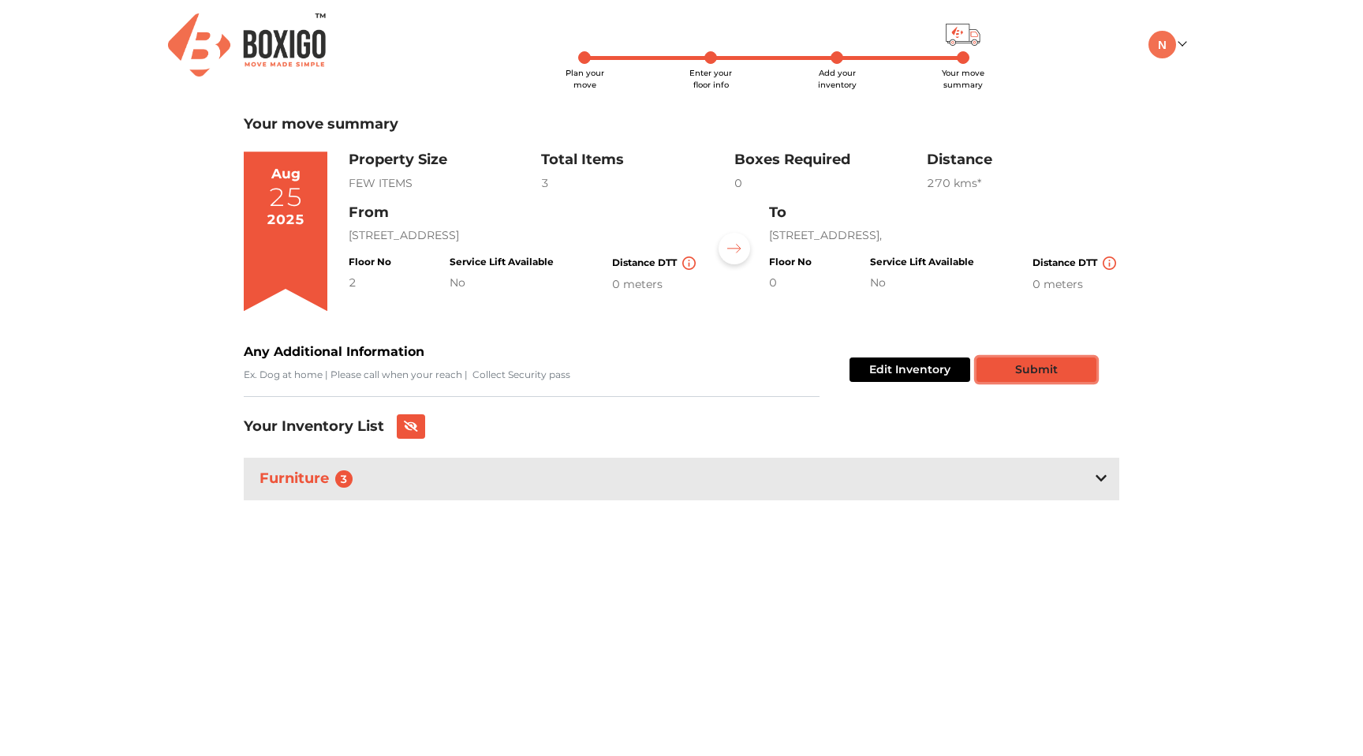
click at [1061, 371] on button "Submit" at bounding box center [1037, 369] width 120 height 24
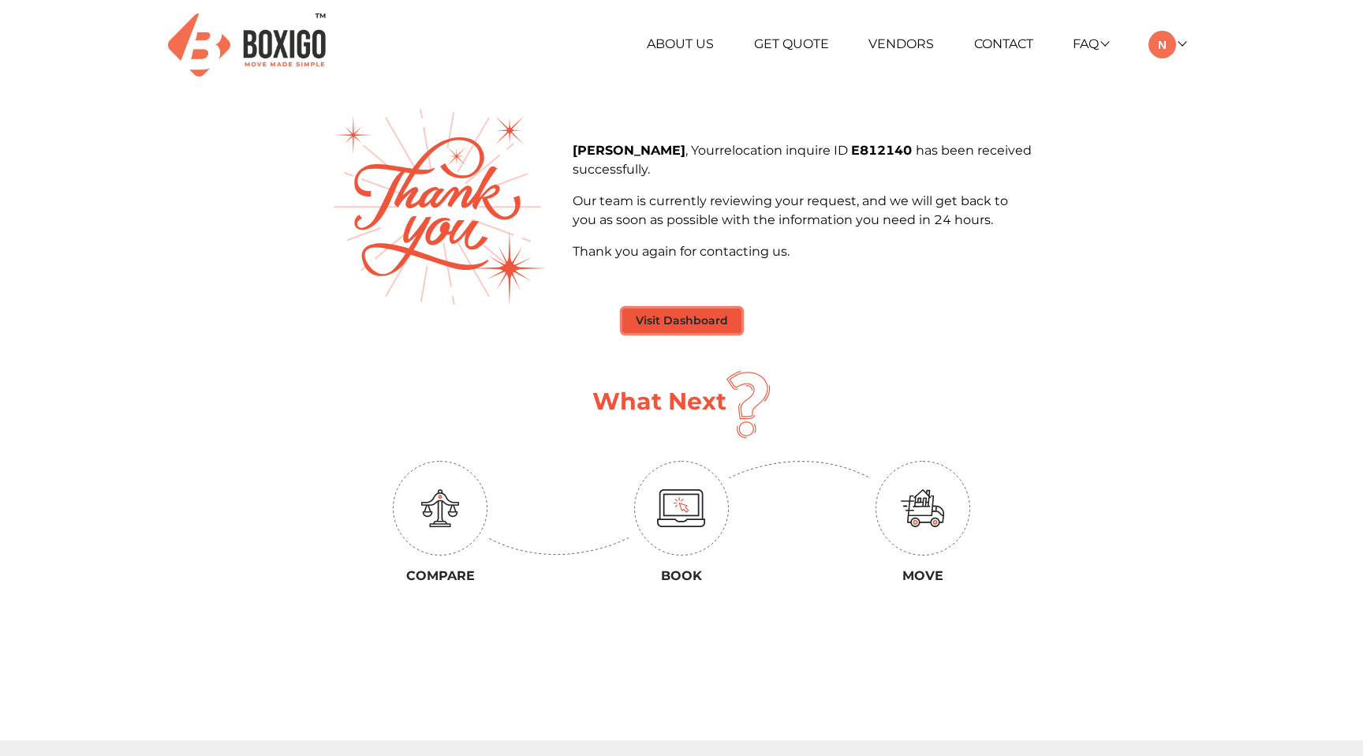
click at [700, 319] on button "Visit Dashboard" at bounding box center [681, 320] width 119 height 24
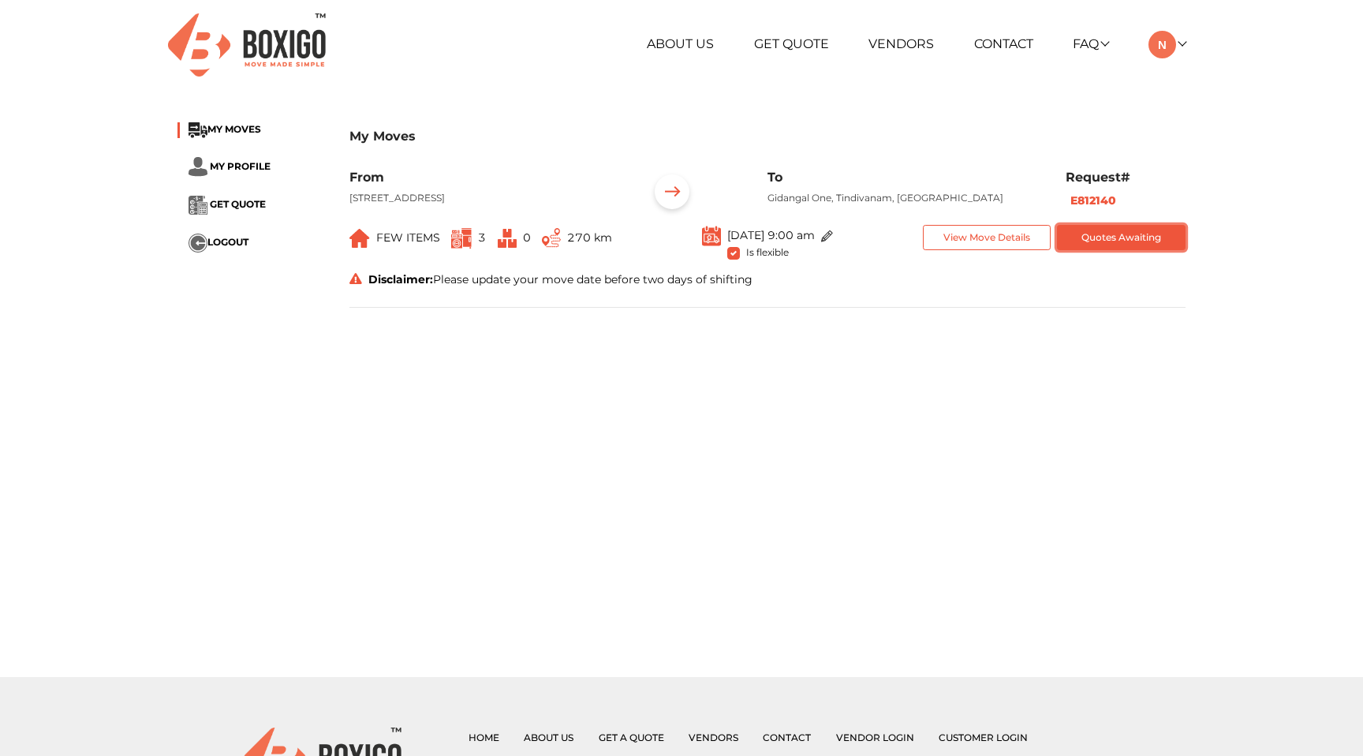
click at [1106, 251] on button "Quotes Awaiting" at bounding box center [1121, 238] width 129 height 26
click at [1010, 251] on button "View Move Details" at bounding box center [987, 238] width 129 height 26
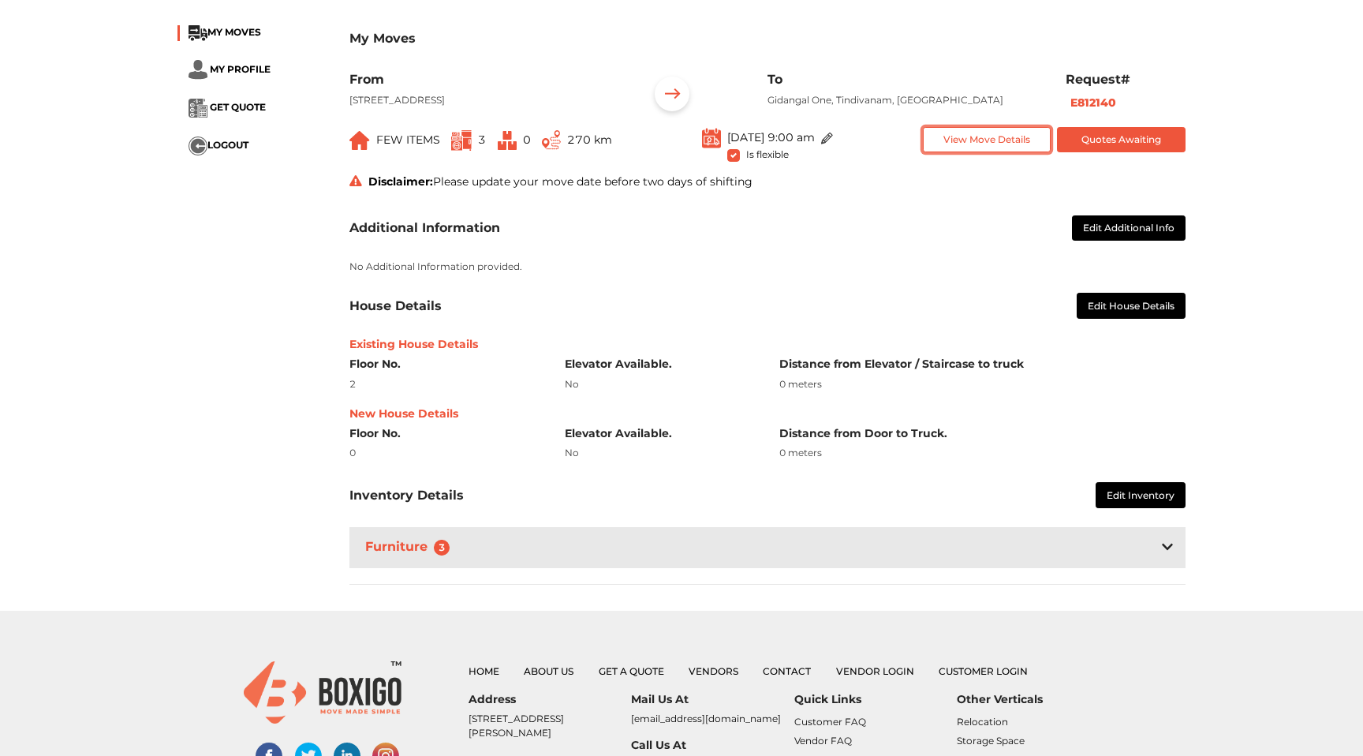
scroll to position [106, 0]
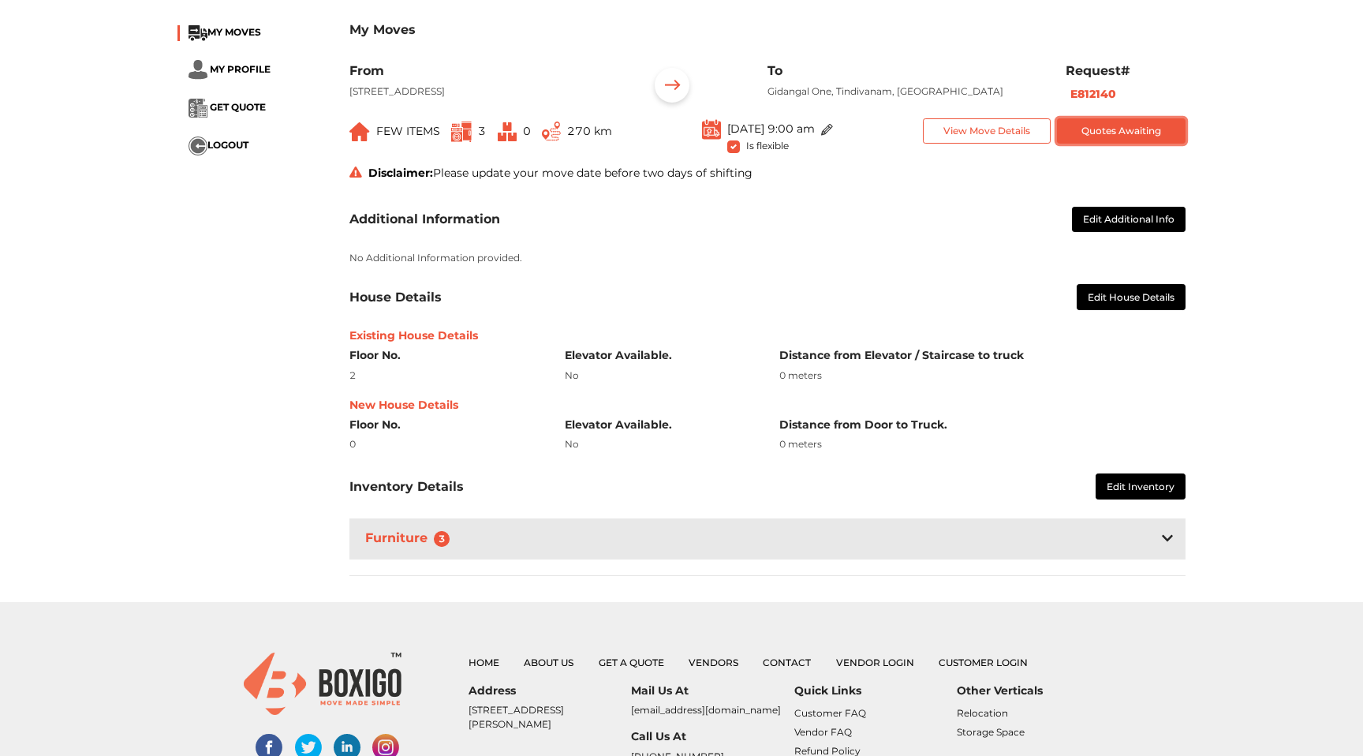
click at [1147, 144] on button "Quotes Awaiting" at bounding box center [1121, 131] width 129 height 26
click at [1237, 181] on div "My Moves MY MOVES MY PROFILE GET QUOTE LOGOUT My Moves From 710, 24 th Cross, 7…" at bounding box center [681, 302] width 1363 height 600
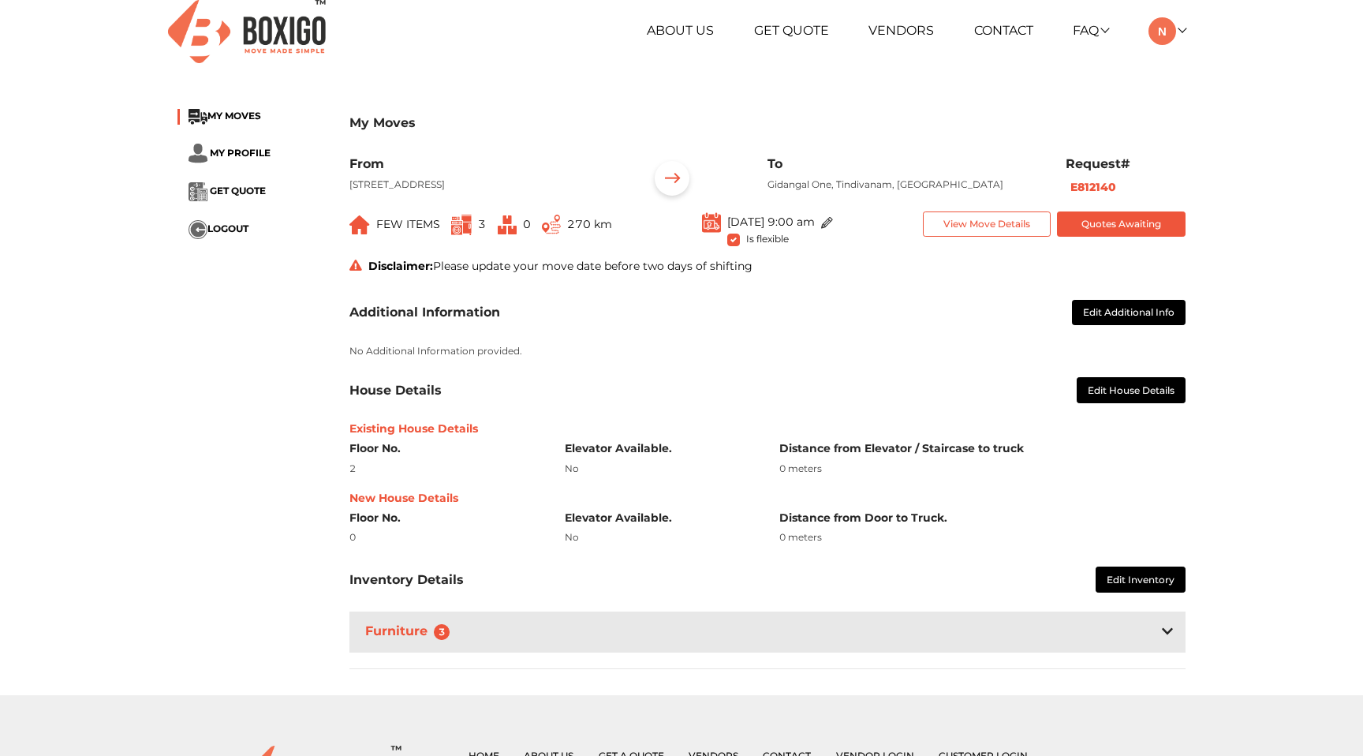
scroll to position [0, 0]
